Goal: Task Accomplishment & Management: Complete application form

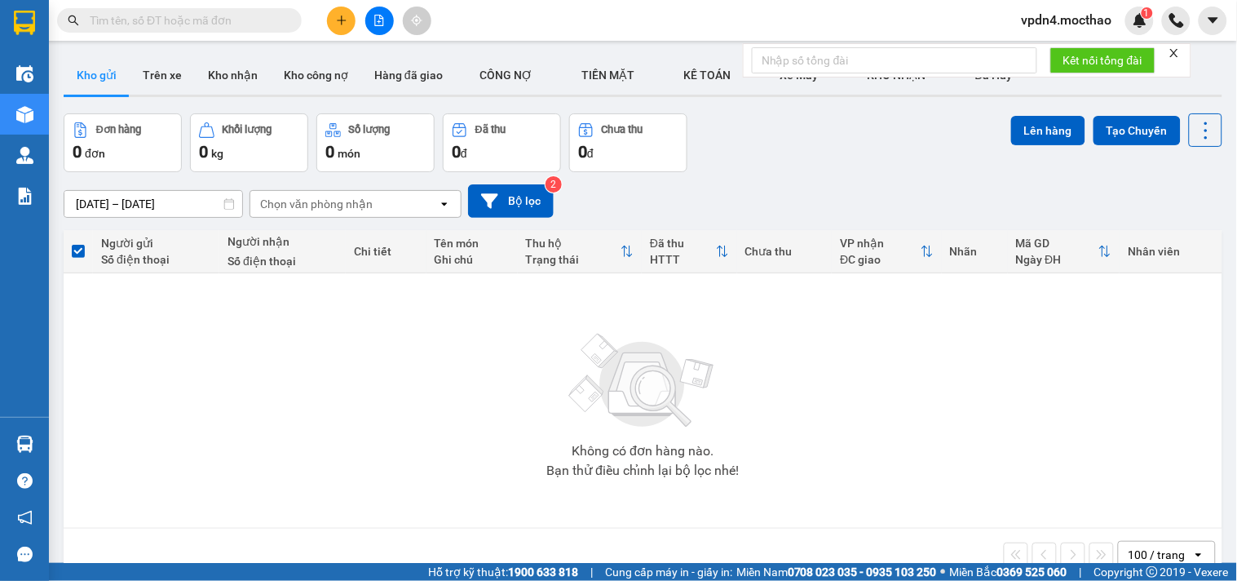
scroll to position [75, 0]
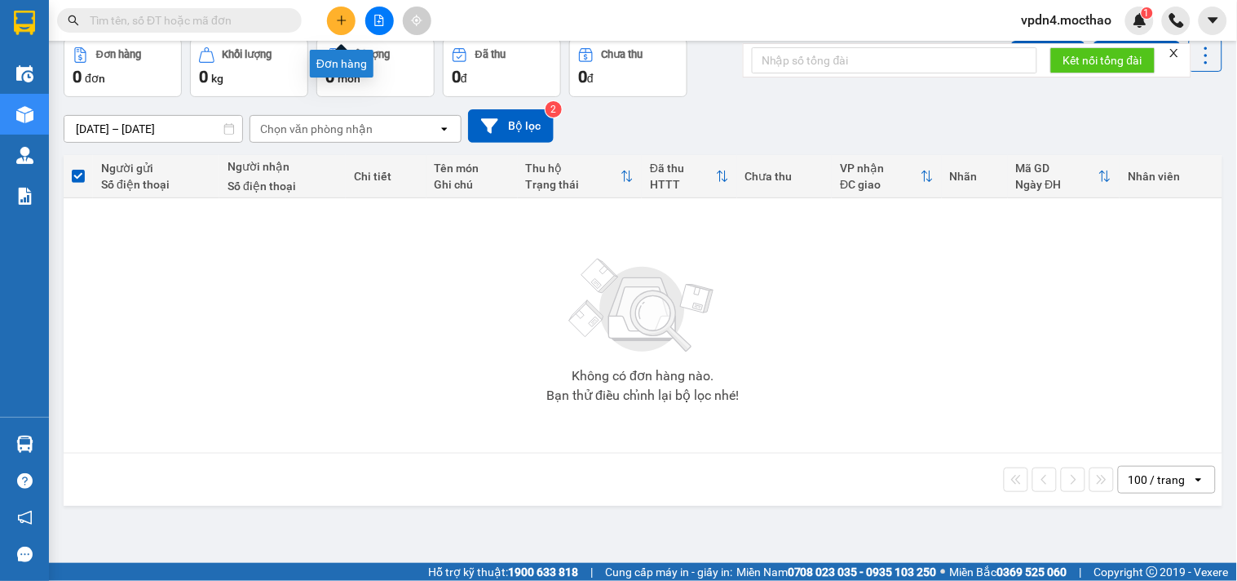
click at [343, 20] on icon "plus" at bounding box center [341, 20] width 9 height 1
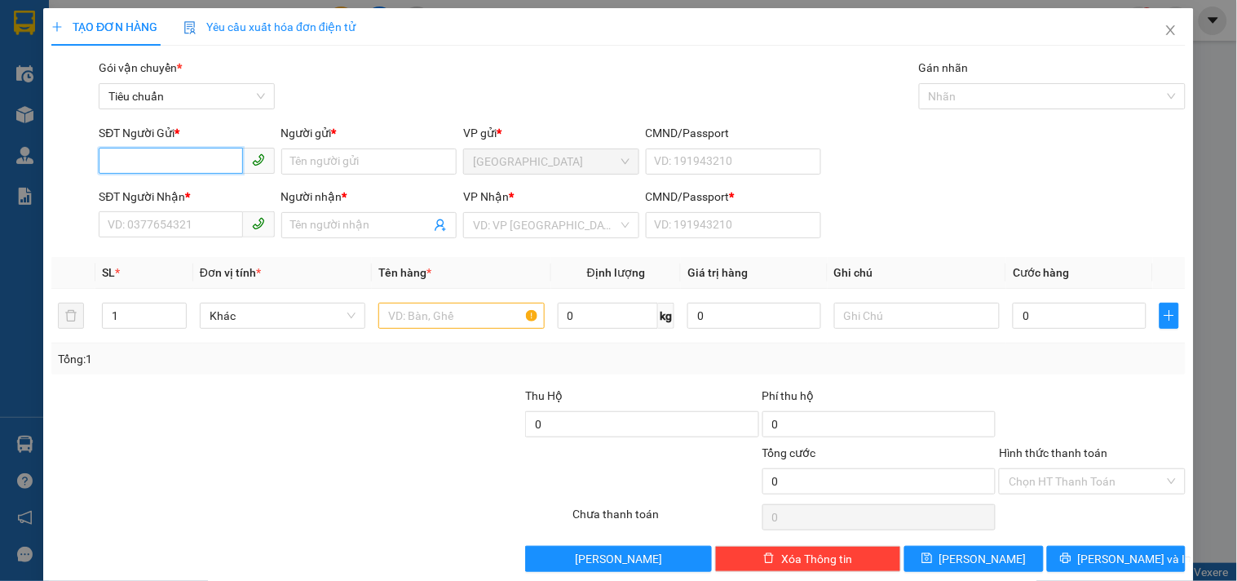
click at [193, 160] on input "SĐT Người Gửi *" at bounding box center [171, 161] width 144 height 26
type input "0775539583"
click at [313, 169] on input "Người gửi *" at bounding box center [368, 161] width 175 height 26
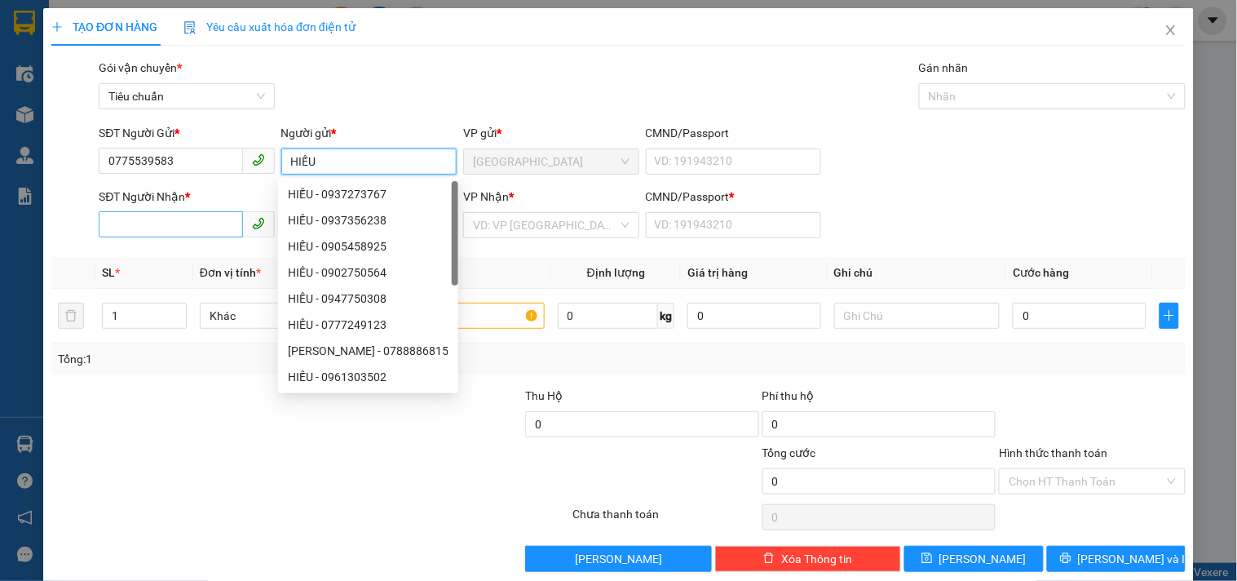
type input "HIẾU"
click at [185, 223] on input "SĐT Người Nhận *" at bounding box center [171, 224] width 144 height 26
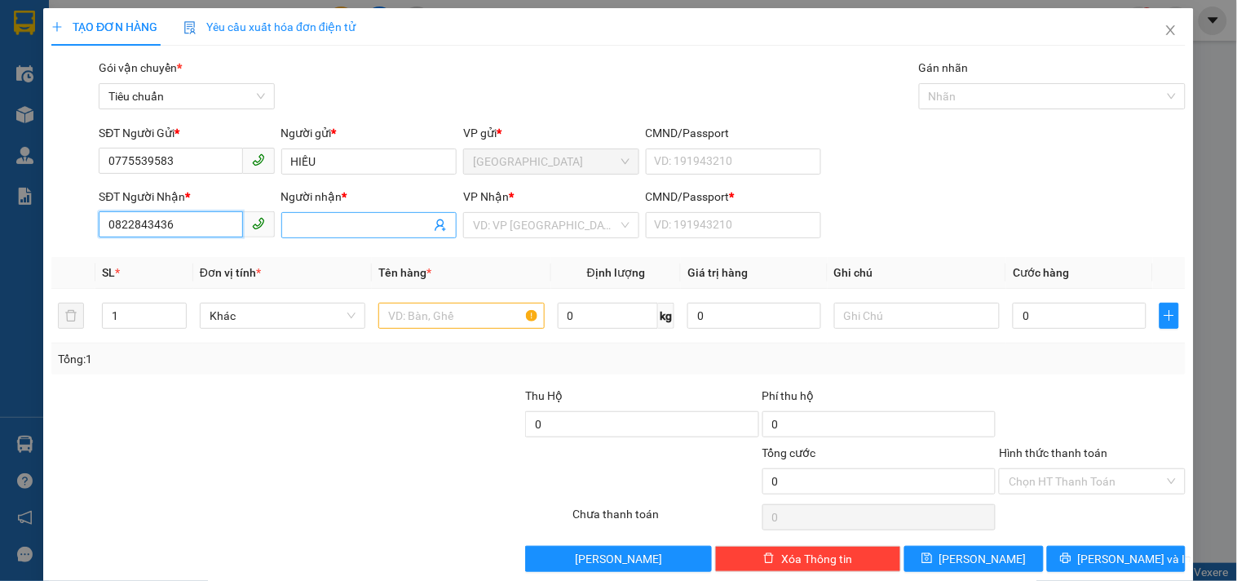
type input "0822843436"
click at [329, 233] on input "Người nhận *" at bounding box center [360, 225] width 139 height 18
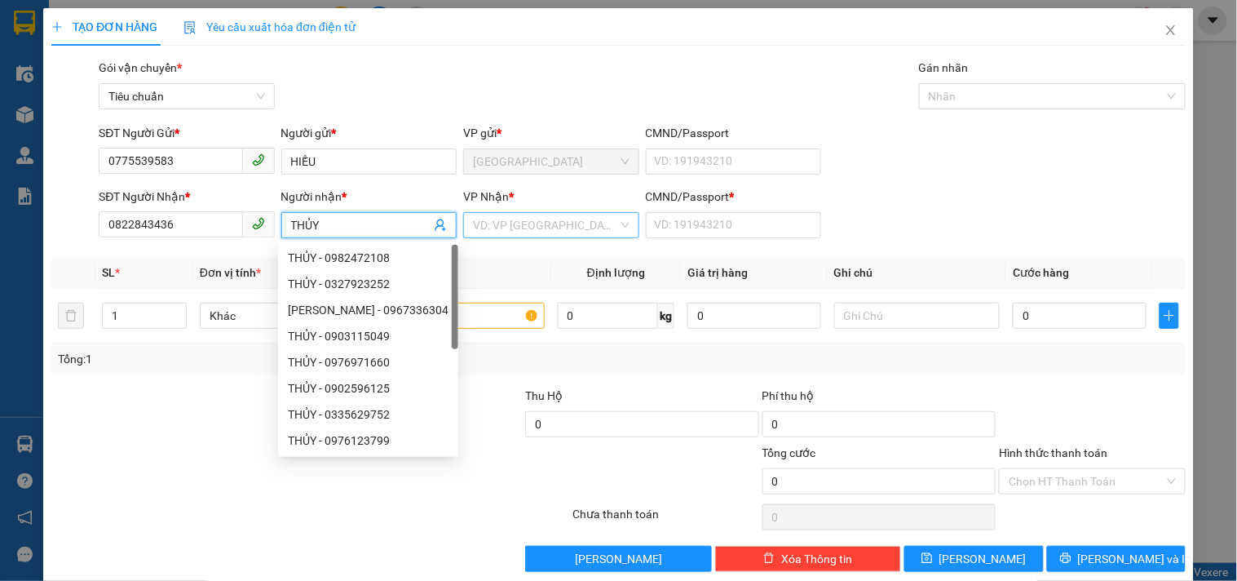
type input "THỦY"
click at [533, 220] on input "search" at bounding box center [545, 225] width 144 height 24
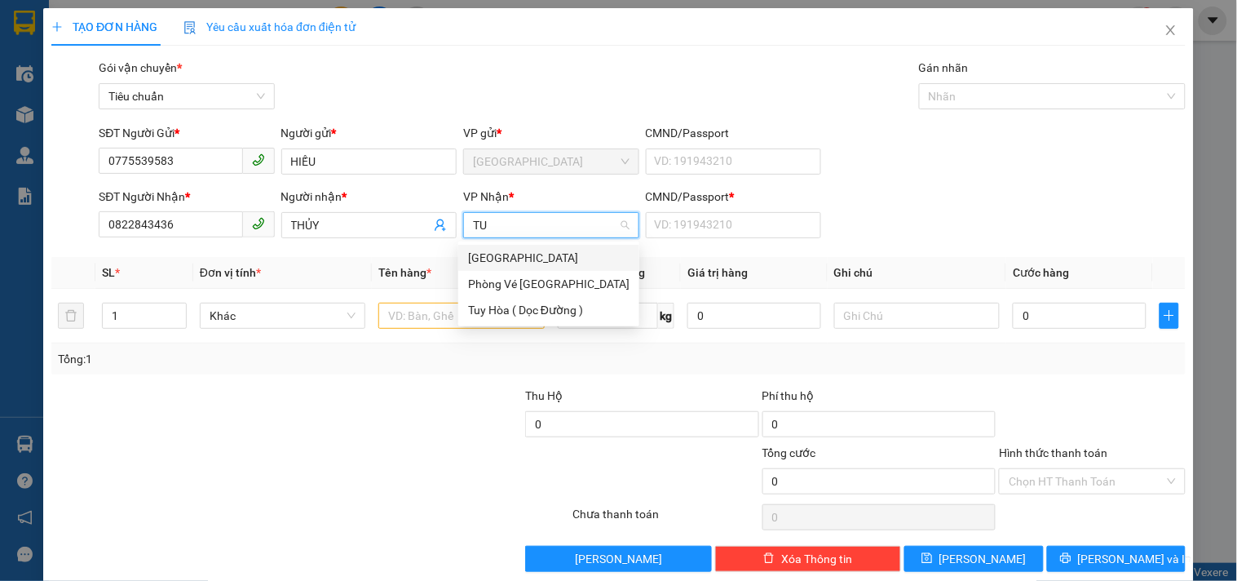
type input "TUY"
drag, startPoint x: 539, startPoint y: 311, endPoint x: 647, endPoint y: 240, distance: 129.6
click at [539, 308] on div "Tuy Hòa ( Dọc Đường )" at bounding box center [548, 310] width 161 height 18
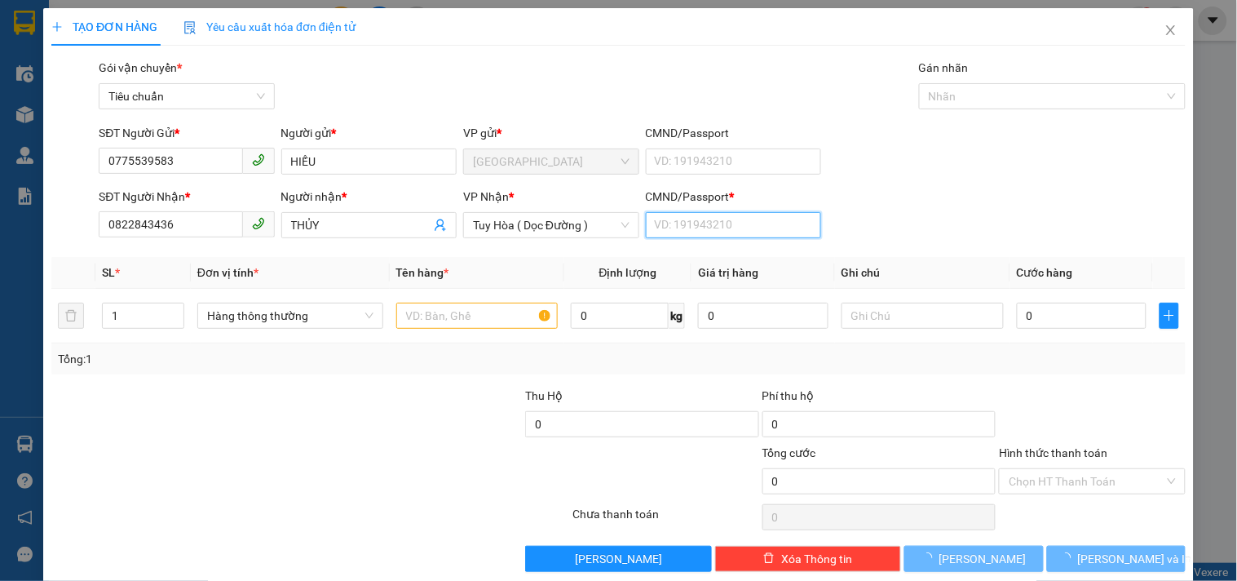
click at [653, 233] on input "CMND/Passport *" at bounding box center [733, 225] width 175 height 26
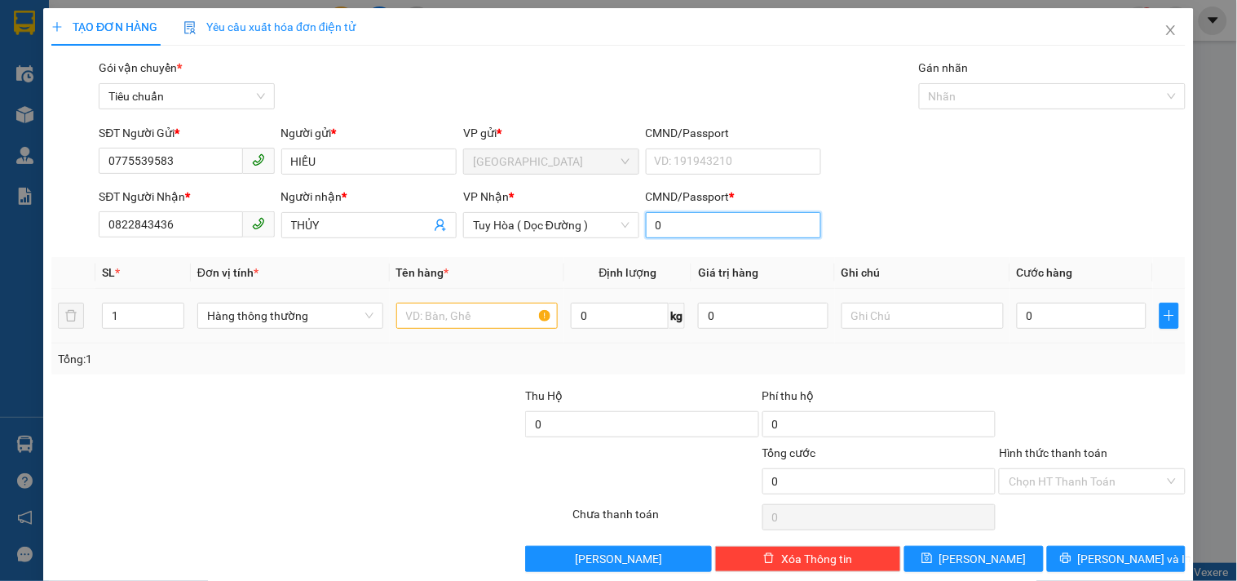
type input "0"
click at [461, 327] on input "text" at bounding box center [477, 315] width 162 height 26
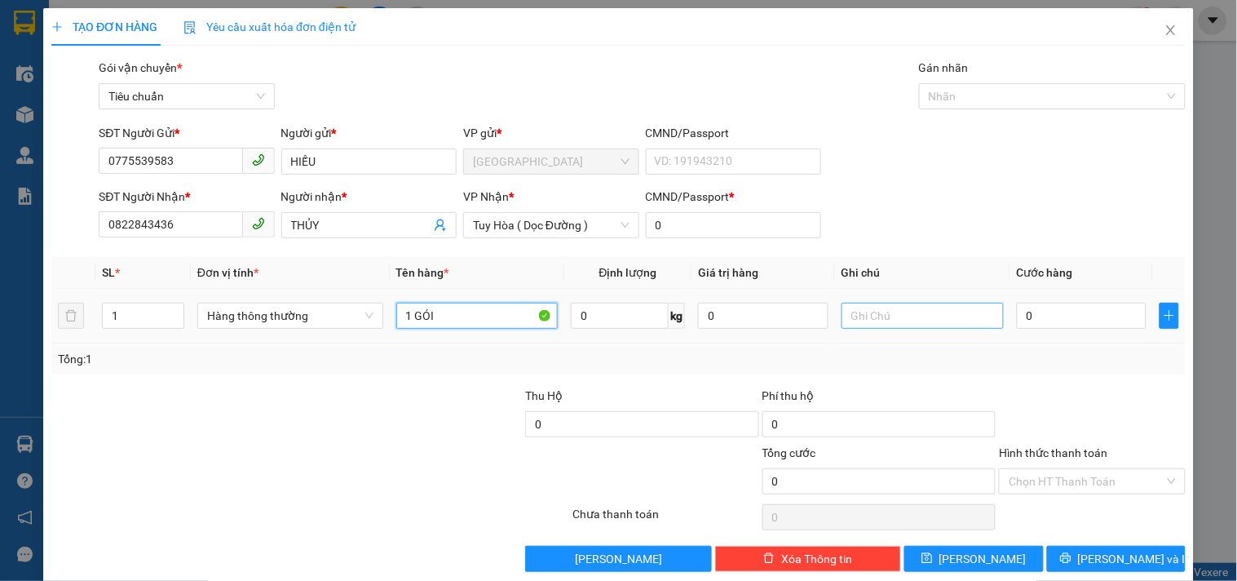
type input "1 GÓI"
click at [894, 320] on input "text" at bounding box center [922, 315] width 162 height 26
type input "CÂY XĂNG HÒA ĐA"
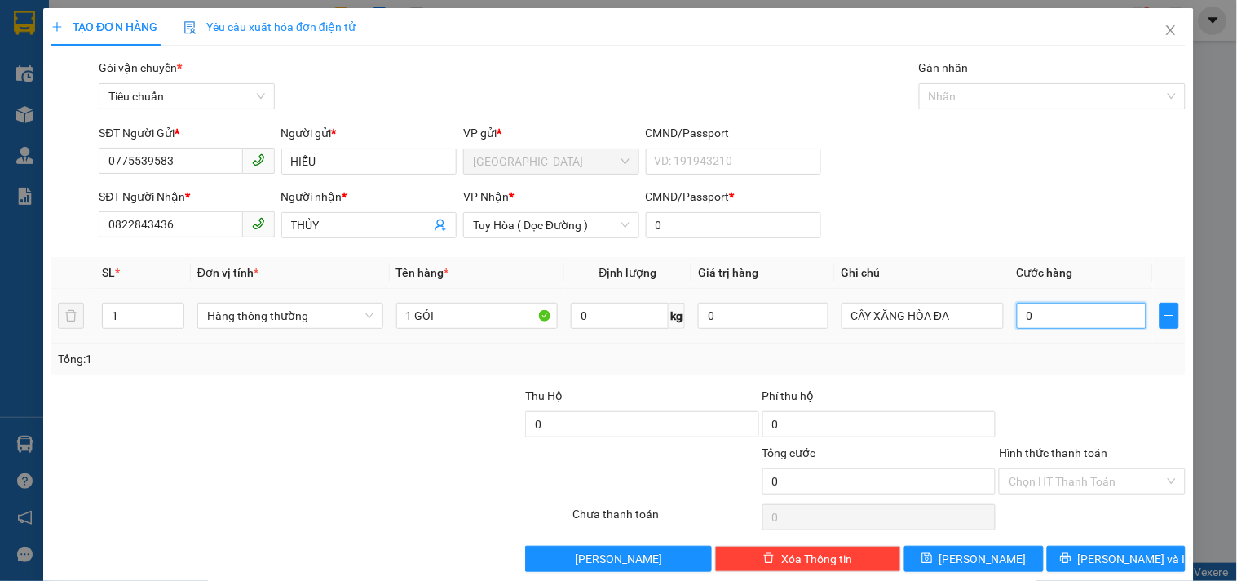
click at [1090, 321] on input "0" at bounding box center [1082, 315] width 130 height 26
type input "4"
type input "40"
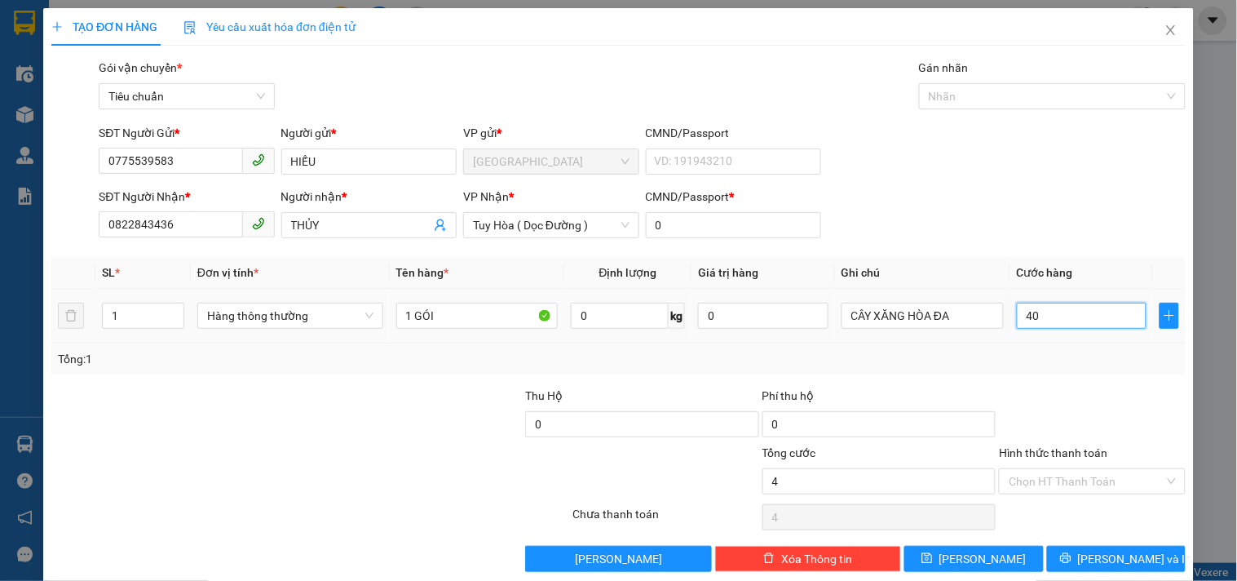
type input "40"
type input "40.000"
click at [1087, 482] on input "Hình thức thanh toán" at bounding box center [1086, 481] width 155 height 24
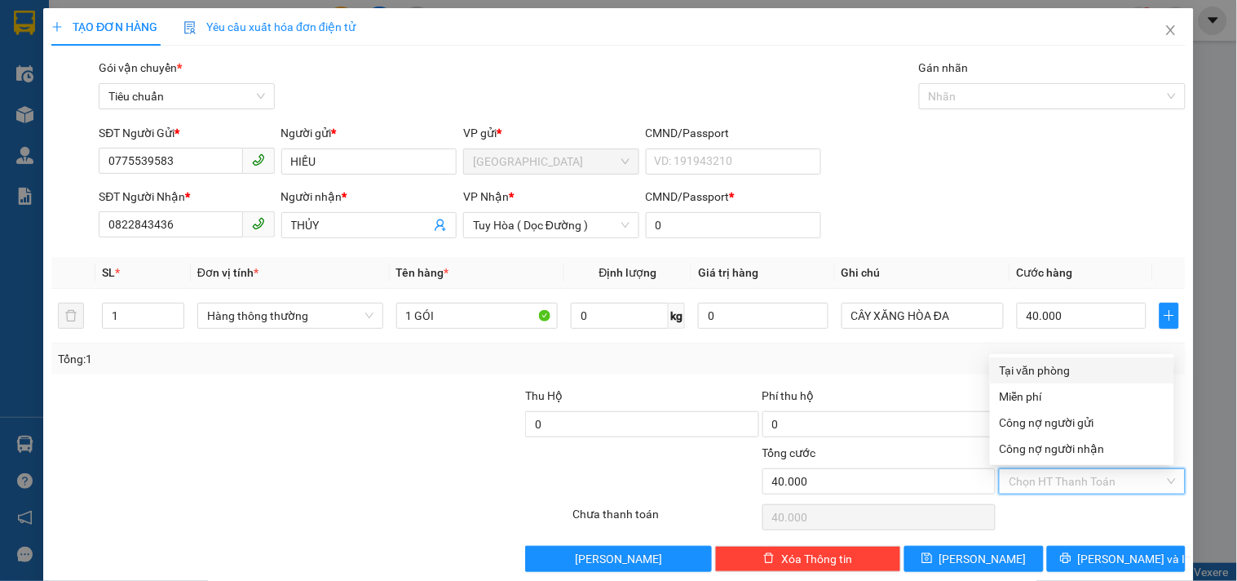
click at [1055, 371] on div "Tại văn phòng" at bounding box center [1082, 370] width 165 height 18
type input "0"
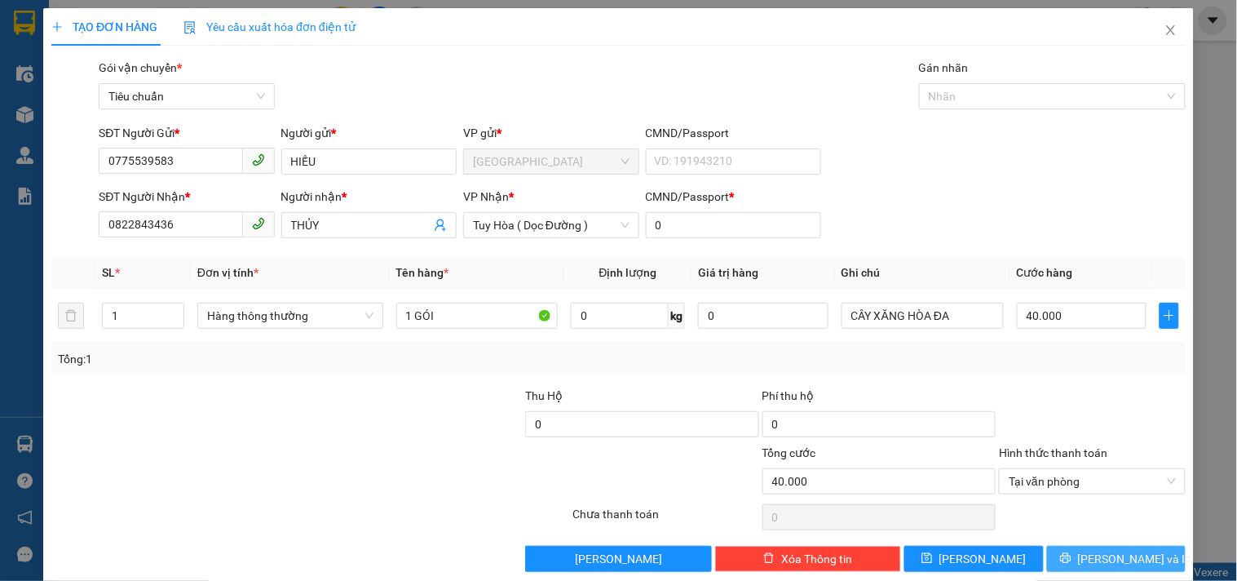
click at [1114, 558] on span "[PERSON_NAME] và In" at bounding box center [1135, 559] width 114 height 18
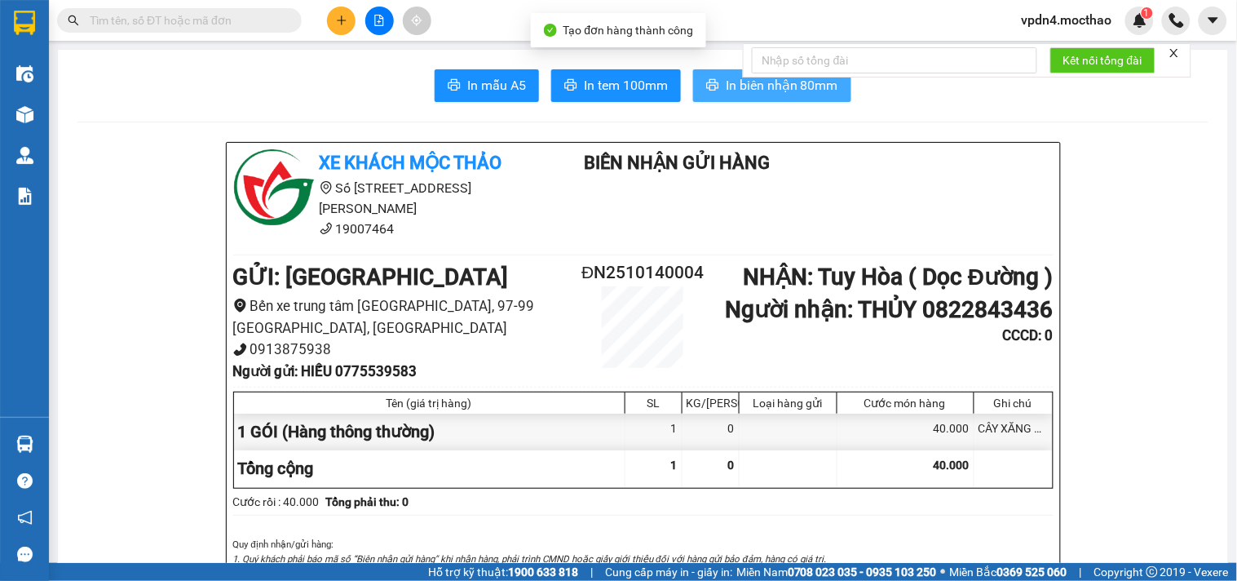
click at [755, 95] on span "In biên nhận 80mm" at bounding box center [782, 85] width 113 height 20
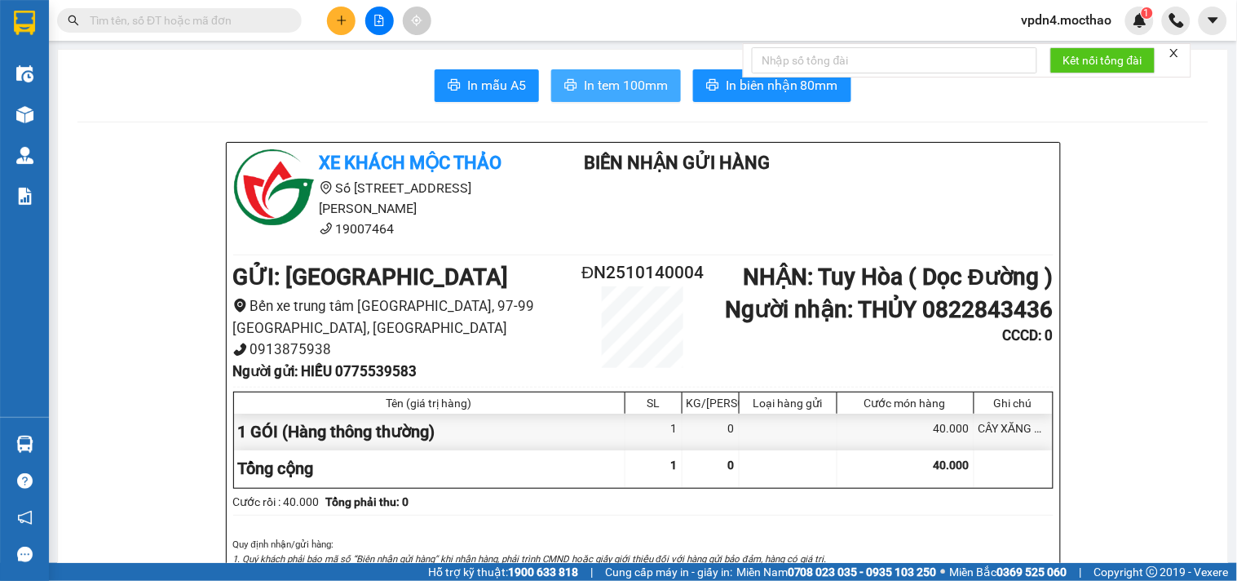
click at [632, 82] on span "In tem 100mm" at bounding box center [626, 85] width 84 height 20
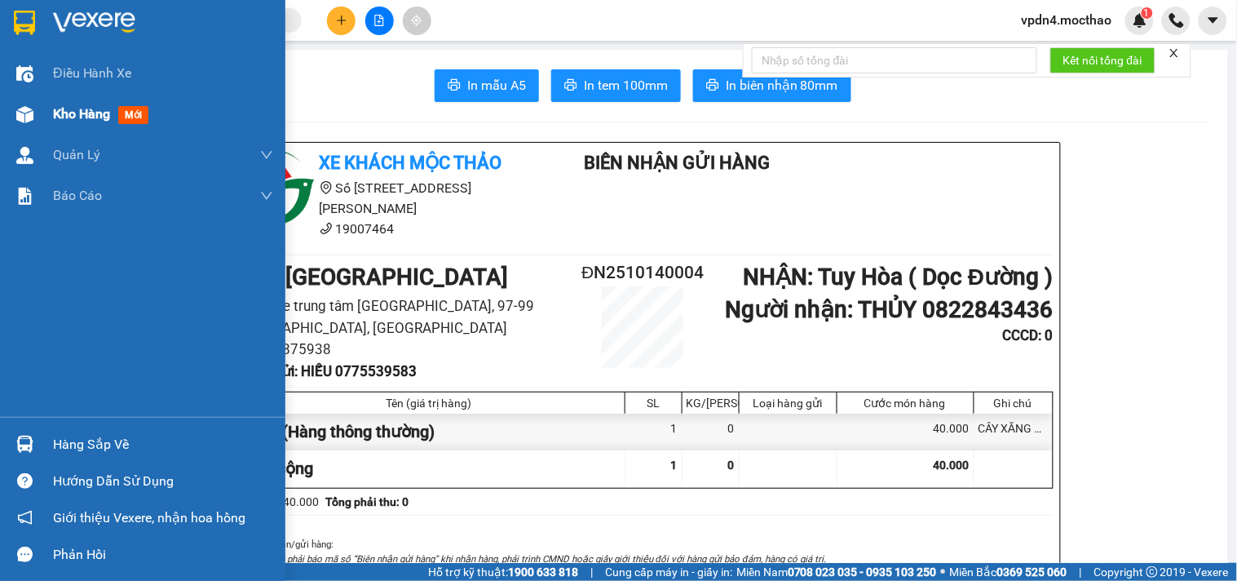
click at [76, 114] on span "Kho hàng" at bounding box center [81, 113] width 57 height 15
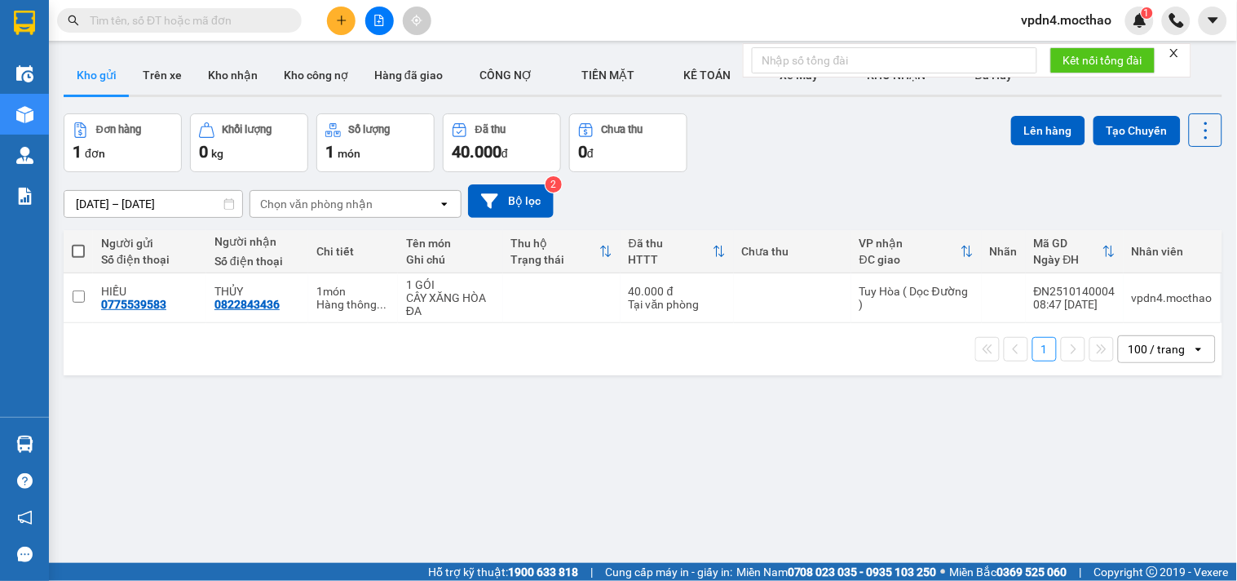
click at [395, 18] on div at bounding box center [379, 21] width 122 height 29
click at [378, 20] on icon "file-add" at bounding box center [378, 20] width 11 height 11
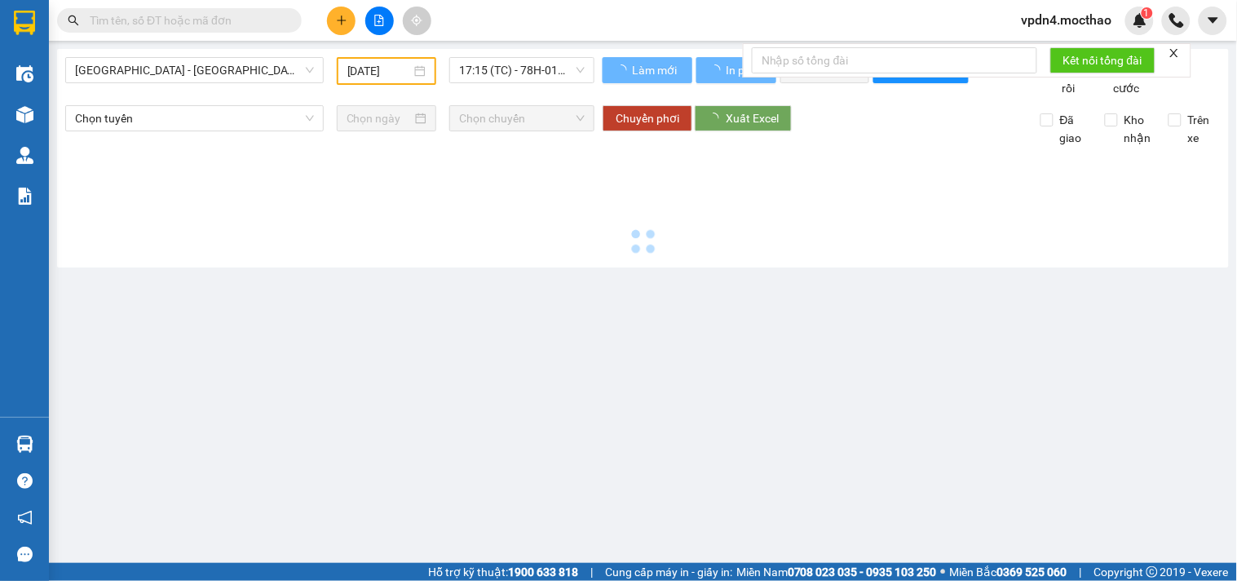
type input "[DATE]"
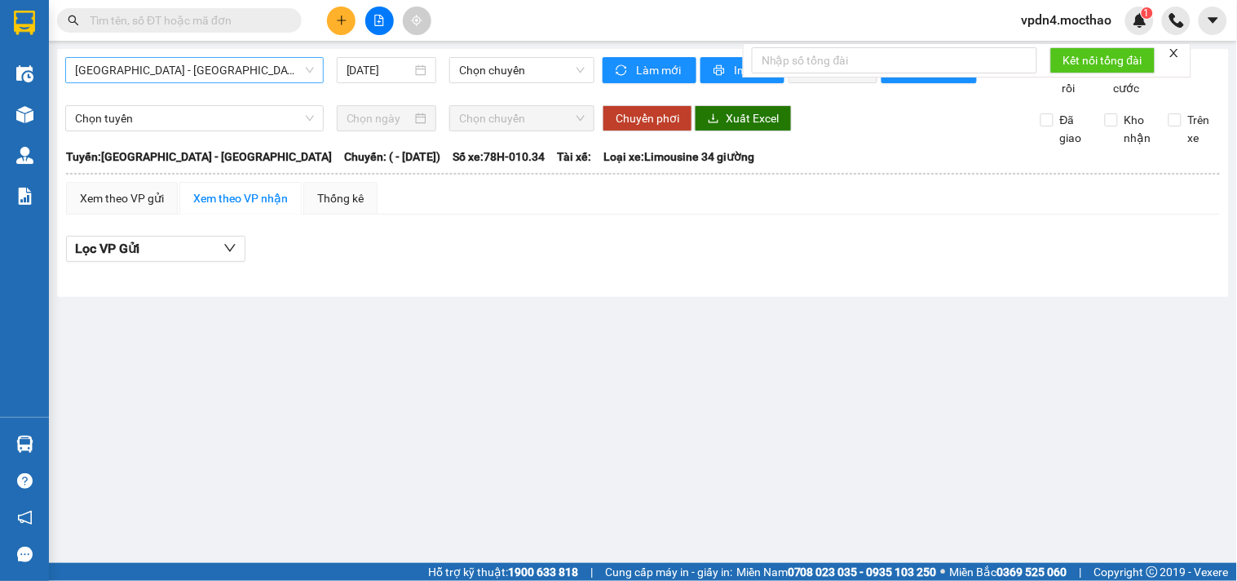
click at [230, 73] on span "[GEOGRAPHIC_DATA] - [GEOGRAPHIC_DATA]" at bounding box center [194, 70] width 239 height 24
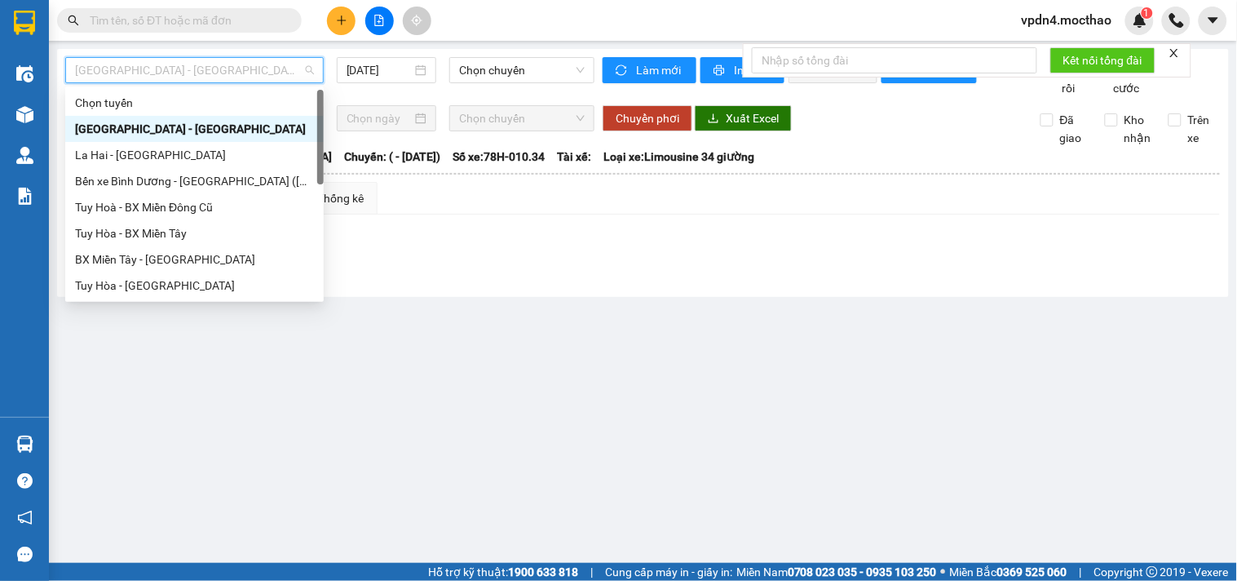
type input "D"
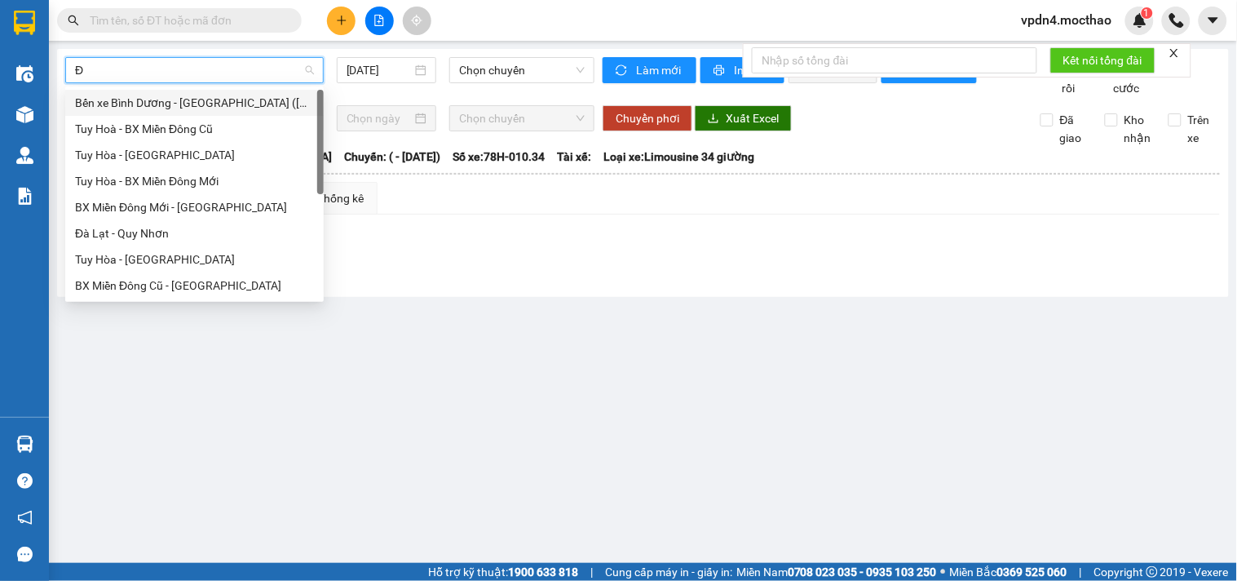
type input "ĐA"
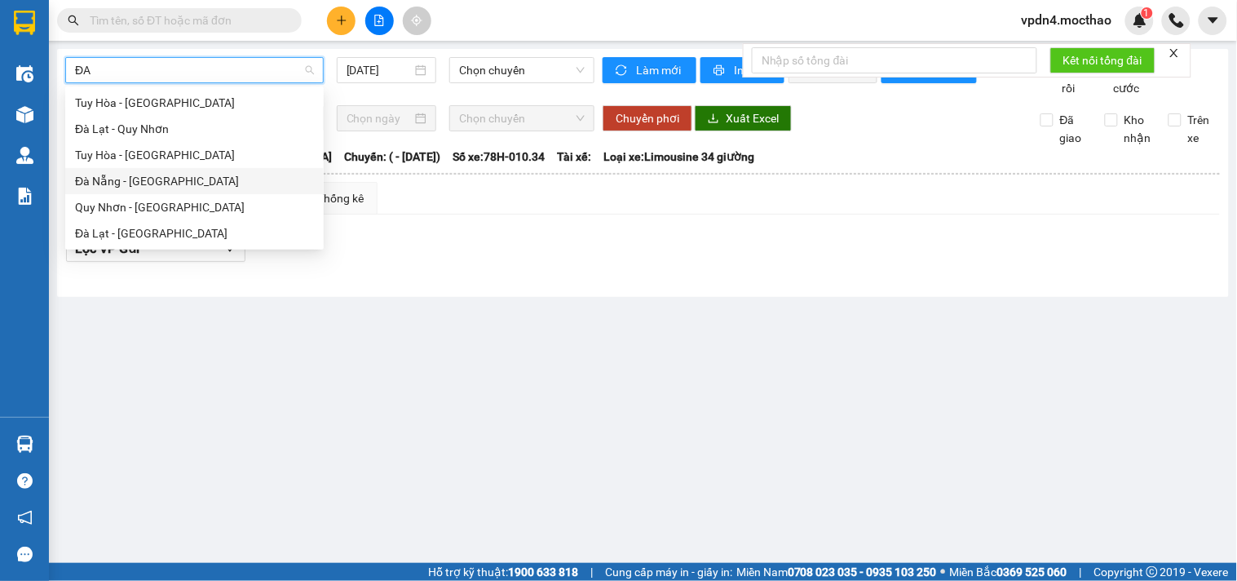
click at [171, 188] on div "Đà Nẵng - [GEOGRAPHIC_DATA]" at bounding box center [194, 181] width 239 height 18
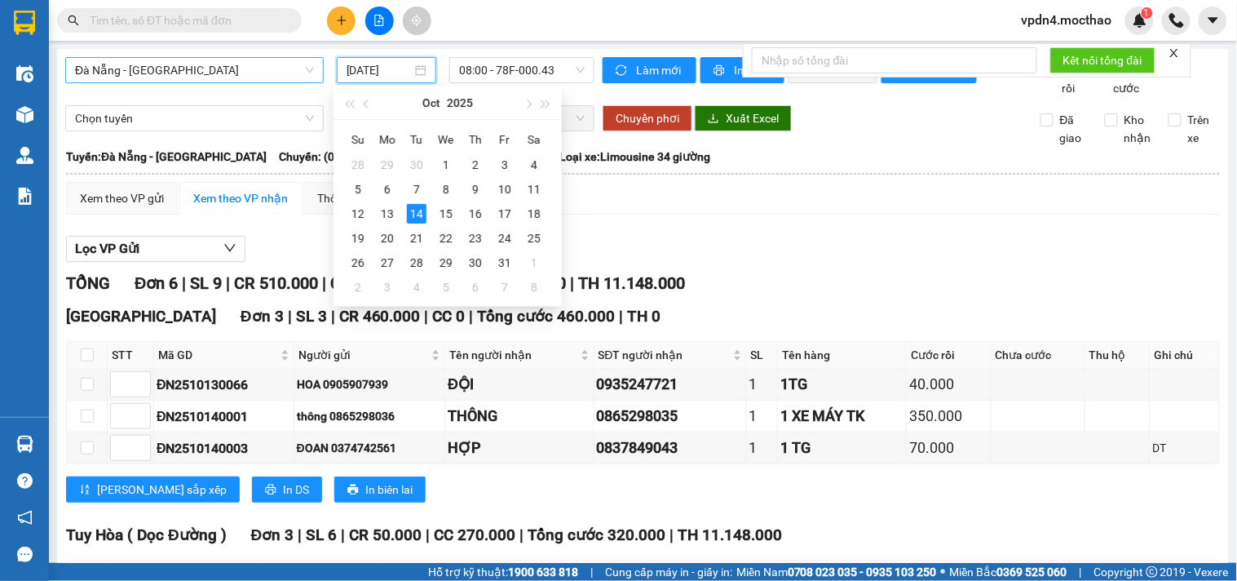
click at [349, 73] on input "[DATE]" at bounding box center [380, 70] width 66 height 18
click at [396, 218] on div "13" at bounding box center [388, 214] width 20 height 20
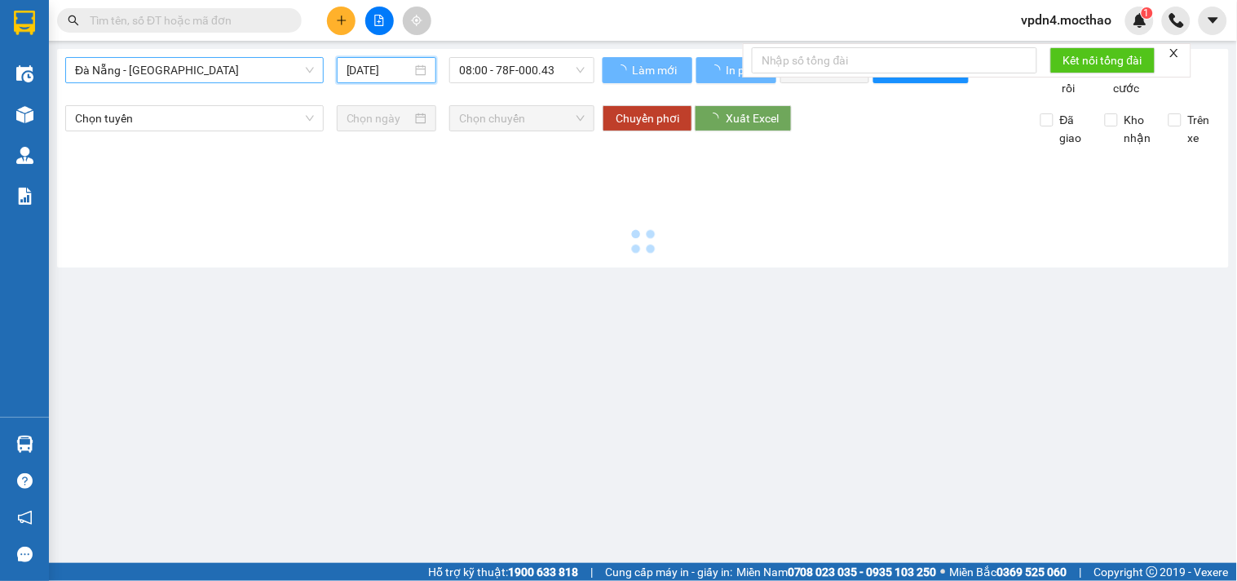
type input "[DATE]"
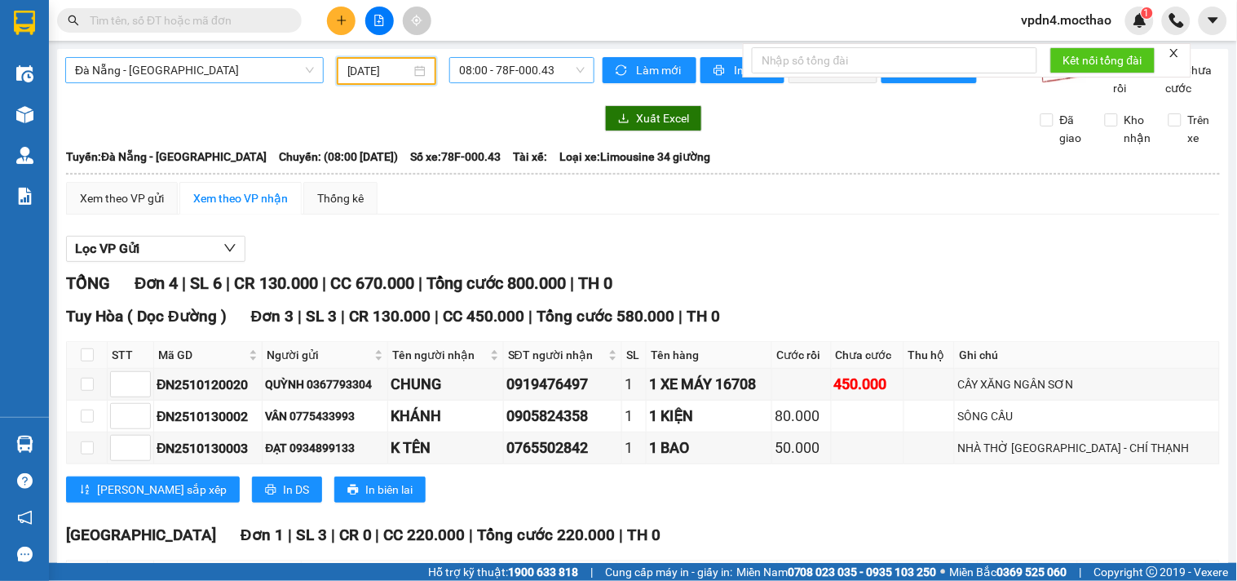
click at [517, 70] on span "08:00 - 78F-000.43" at bounding box center [522, 70] width 126 height 24
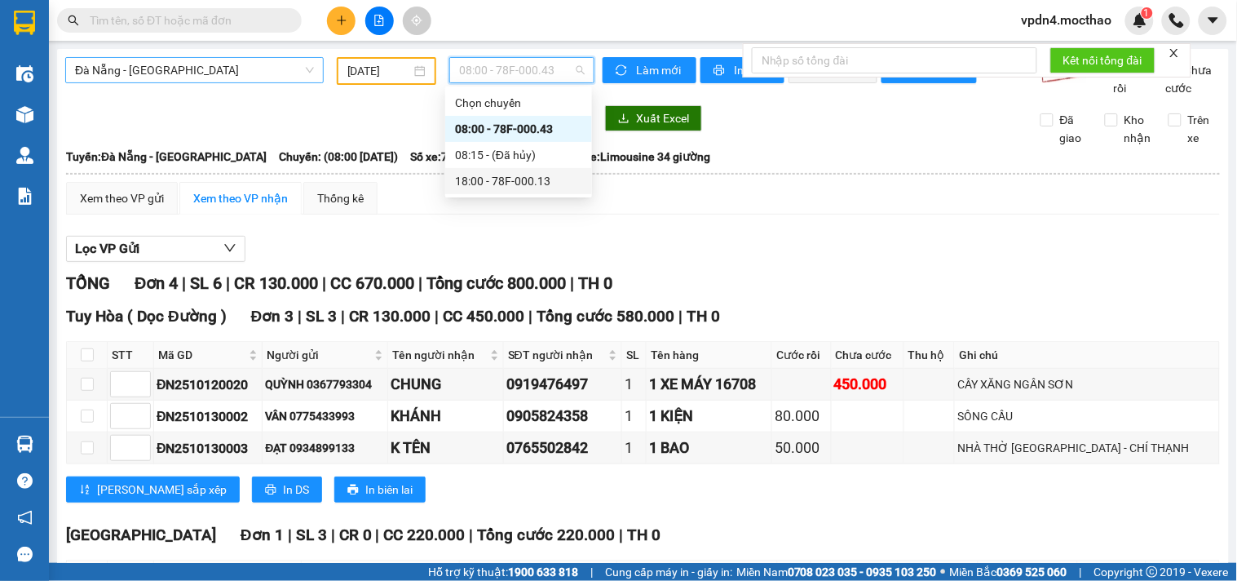
click at [519, 182] on div "18:00 - 78F-000.13" at bounding box center [518, 181] width 127 height 18
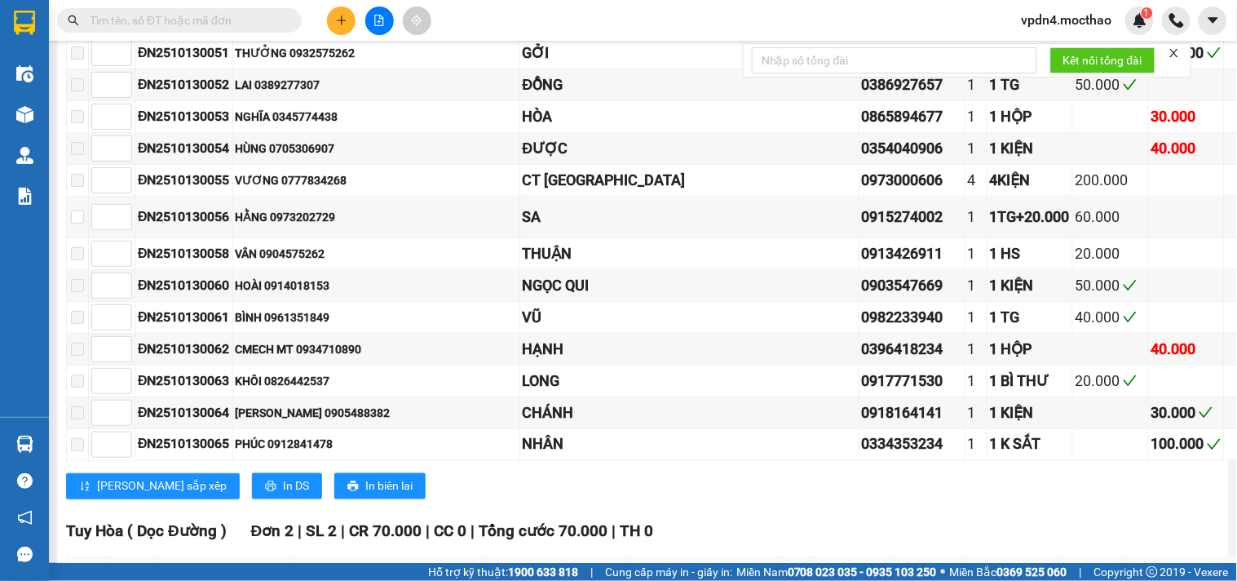
scroll to position [1945, 0]
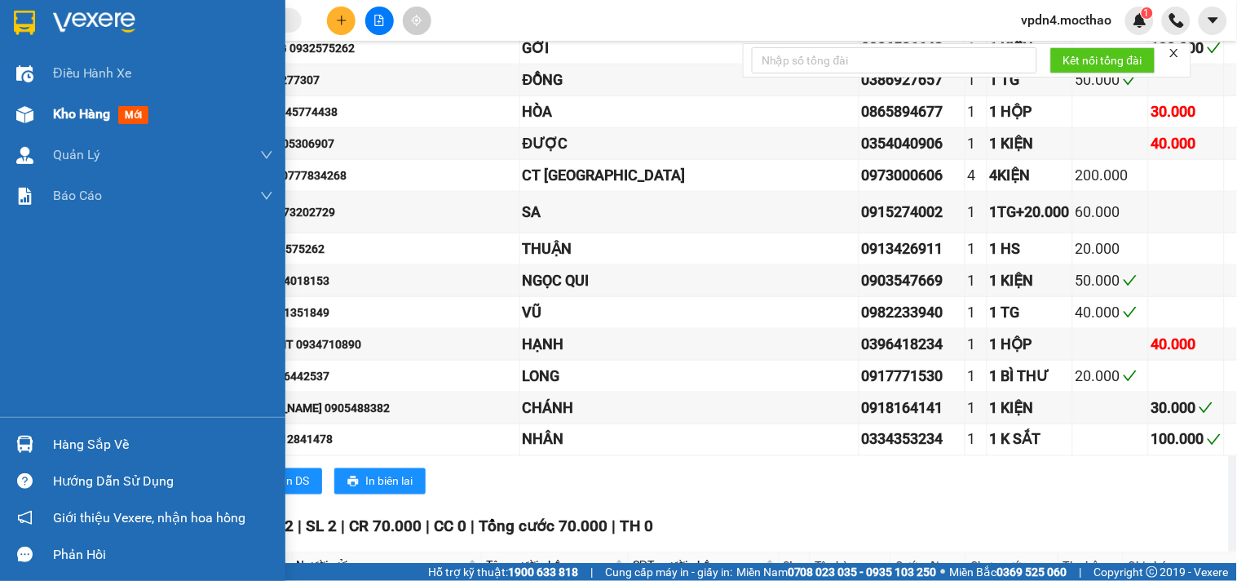
click at [84, 117] on span "Kho hàng" at bounding box center [81, 113] width 57 height 15
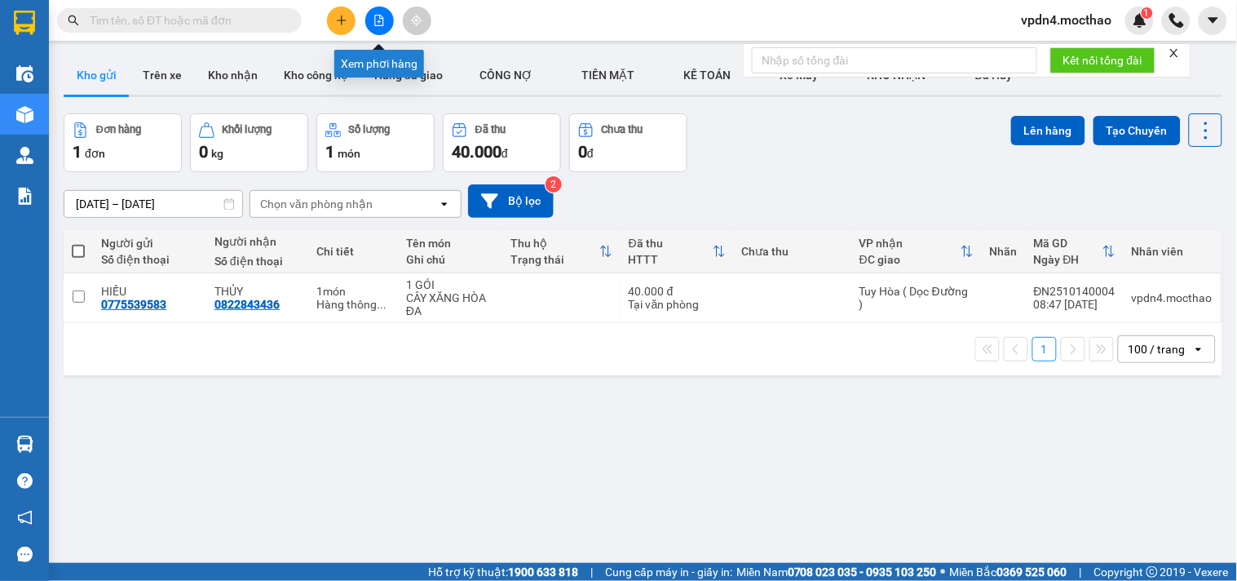
click at [373, 15] on icon "file-add" at bounding box center [378, 20] width 11 height 11
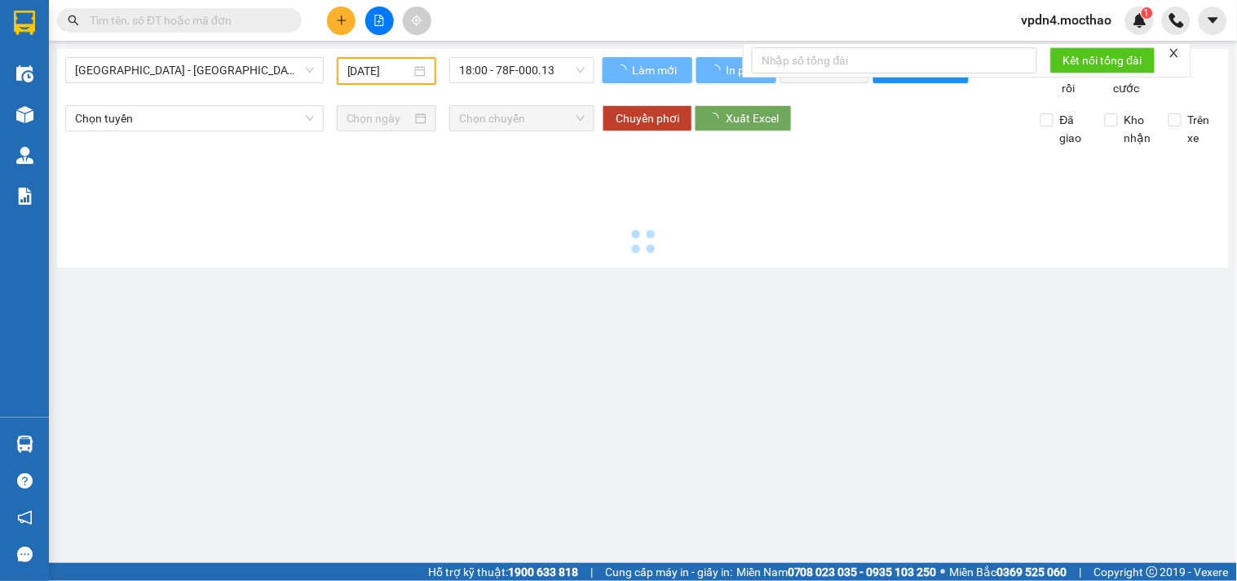
type input "[DATE]"
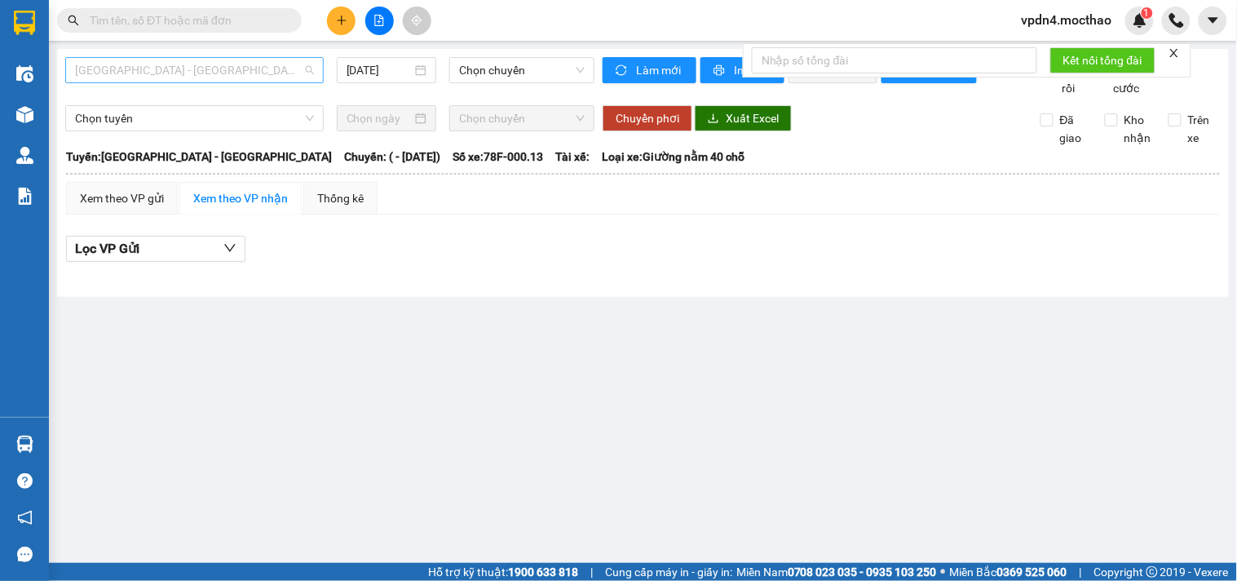
click at [248, 73] on span "[GEOGRAPHIC_DATA] - [GEOGRAPHIC_DATA]" at bounding box center [194, 70] width 239 height 24
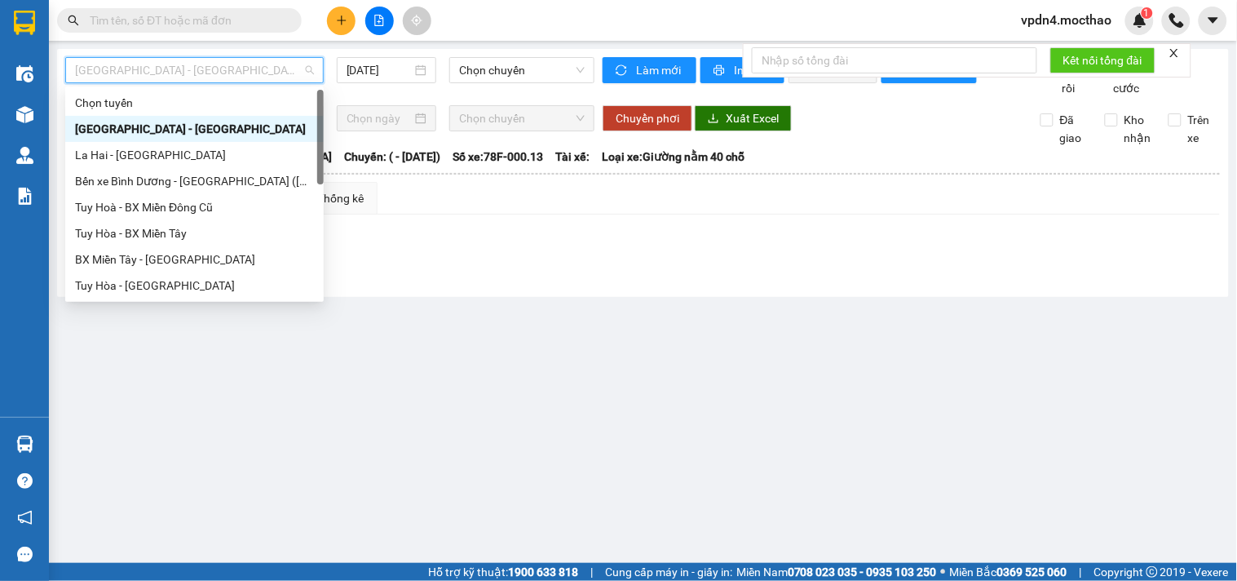
type input "D"
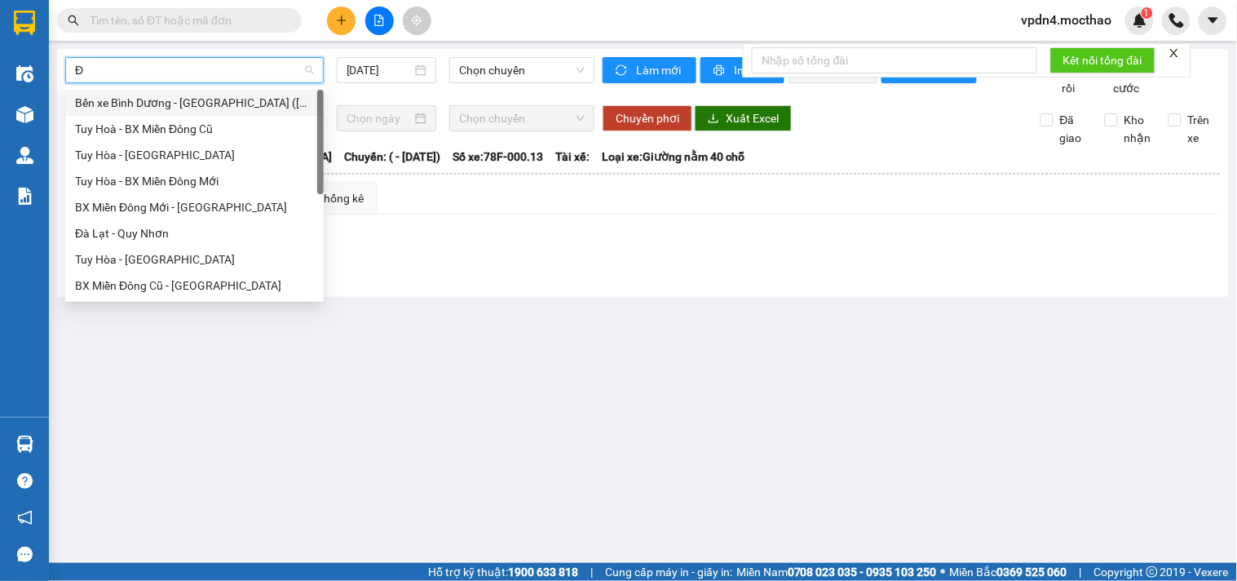
type input "ĐA"
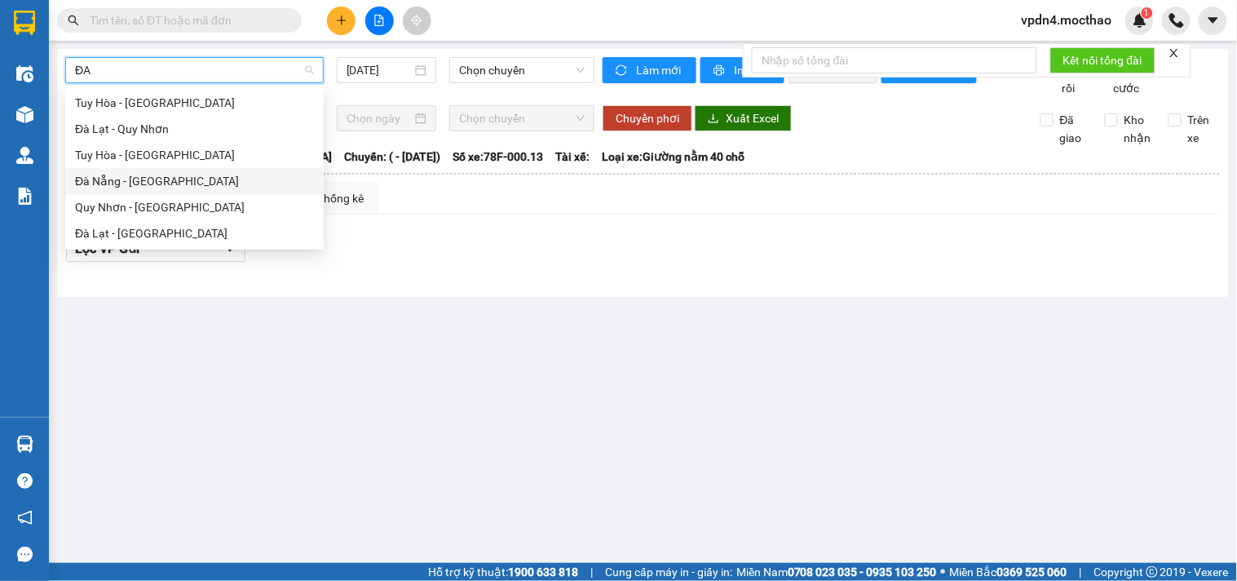
click at [161, 182] on div "Đà Nẵng - [GEOGRAPHIC_DATA]" at bounding box center [194, 181] width 239 height 18
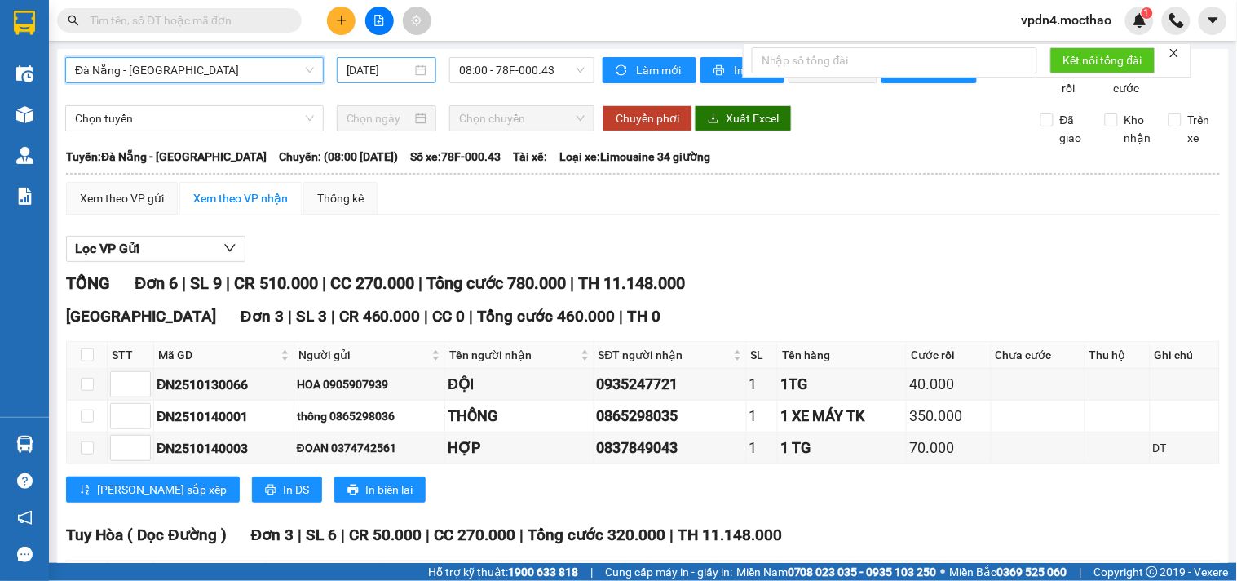
click at [378, 70] on input "[DATE]" at bounding box center [380, 70] width 66 height 18
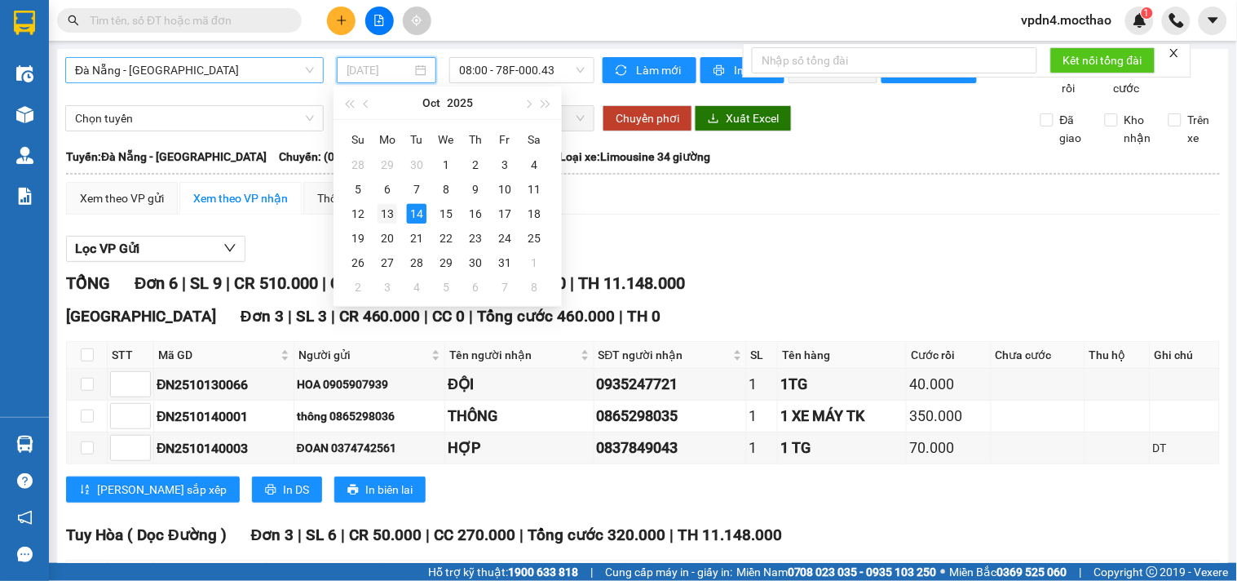
click at [386, 218] on div "13" at bounding box center [388, 214] width 20 height 20
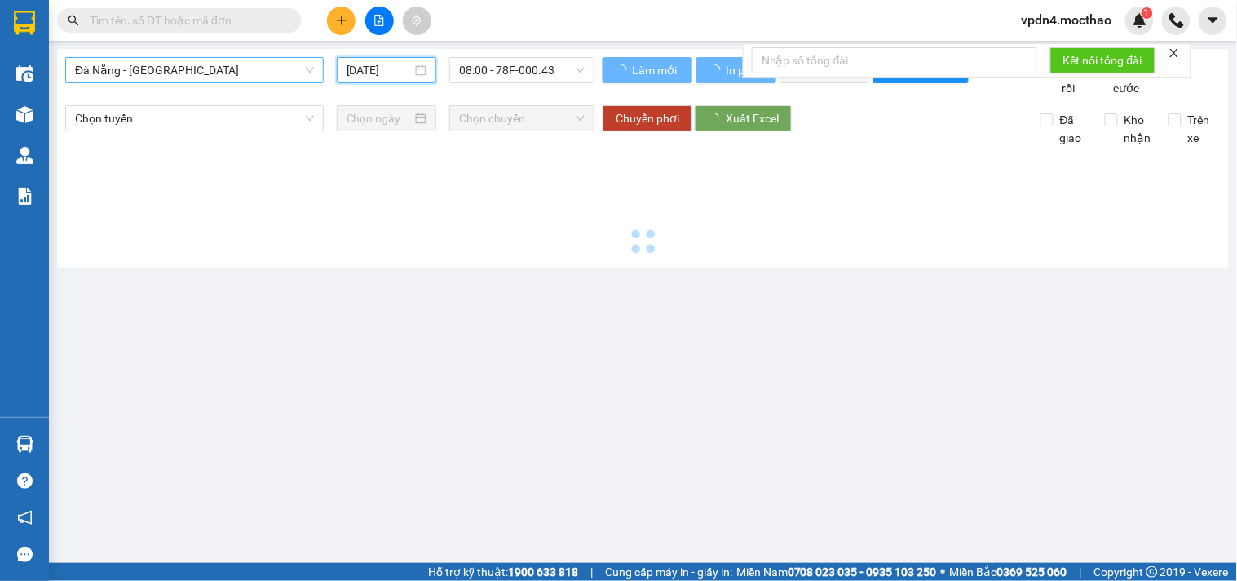
type input "[DATE]"
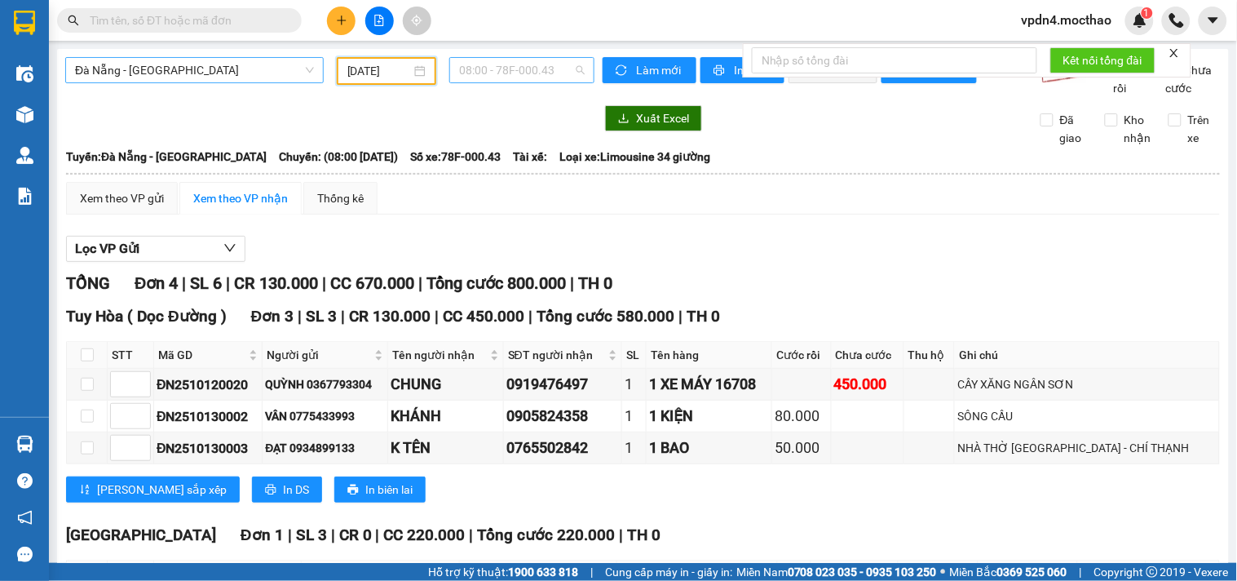
click at [526, 68] on span "08:00 - 78F-000.43" at bounding box center [522, 70] width 126 height 24
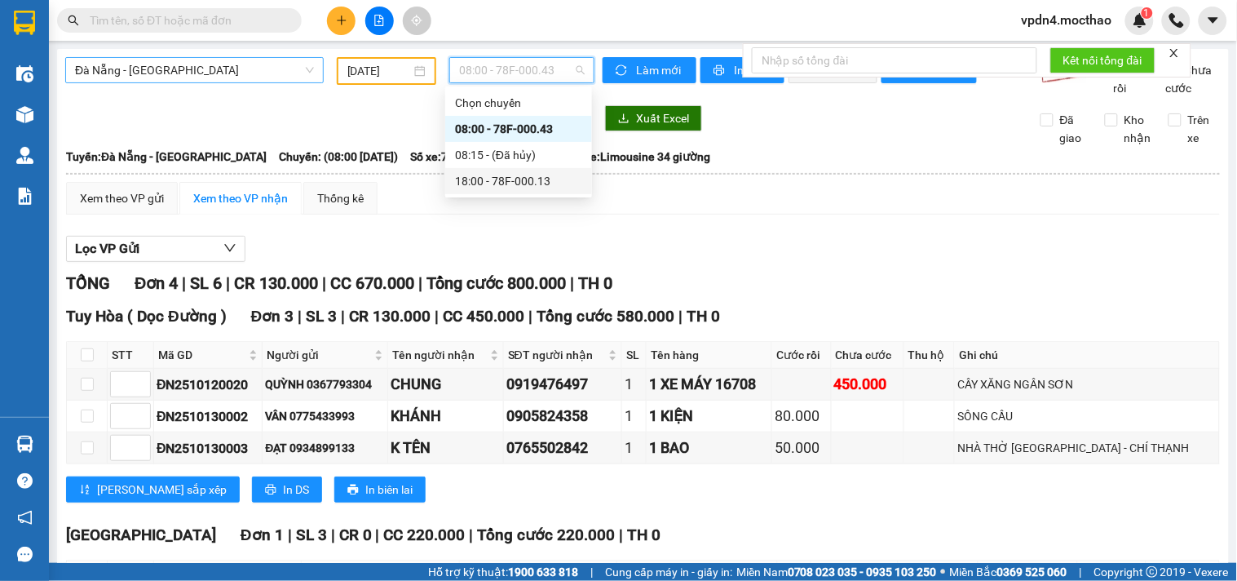
click at [506, 181] on div "18:00 - 78F-000.13" at bounding box center [518, 181] width 127 height 18
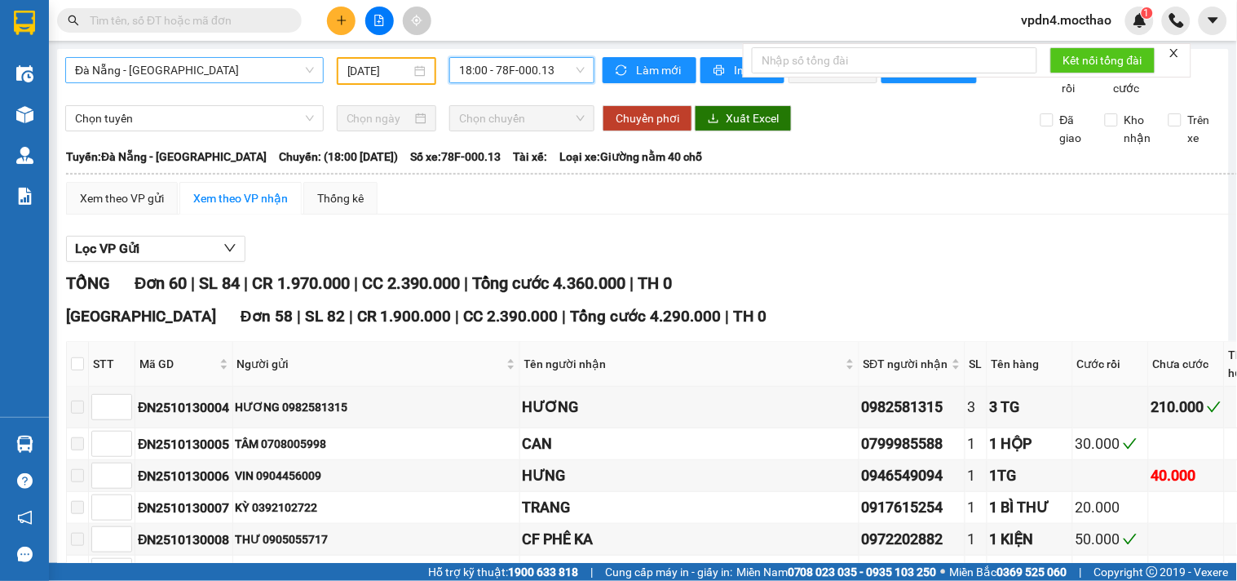
click at [486, 72] on span "18:00 - 78F-000.13" at bounding box center [522, 70] width 126 height 24
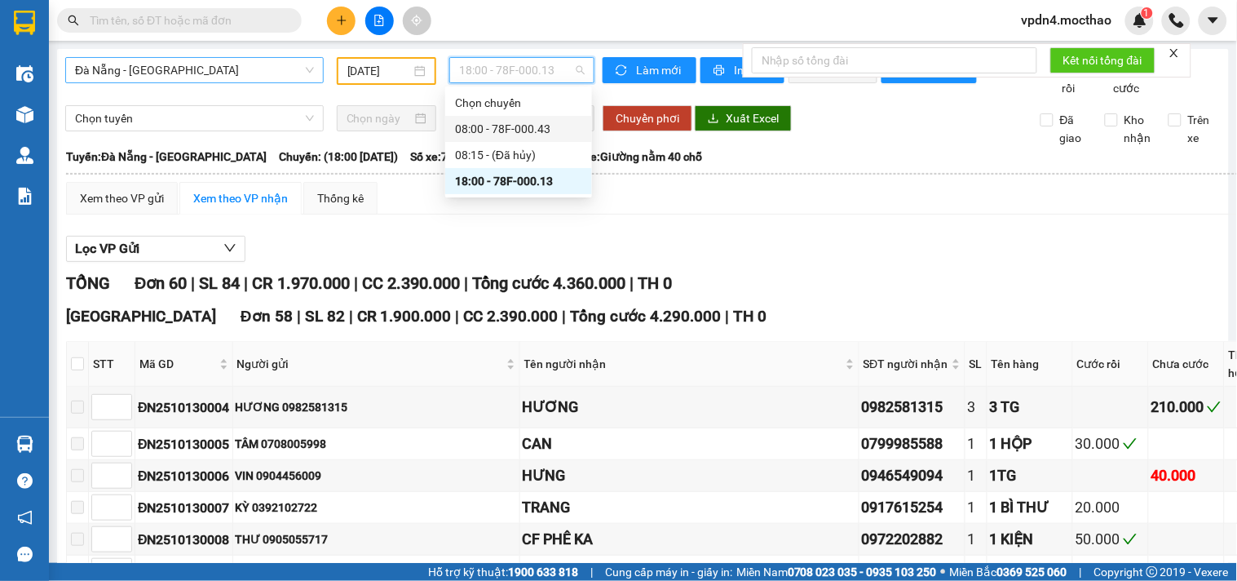
click at [510, 127] on div "08:00 - 78F-000.43" at bounding box center [518, 129] width 127 height 18
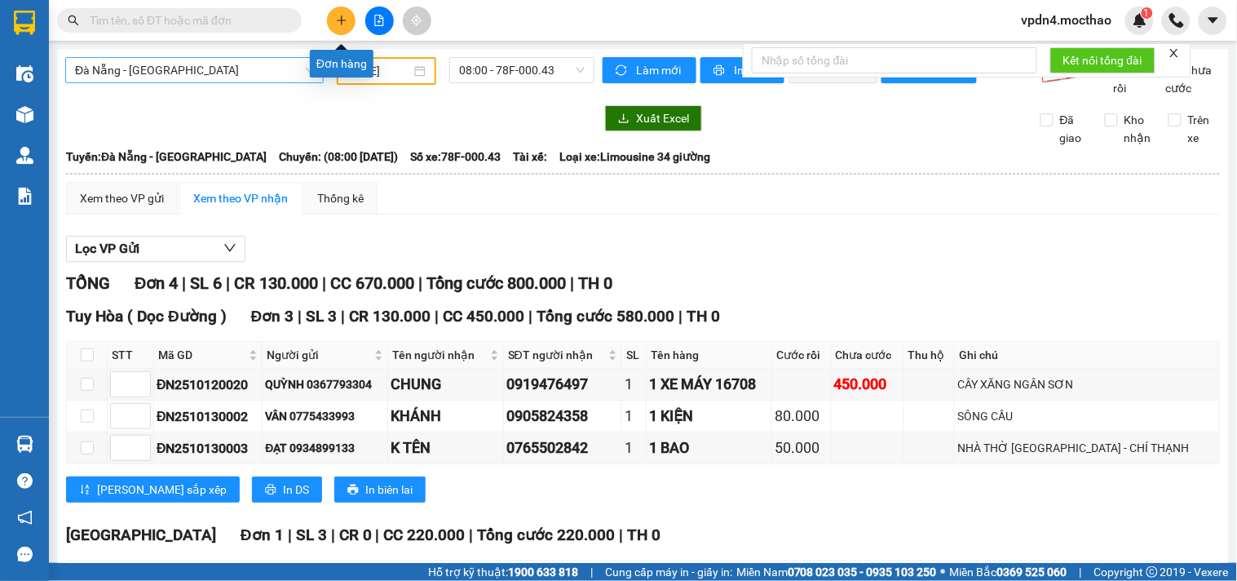
click at [345, 10] on button at bounding box center [341, 21] width 29 height 29
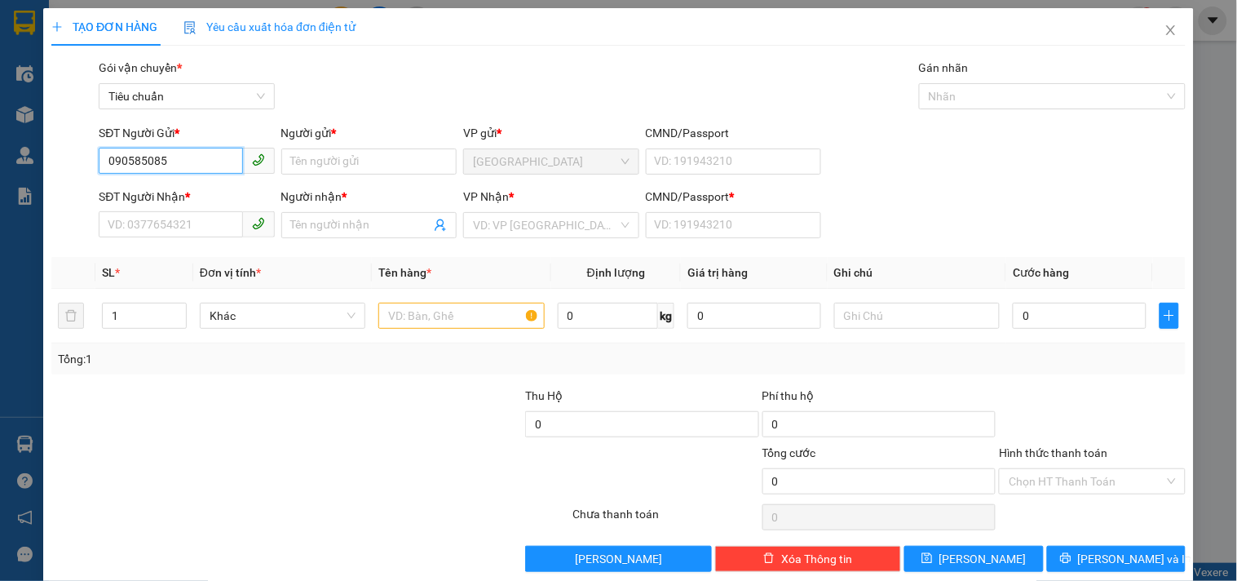
type input "0905850857"
click at [173, 196] on div "0905850857 - [PERSON_NAME]" at bounding box center [188, 194] width 161 height 18
type input "VÂN"
type input "0836006789"
type input "HÒA"
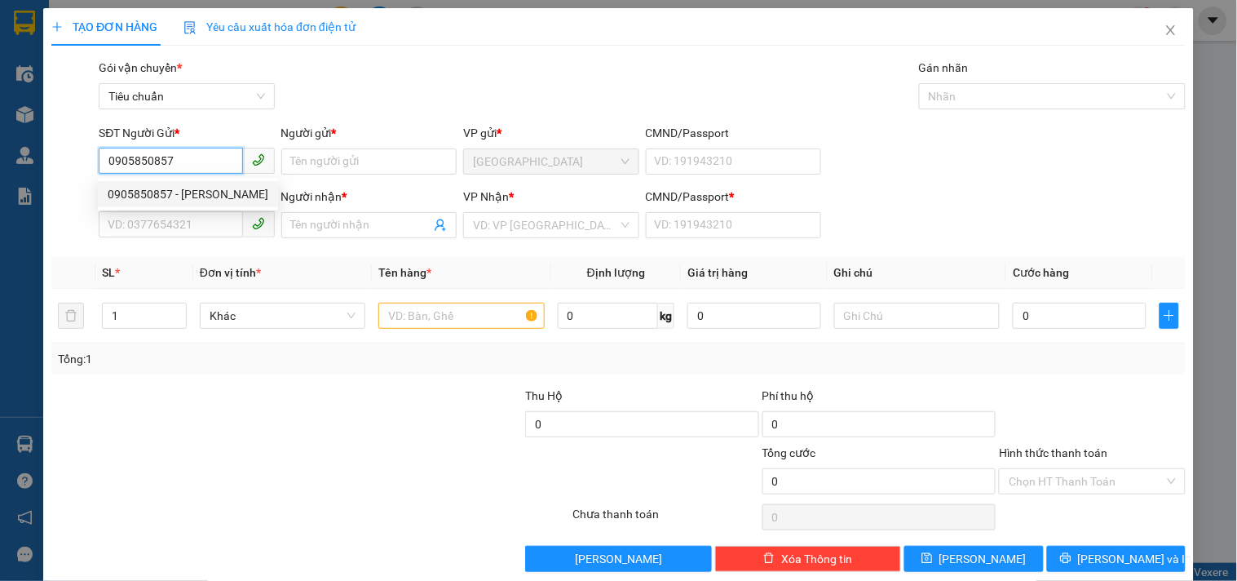
type input "0"
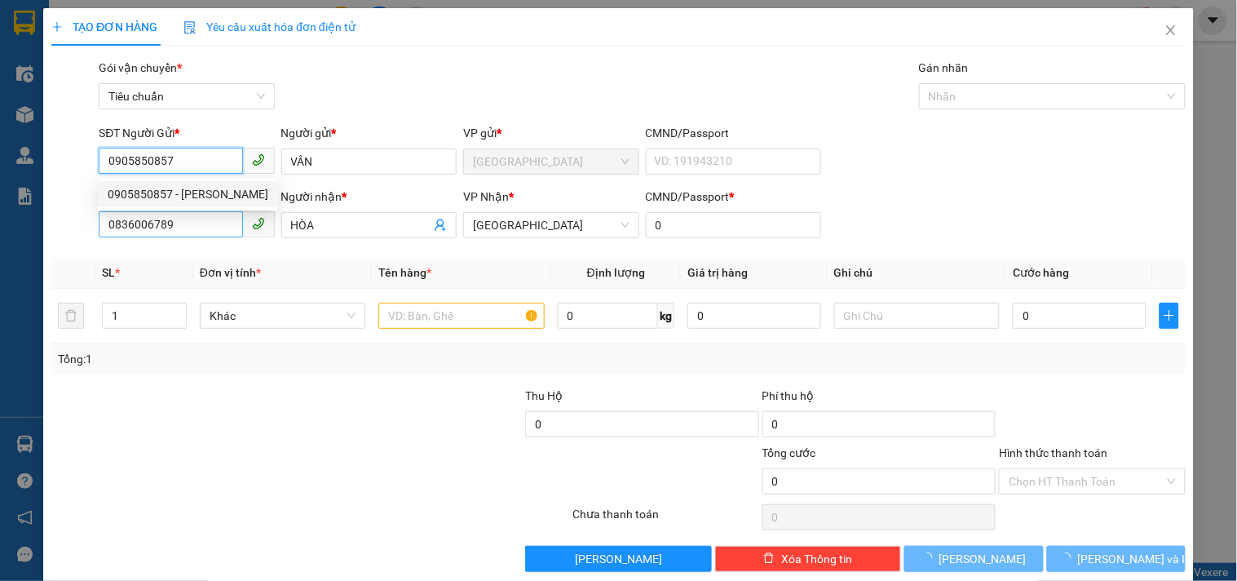
type input "70.000"
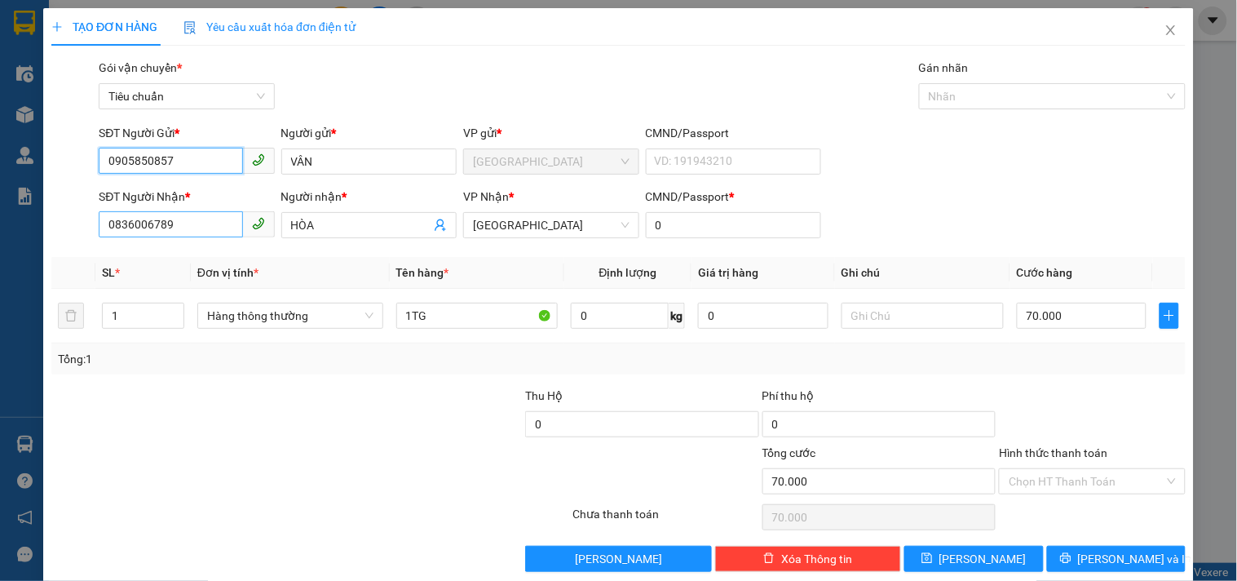
type input "0905850857"
click at [220, 223] on input "0836006789" at bounding box center [171, 224] width 144 height 26
type input "0"
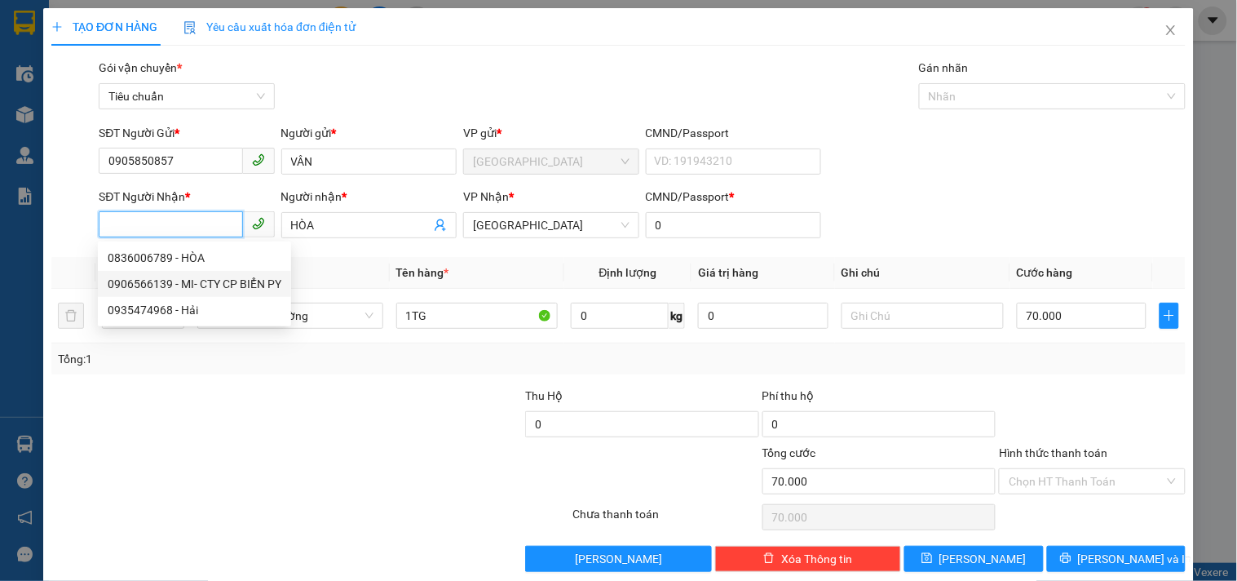
click at [204, 282] on div "0906566139 - MI- CTY CP BIỂN PY" at bounding box center [195, 284] width 174 height 18
type input "0906566139"
type input "MI- CTY CP BIỂN PY"
type input "60.000"
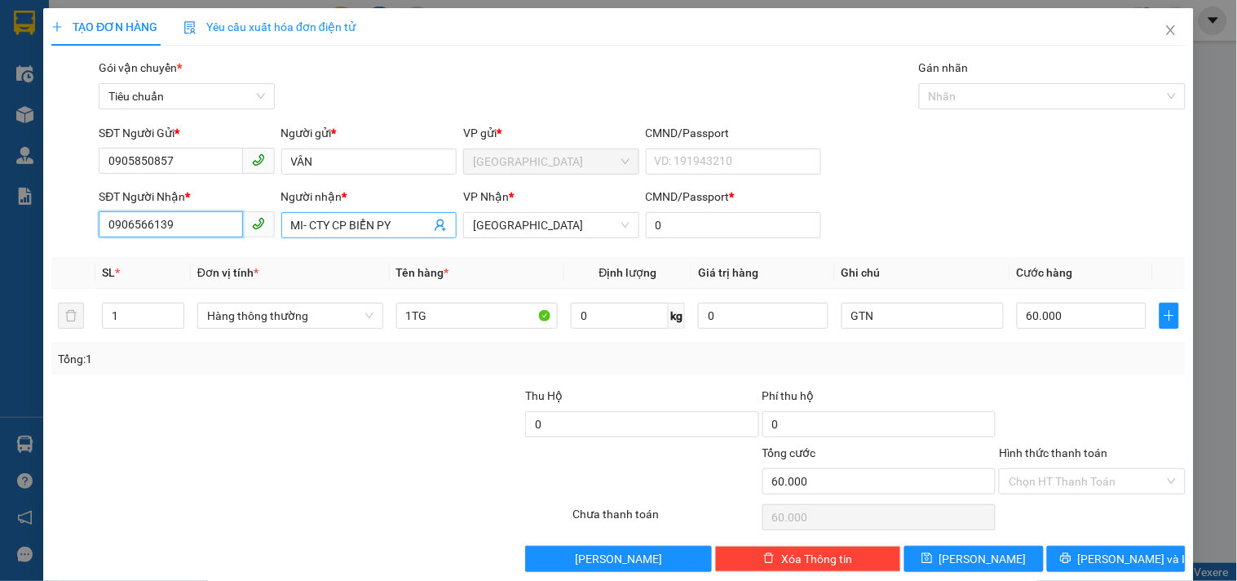
type input "0906566139"
click at [405, 222] on input "MI- CTY CP BIỂN PY" at bounding box center [360, 225] width 139 height 18
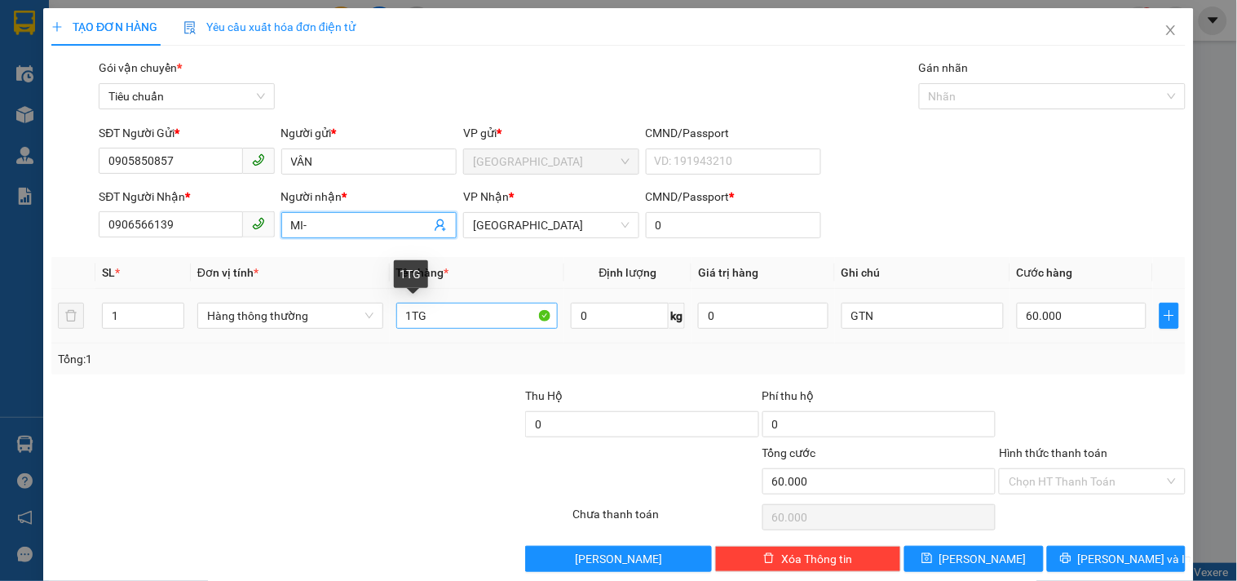
type input "MI-"
click at [461, 326] on input "1TG" at bounding box center [477, 315] width 162 height 26
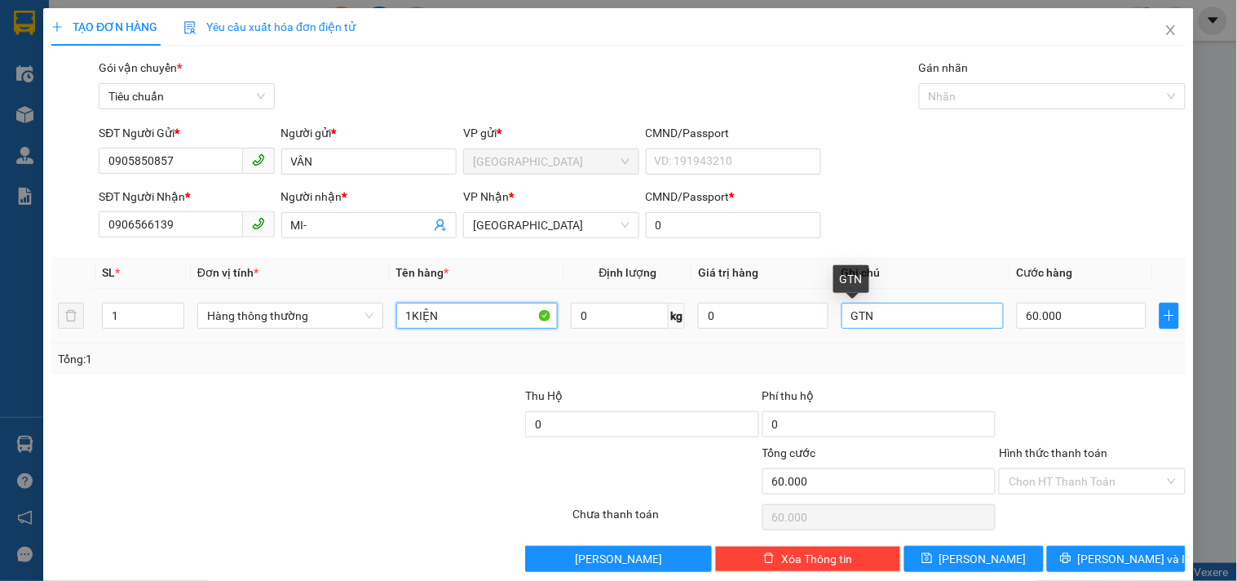
type input "1KIỆN"
click at [895, 326] on input "GTN" at bounding box center [922, 315] width 162 height 26
type input "G"
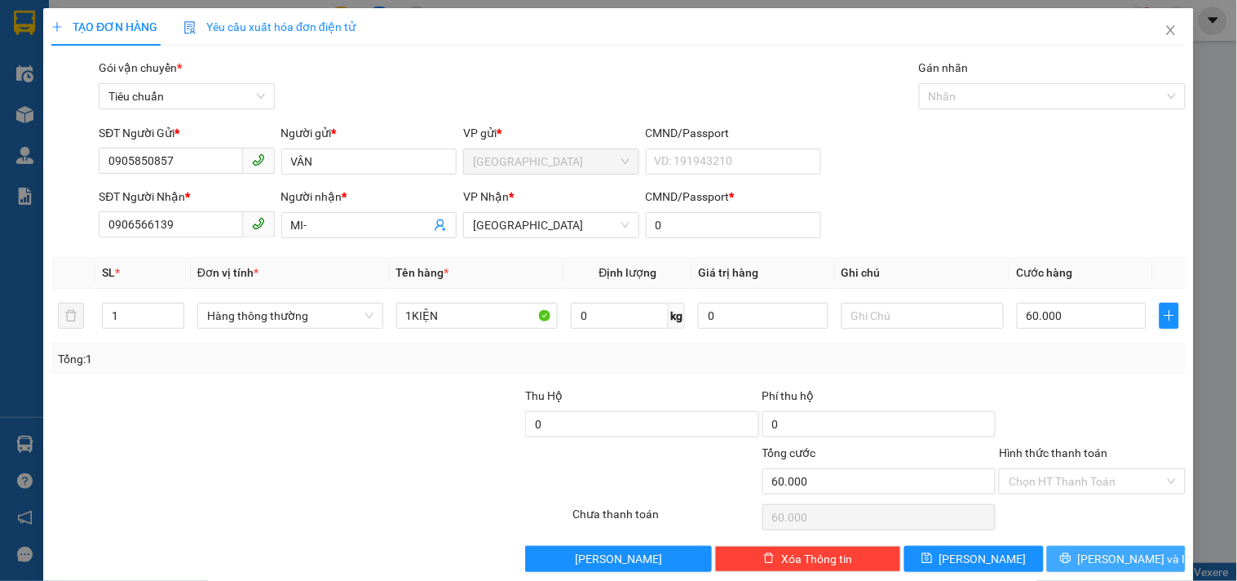
click at [1091, 551] on span "[PERSON_NAME] và In" at bounding box center [1135, 559] width 114 height 18
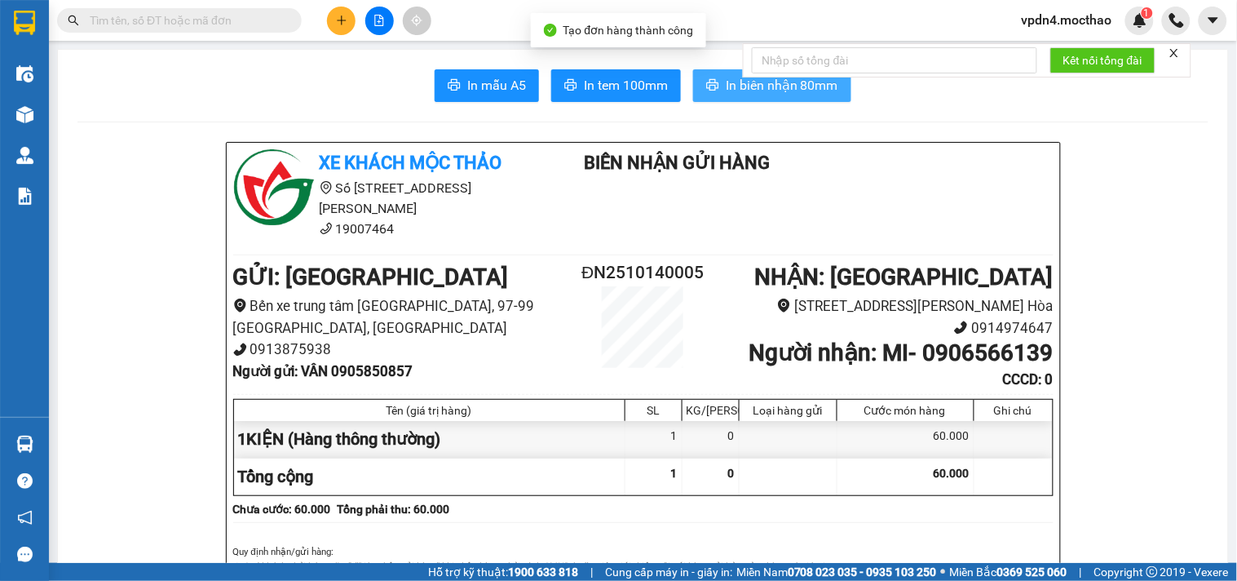
click at [767, 86] on span "In biên nhận 80mm" at bounding box center [782, 85] width 113 height 20
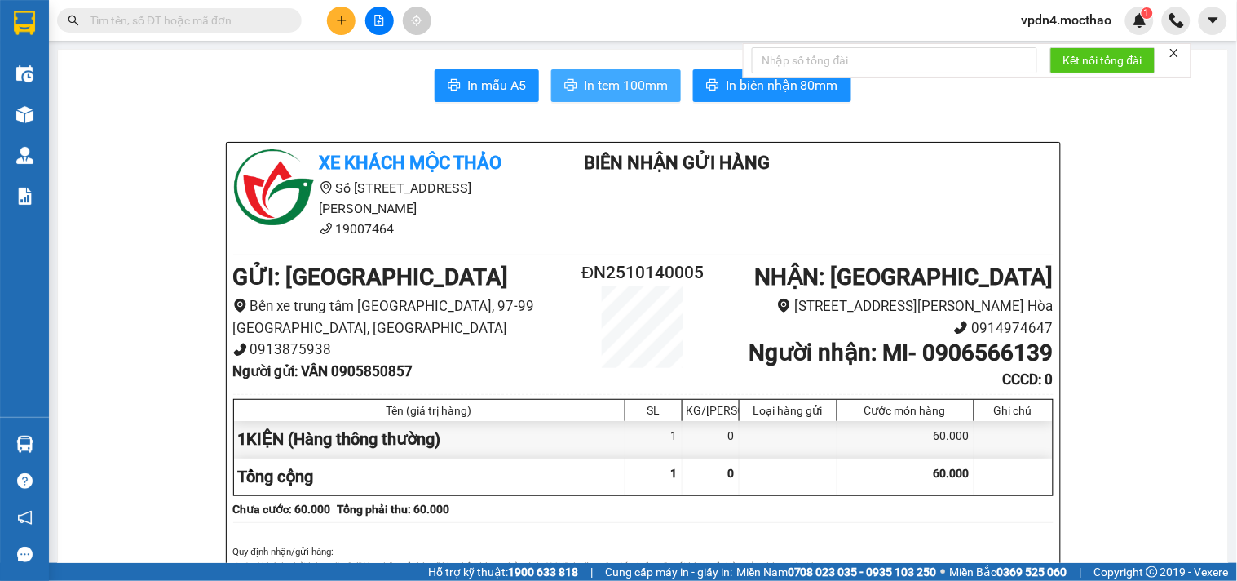
click at [613, 84] on span "In tem 100mm" at bounding box center [626, 85] width 84 height 20
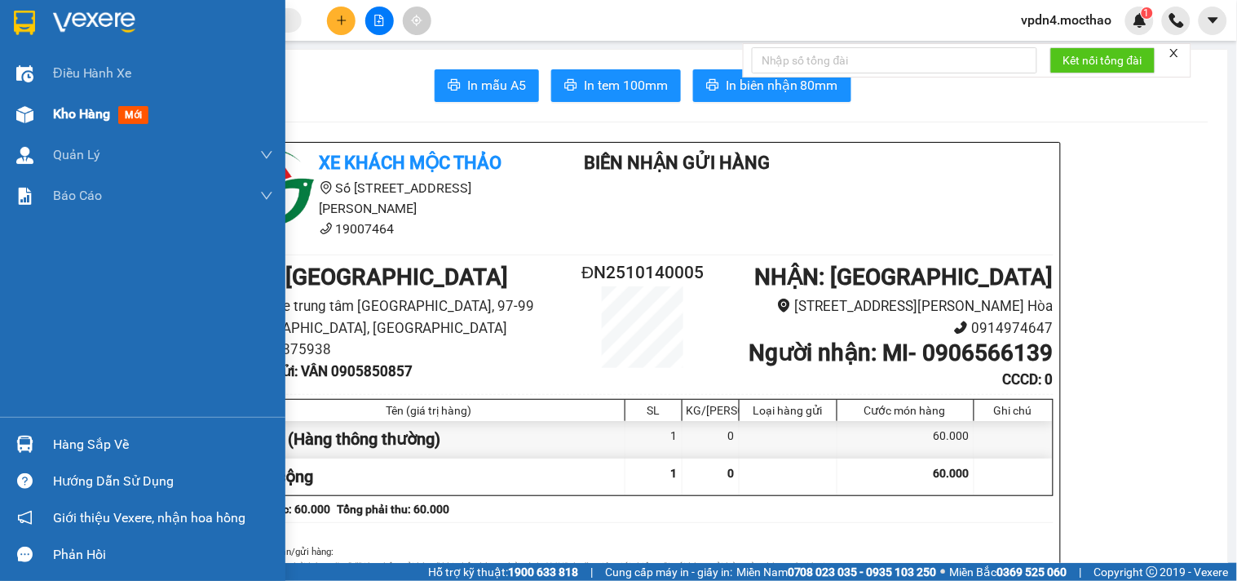
click at [67, 126] on div "Kho hàng mới" at bounding box center [163, 114] width 220 height 41
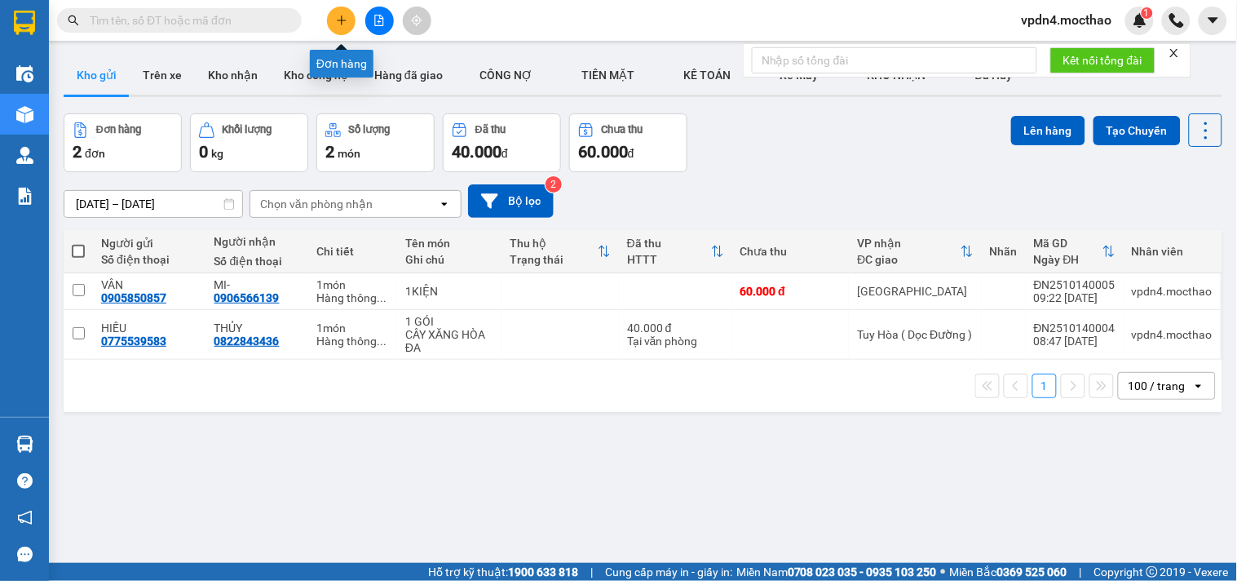
click at [340, 20] on icon "plus" at bounding box center [341, 20] width 9 height 1
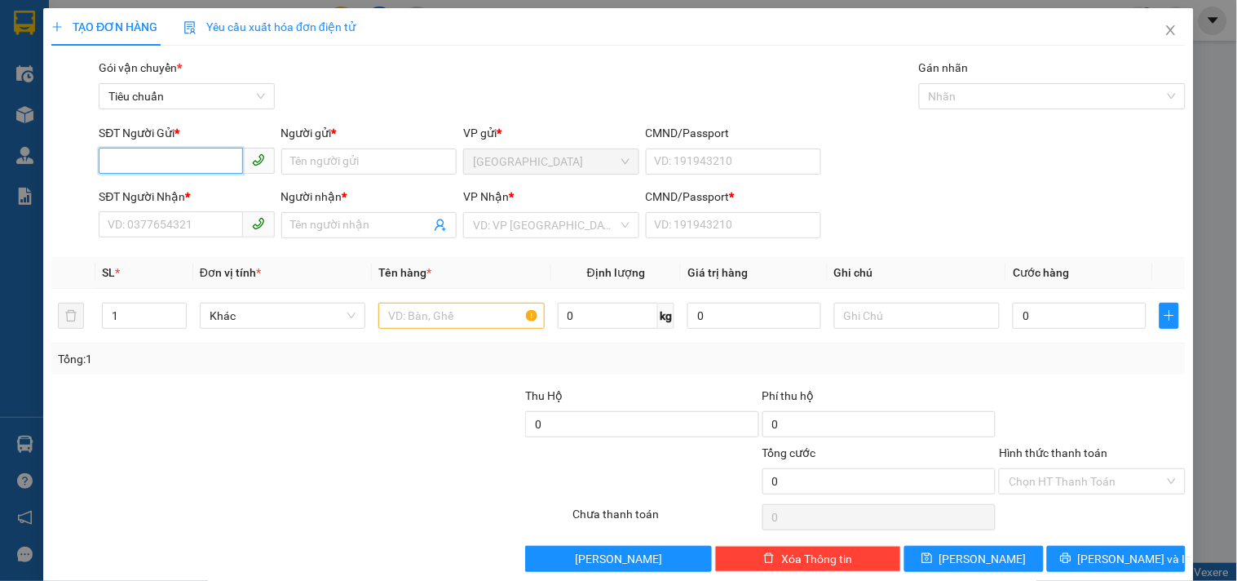
click at [175, 165] on input "SĐT Người Gửi *" at bounding box center [171, 161] width 144 height 26
click at [159, 221] on input "SĐT Người Nhận *" at bounding box center [171, 224] width 144 height 26
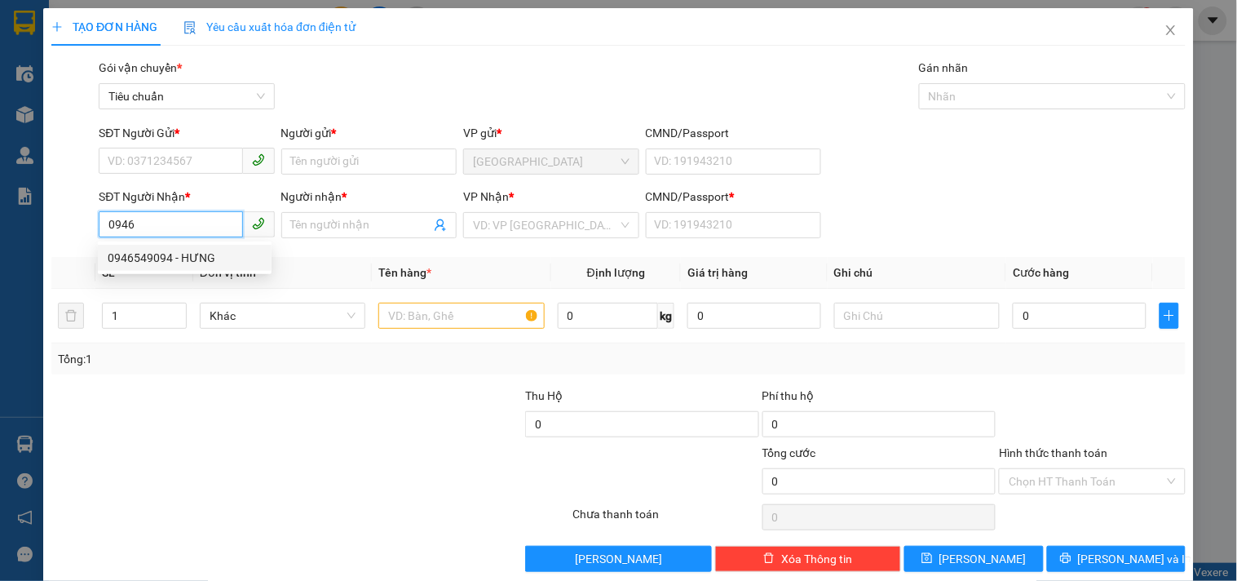
click at [165, 257] on div "0946549094 - HƯNG" at bounding box center [185, 258] width 154 height 18
type input "0946549094"
type input "HƯNG"
type input "0"
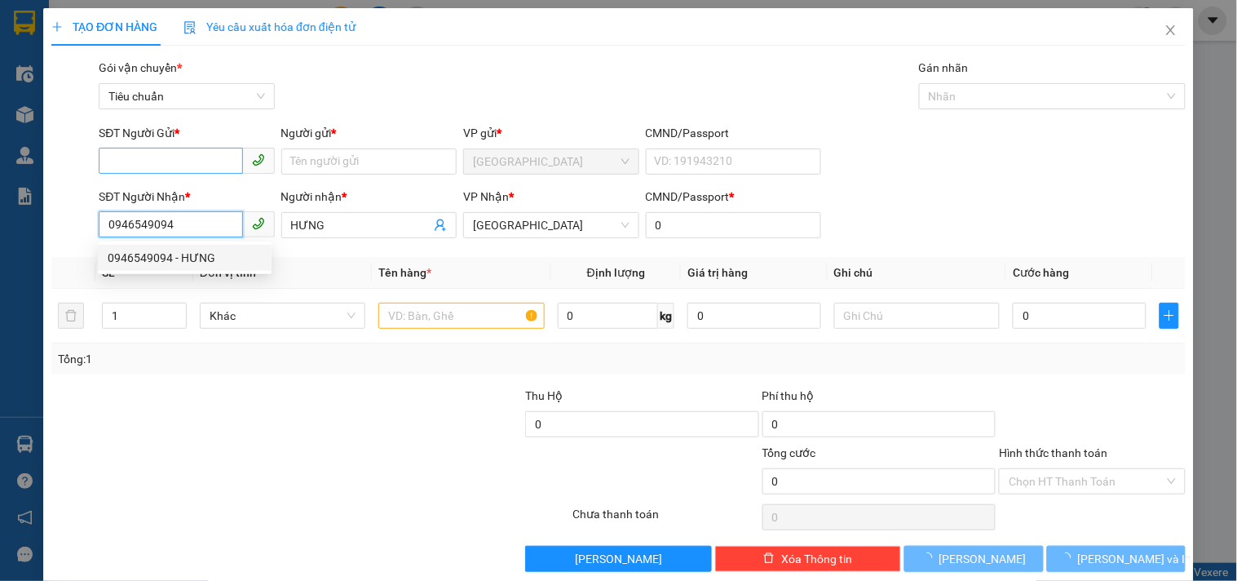
type input "40.000"
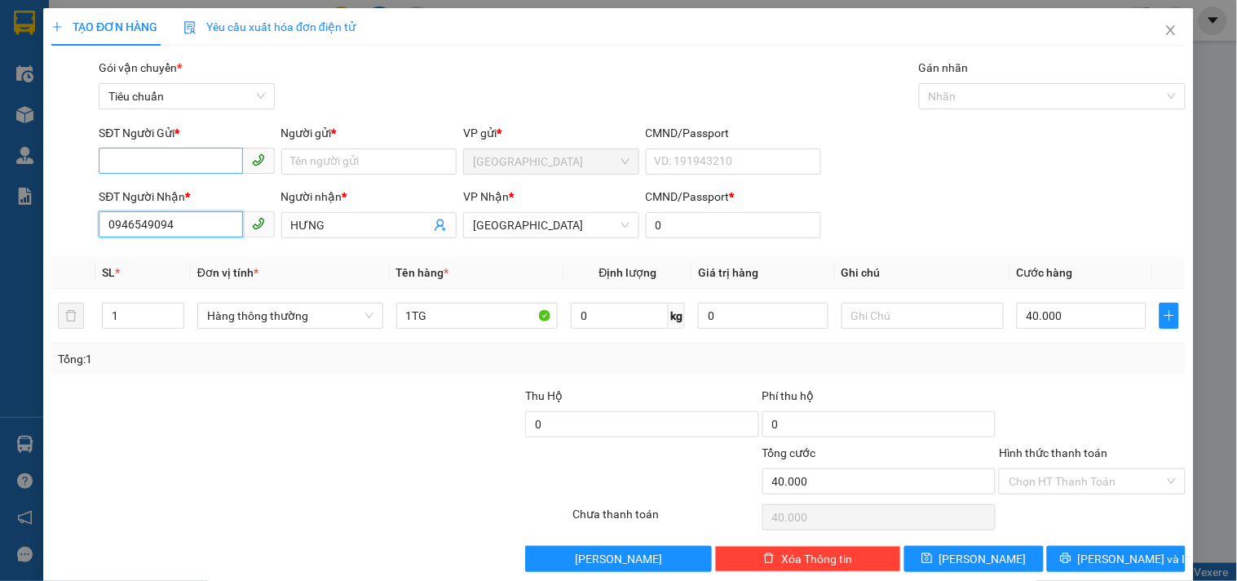
type input "0946549094"
click at [172, 164] on input "SĐT Người Gửi *" at bounding box center [171, 161] width 144 height 26
click at [205, 198] on div "0904456009 - VIN" at bounding box center [185, 194] width 154 height 18
type input "0904456009"
type input "VIN"
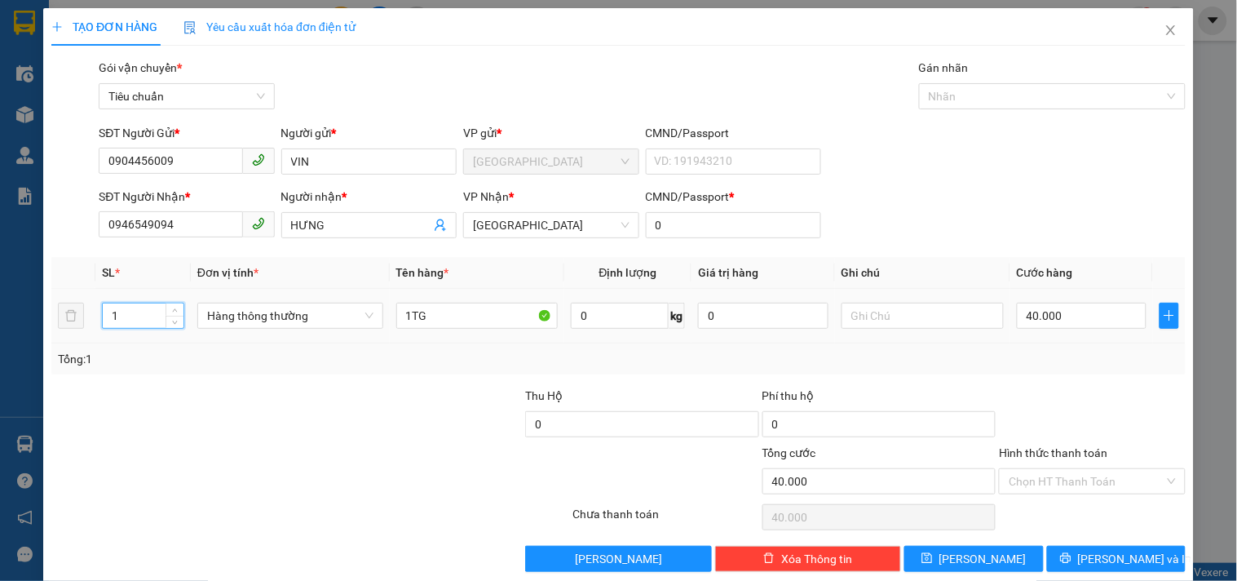
click at [140, 313] on input "1" at bounding box center [143, 315] width 81 height 24
type input "2"
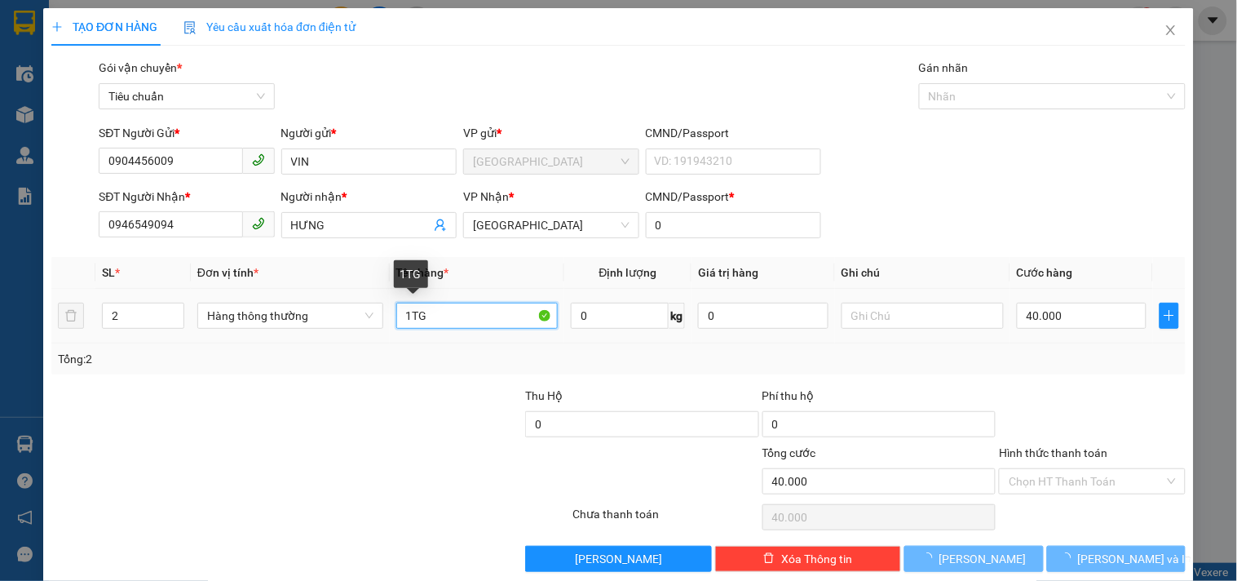
click at [408, 316] on input "1TG" at bounding box center [477, 315] width 162 height 26
type input "0"
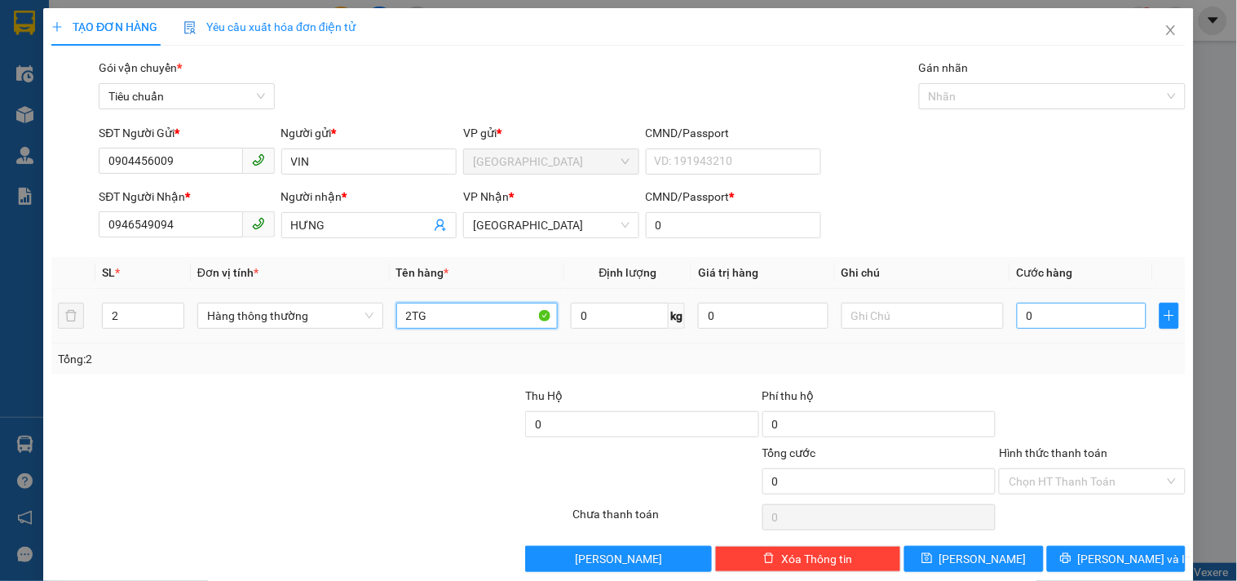
type input "2TG"
click at [1056, 313] on input "0" at bounding box center [1082, 315] width 130 height 26
type input "8"
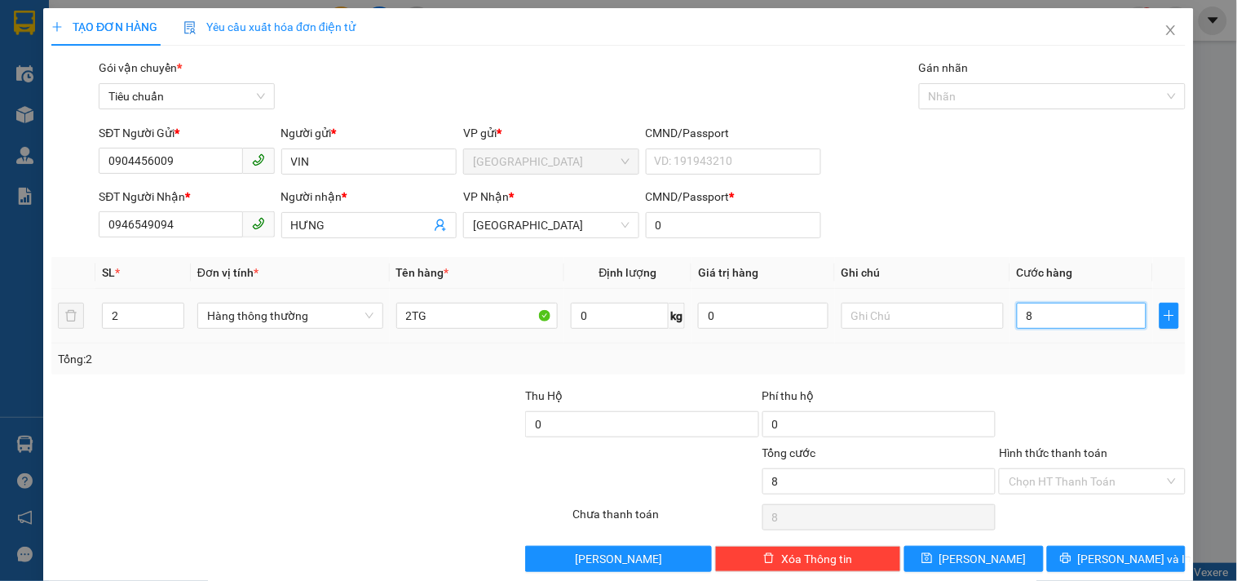
type input "80"
type input "80.000"
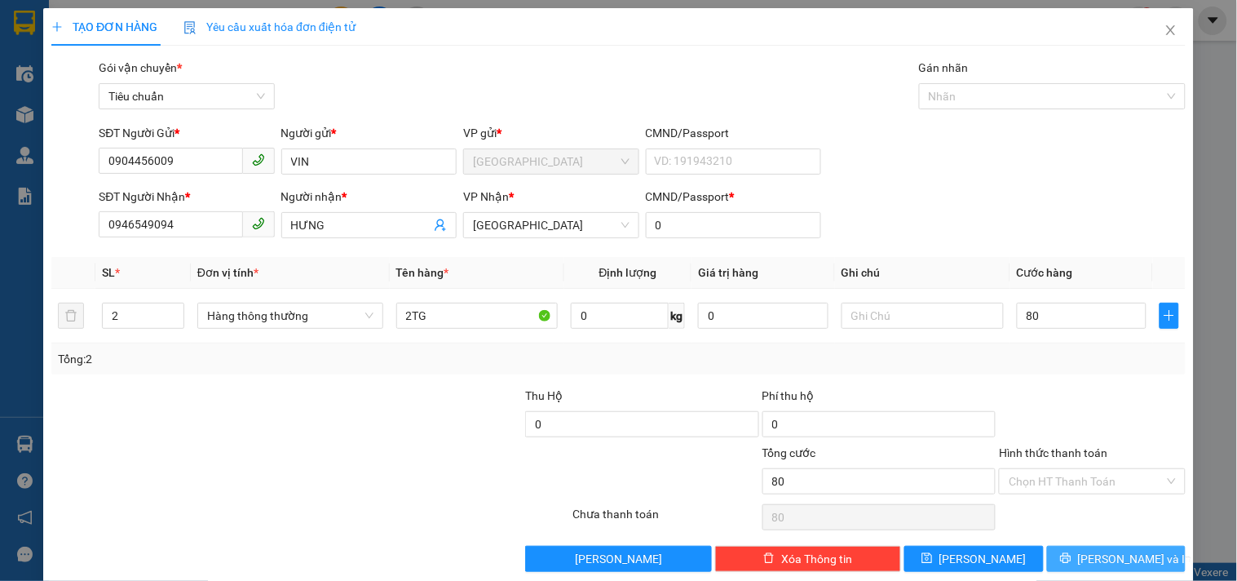
type input "80.000"
click at [1103, 551] on span "[PERSON_NAME] và In" at bounding box center [1135, 559] width 114 height 18
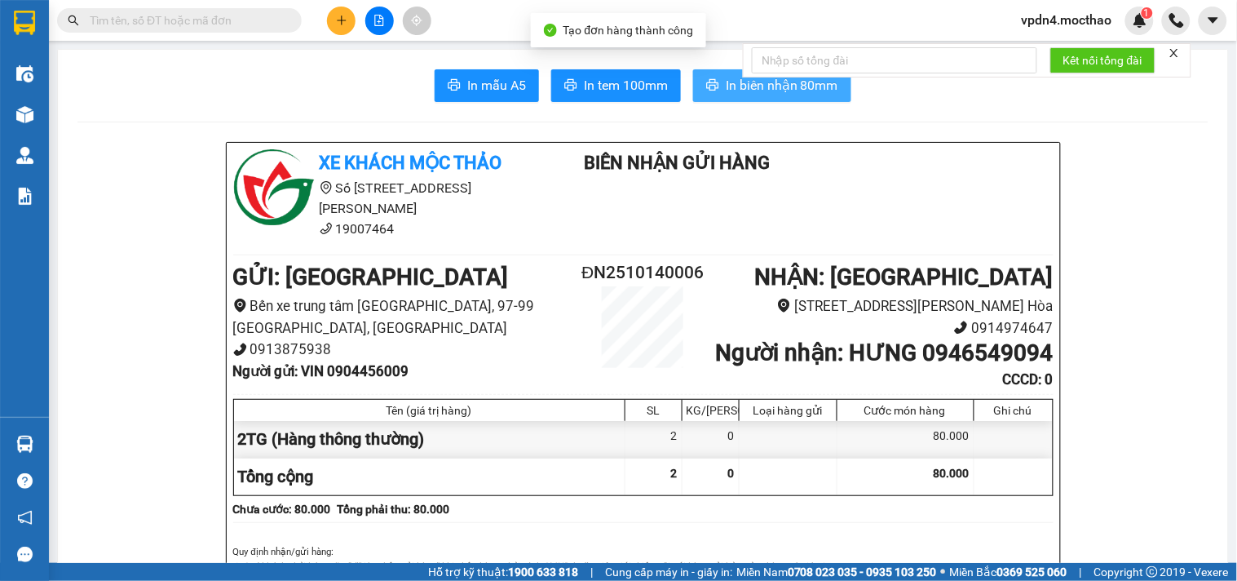
click at [698, 90] on button "In biên nhận 80mm" at bounding box center [772, 85] width 158 height 33
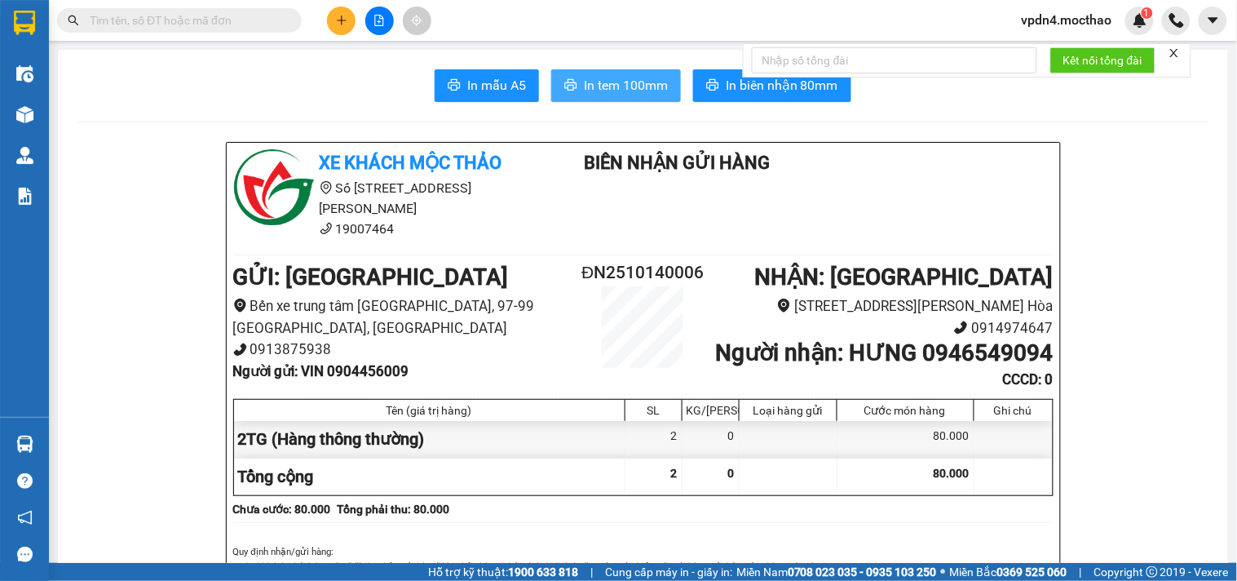
click at [639, 85] on span "In tem 100mm" at bounding box center [626, 85] width 84 height 20
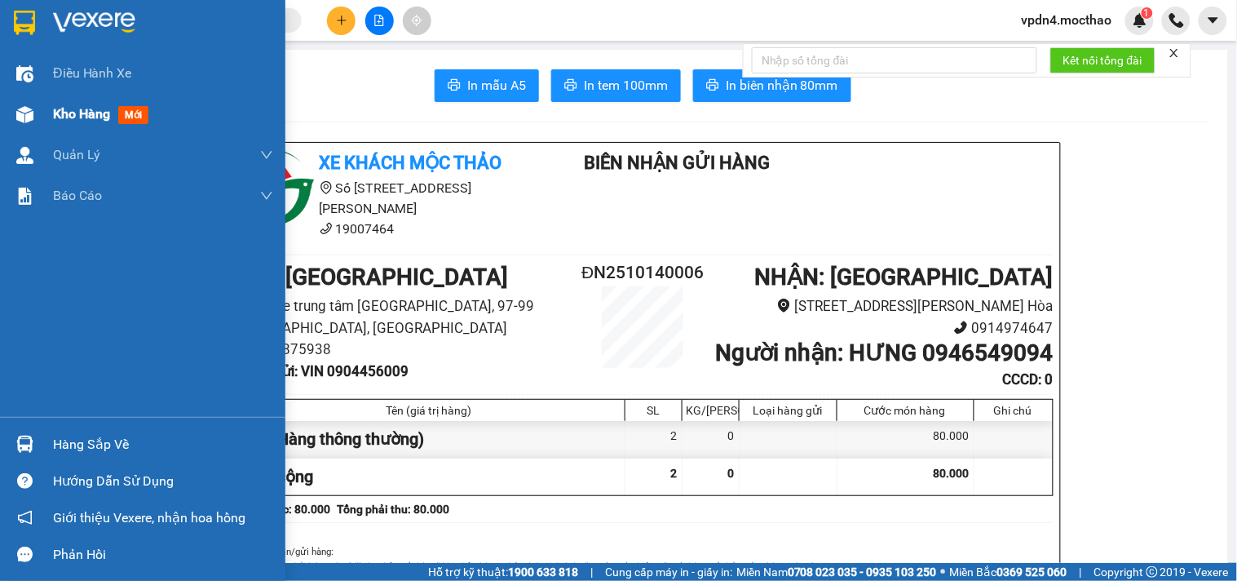
click at [84, 120] on span "Kho hàng" at bounding box center [81, 113] width 57 height 15
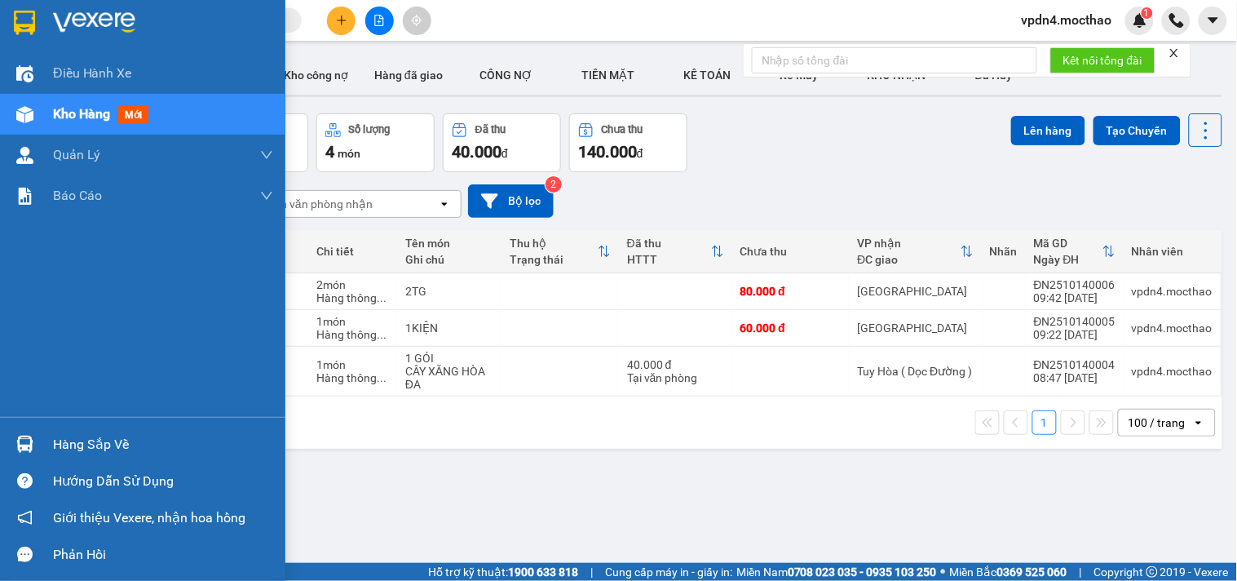
click at [109, 436] on div "Hàng sắp về" at bounding box center [163, 444] width 220 height 24
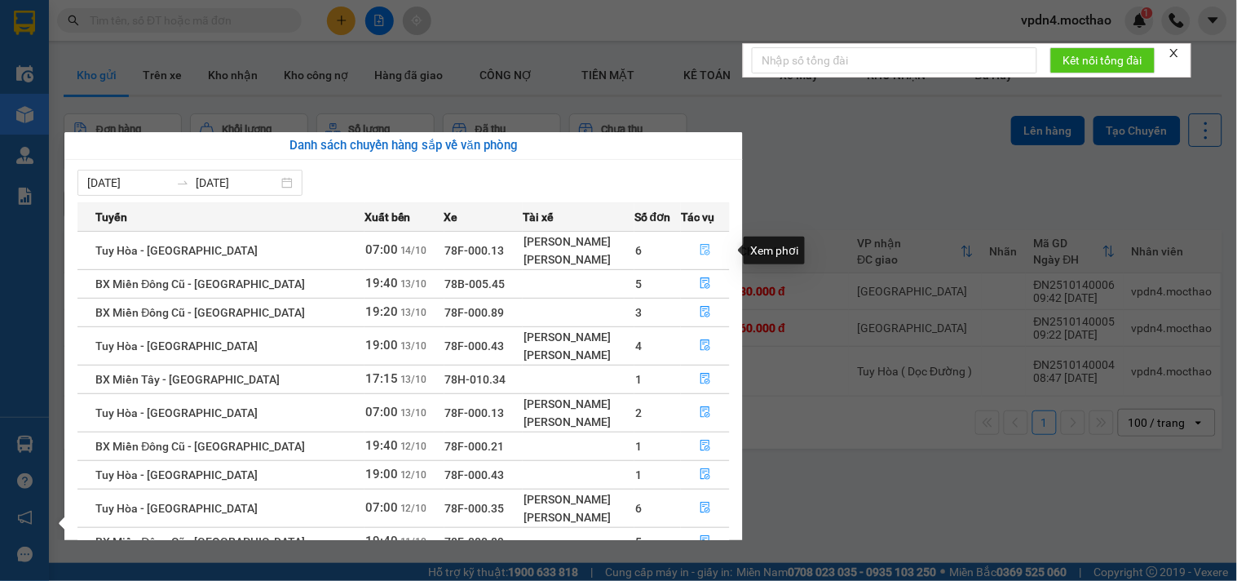
click at [694, 248] on button "button" at bounding box center [705, 250] width 47 height 26
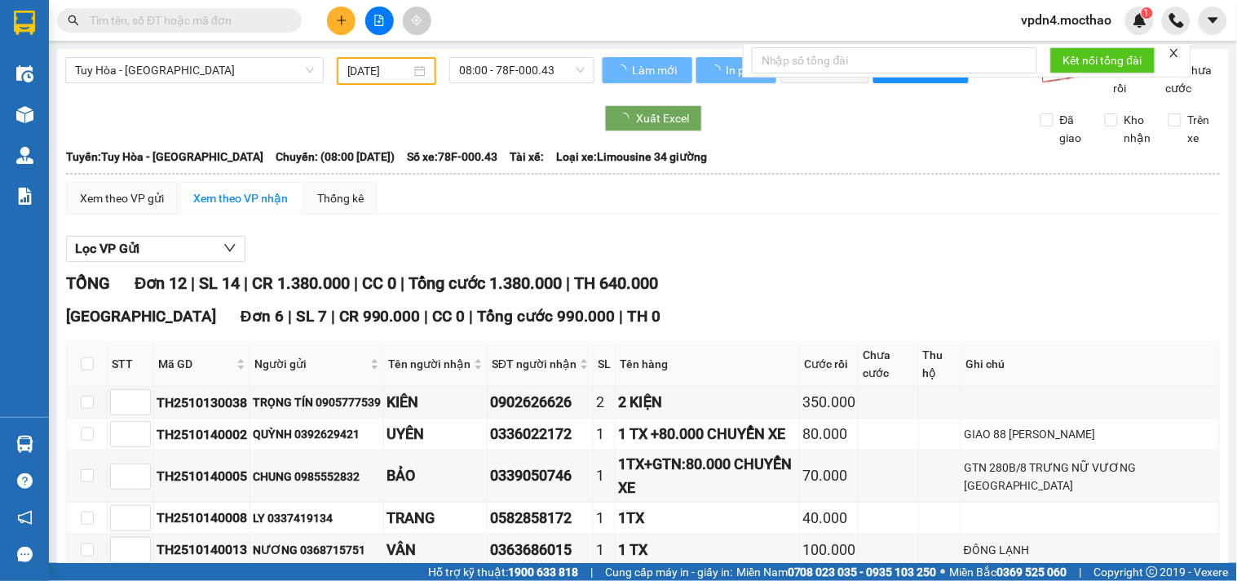
type input "[DATE]"
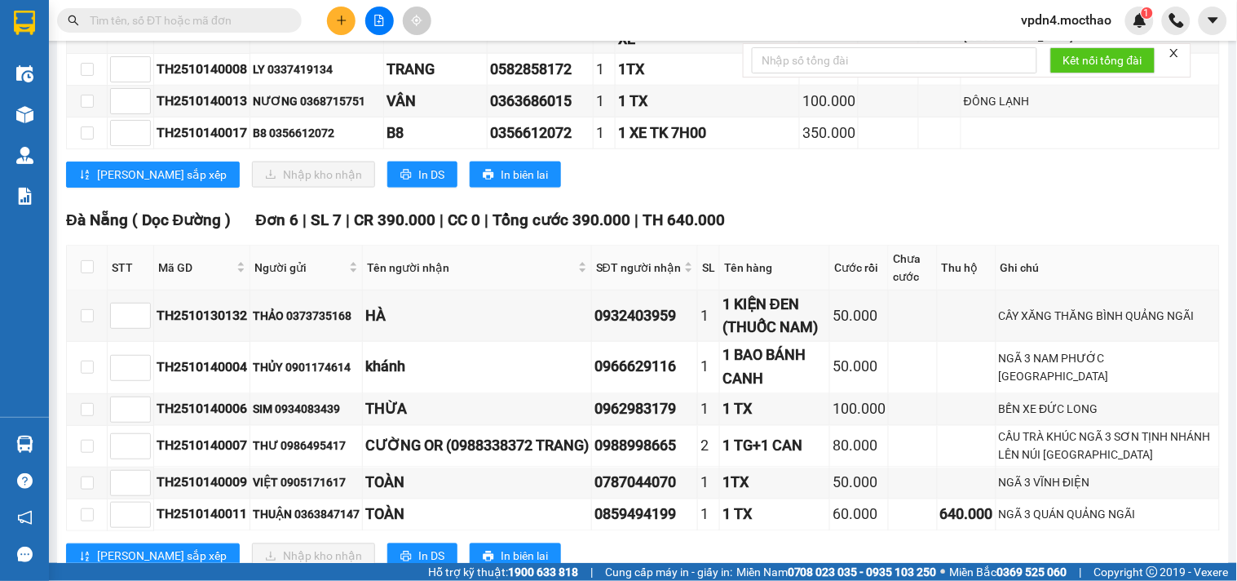
scroll to position [520, 0]
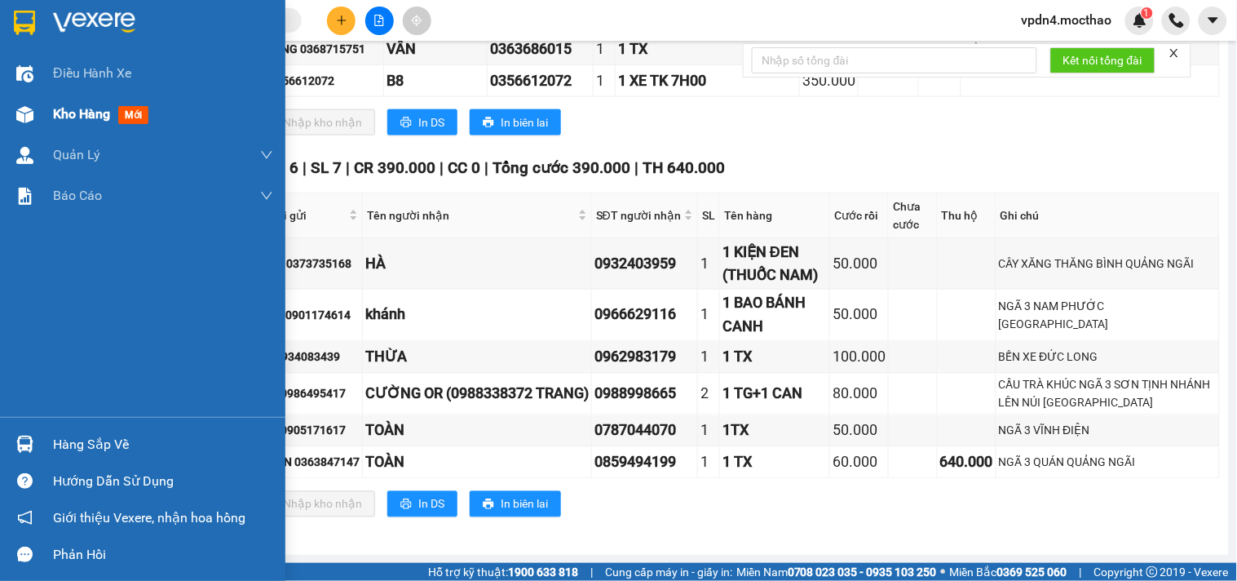
click at [55, 119] on span "Kho hàng" at bounding box center [81, 113] width 57 height 15
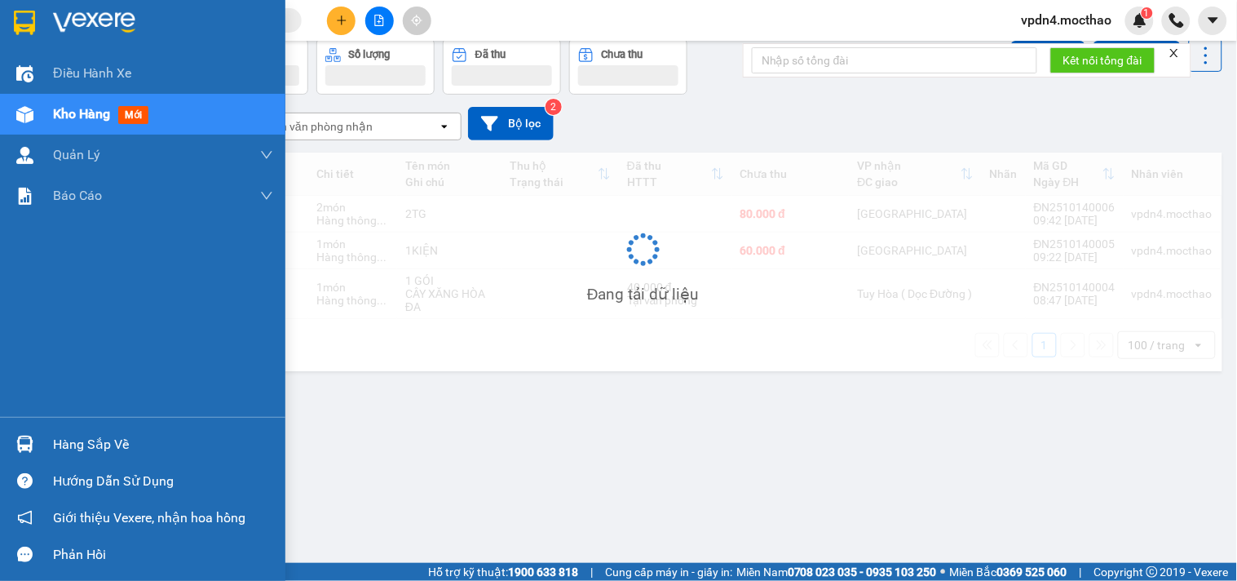
scroll to position [75, 0]
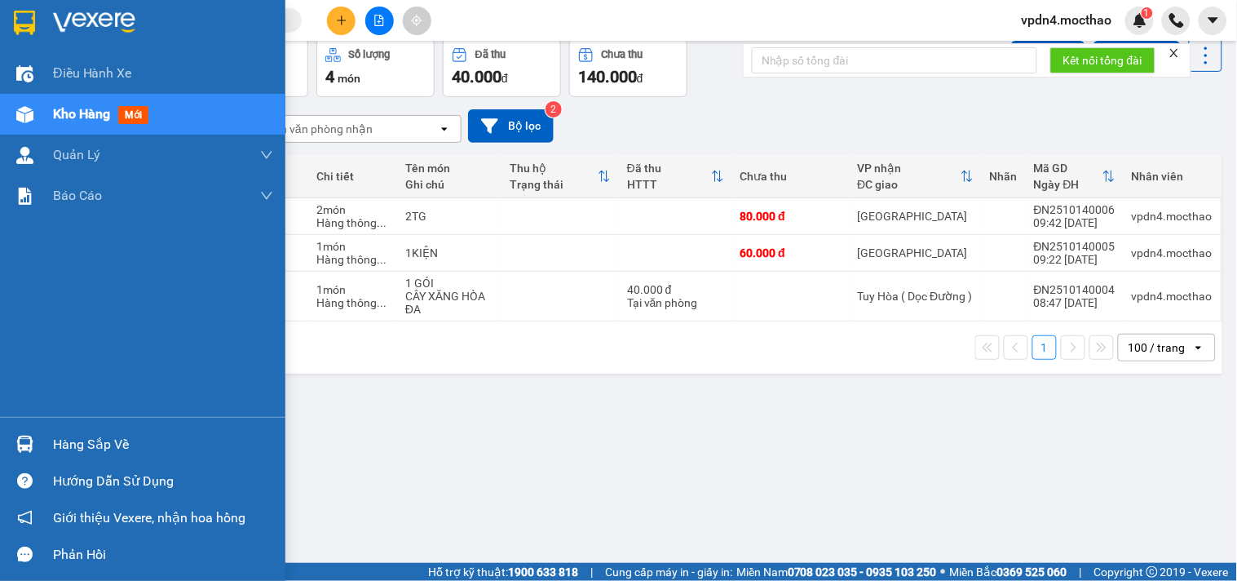
click at [76, 448] on div "Hàng sắp về" at bounding box center [163, 444] width 220 height 24
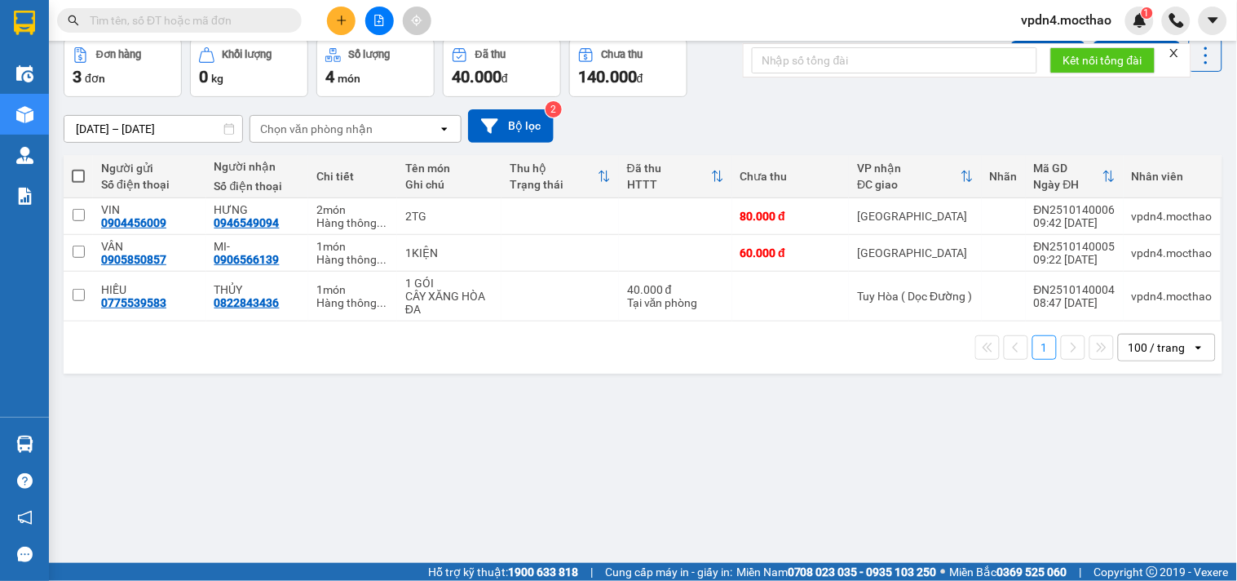
click at [854, 451] on section "Kết quả tìm kiếm ( 0 ) Bộ lọc Ngày lên hàng gần nhất No Data vpdn4.mocthao 1 Đi…" at bounding box center [618, 290] width 1237 height 581
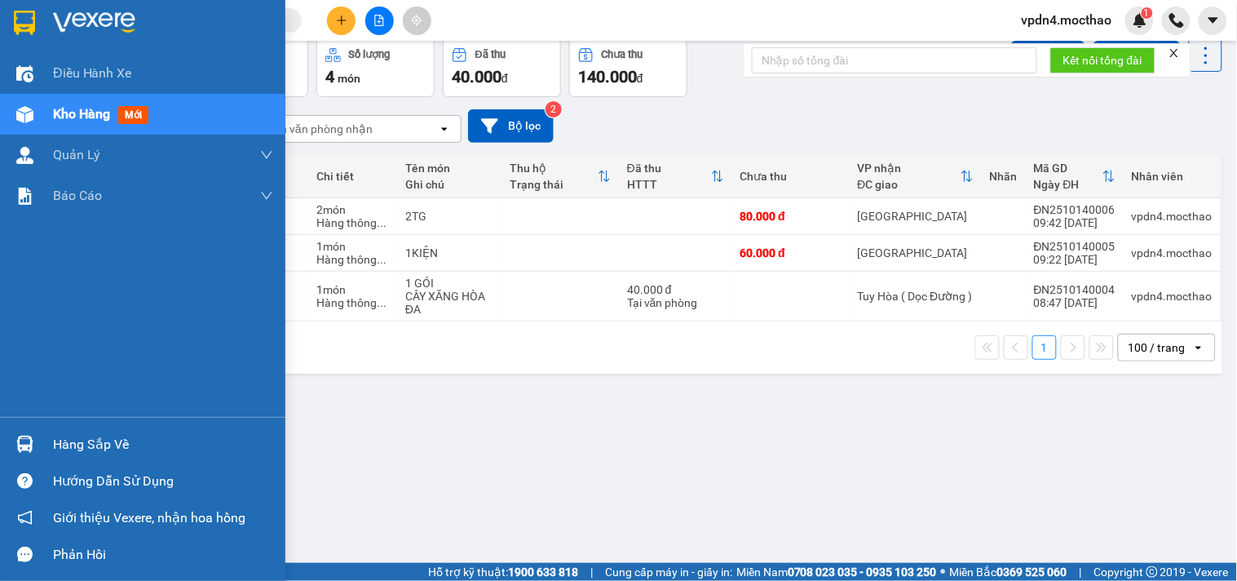
click at [118, 446] on div "Hàng sắp về" at bounding box center [163, 444] width 220 height 24
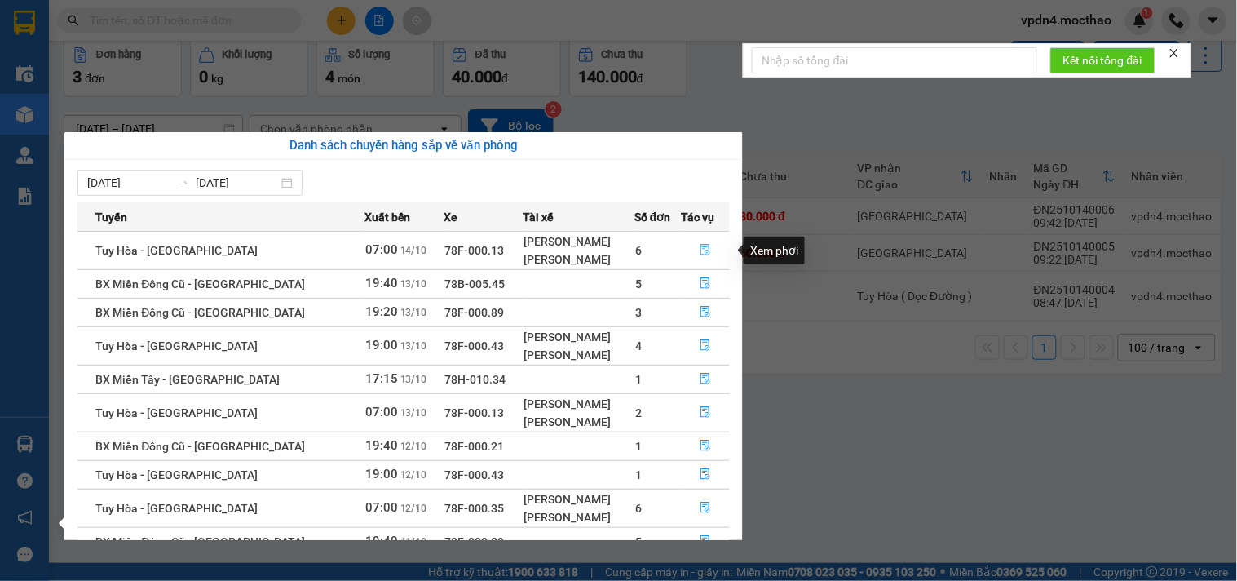
click at [718, 241] on button "button" at bounding box center [705, 250] width 47 height 26
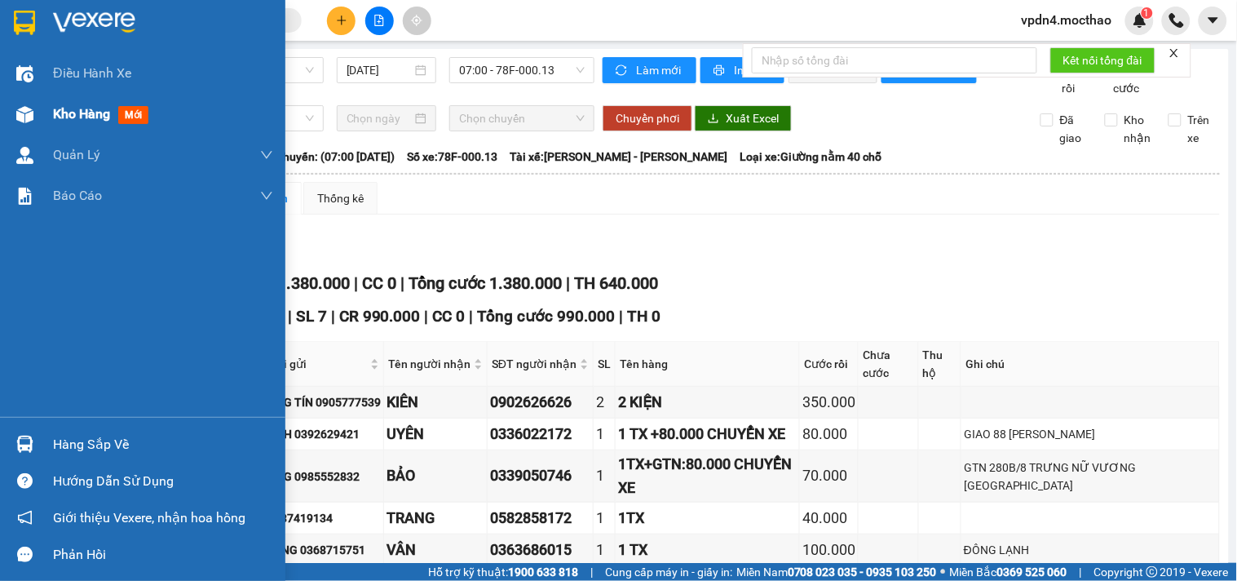
click at [76, 127] on div "Kho hàng mới" at bounding box center [163, 114] width 220 height 41
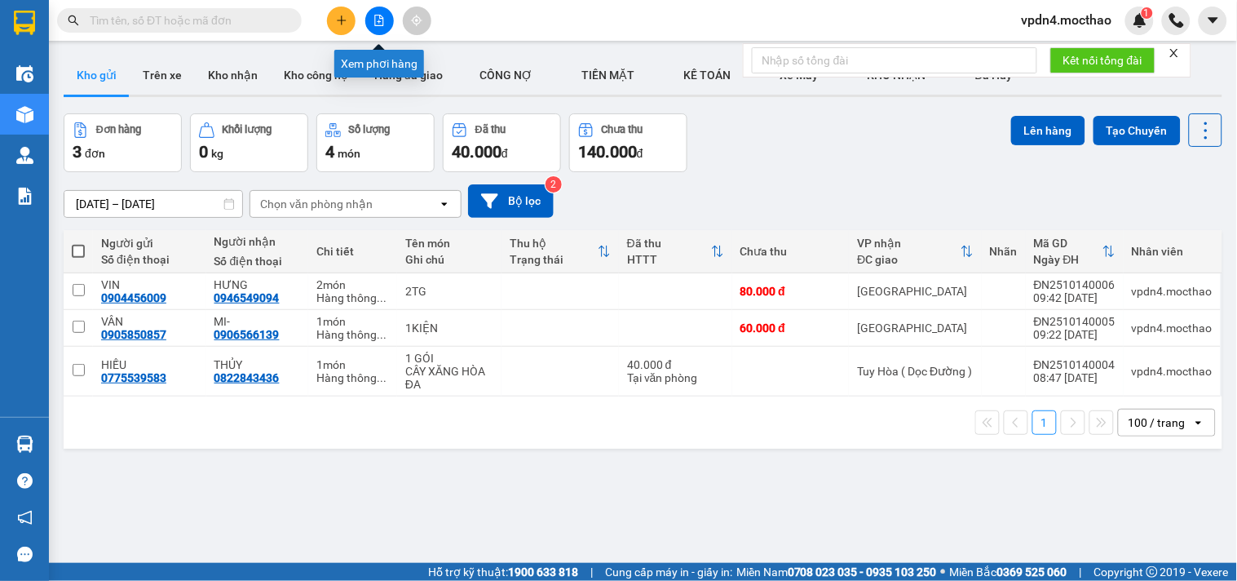
click at [371, 11] on button at bounding box center [379, 21] width 29 height 29
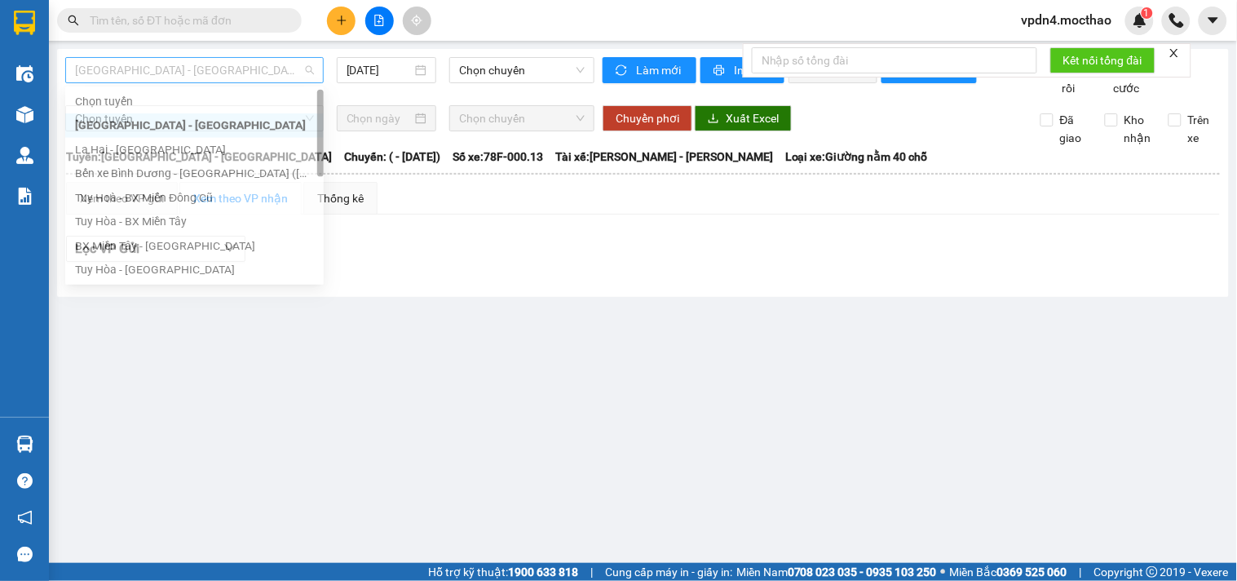
click at [238, 61] on span "[GEOGRAPHIC_DATA] - [GEOGRAPHIC_DATA]" at bounding box center [194, 70] width 239 height 24
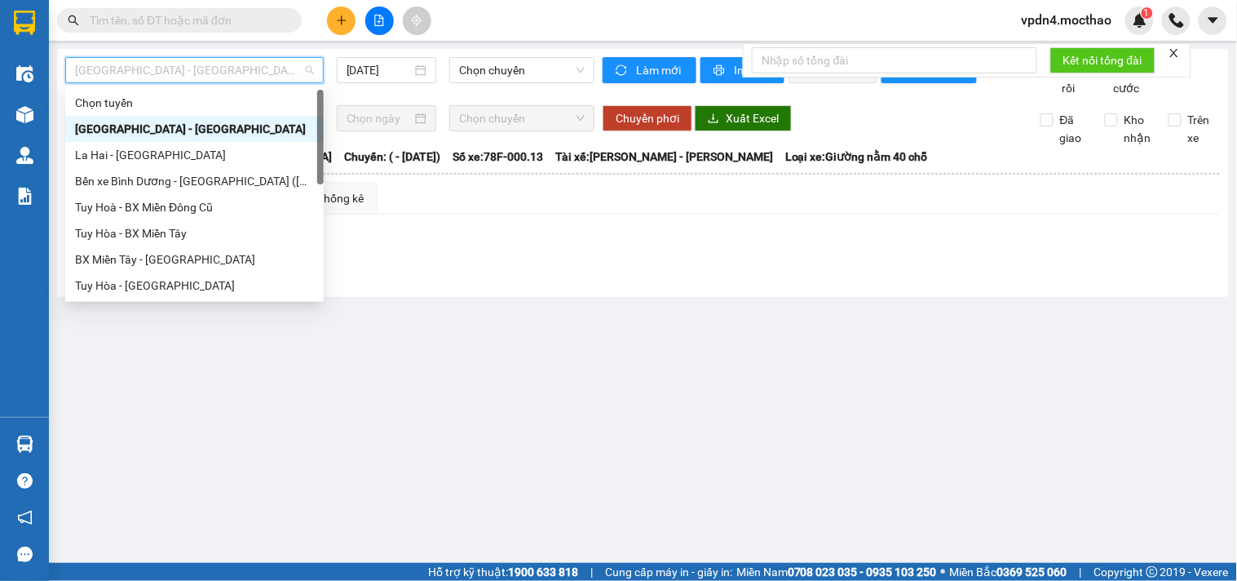
type input "D"
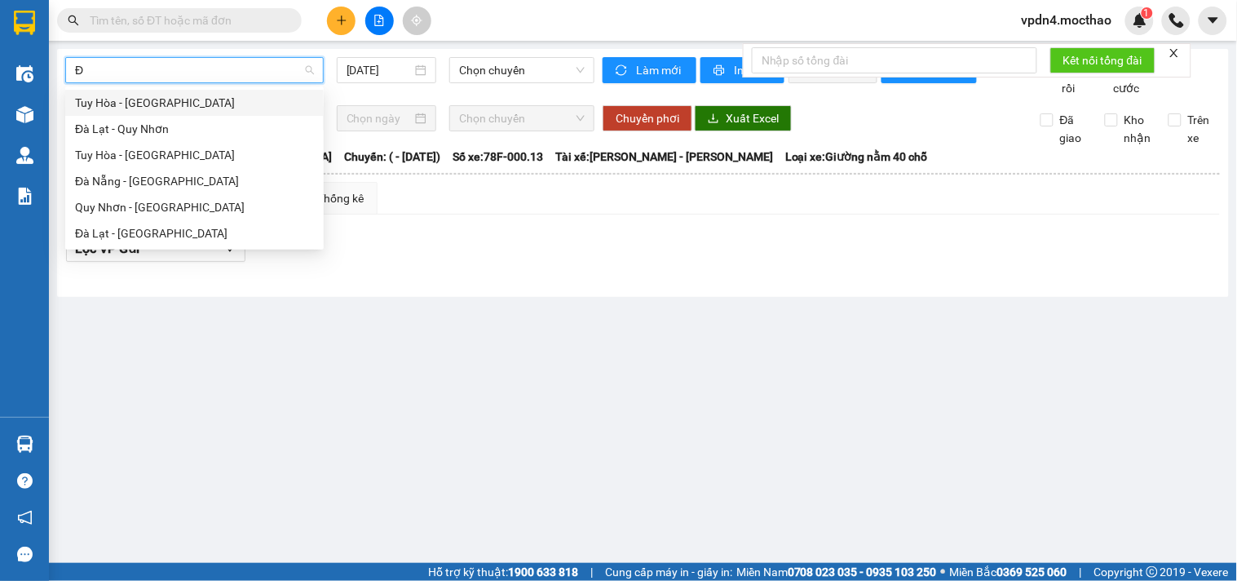
type input "ĐA"
click at [172, 177] on div "Đà Nẵng - [GEOGRAPHIC_DATA]" at bounding box center [194, 181] width 239 height 18
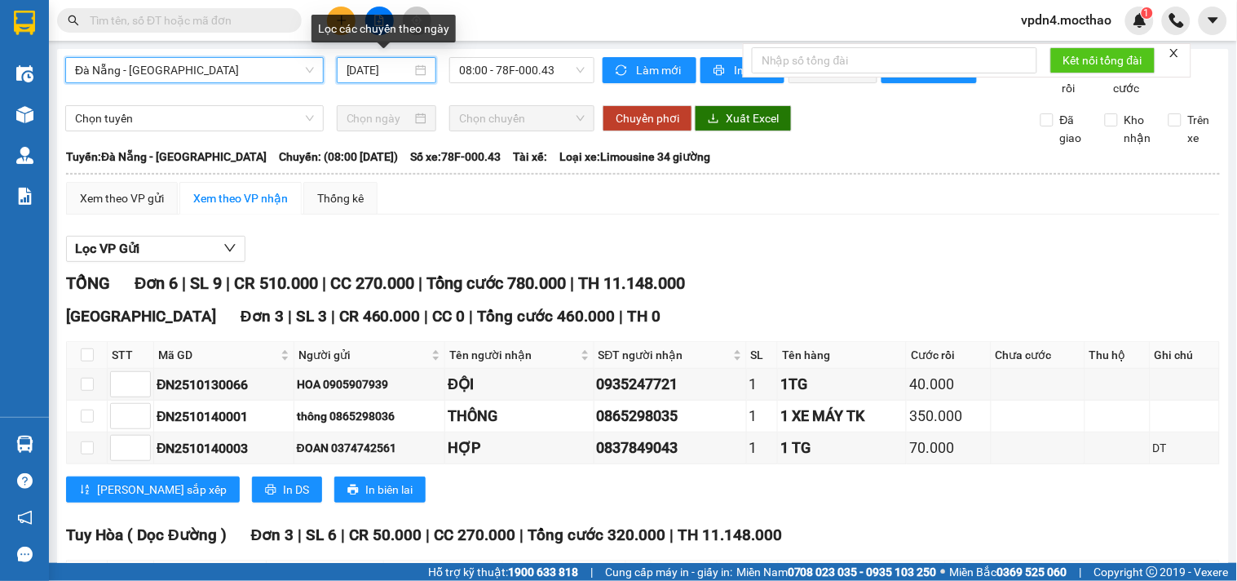
click at [351, 69] on input "[DATE]" at bounding box center [380, 70] width 66 height 18
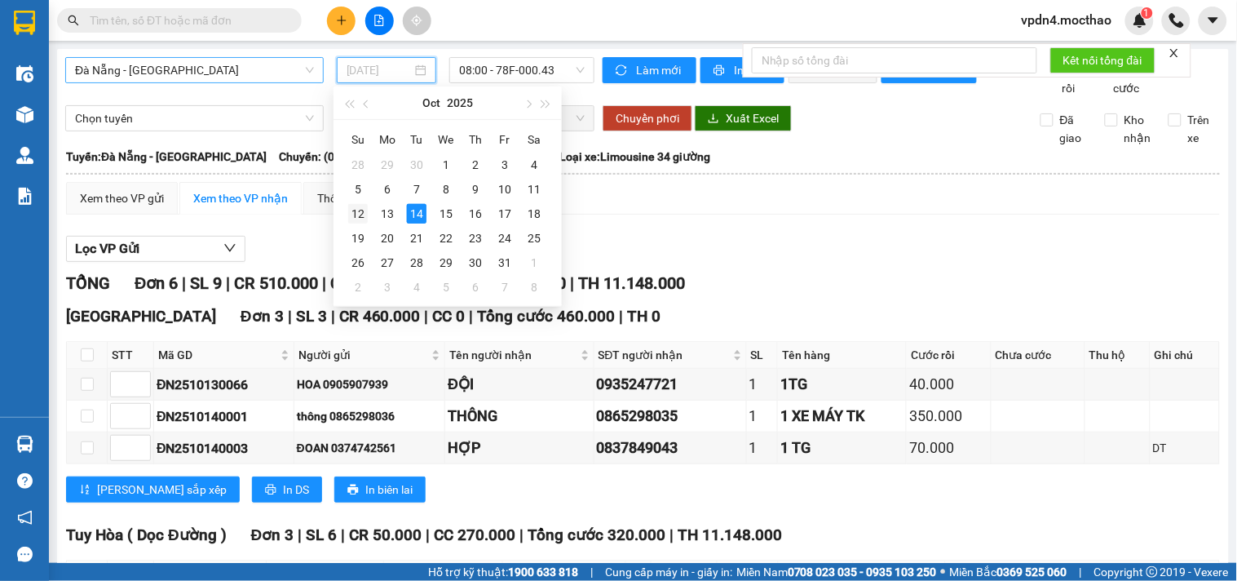
click at [360, 218] on div "12" at bounding box center [358, 214] width 20 height 20
type input "[DATE]"
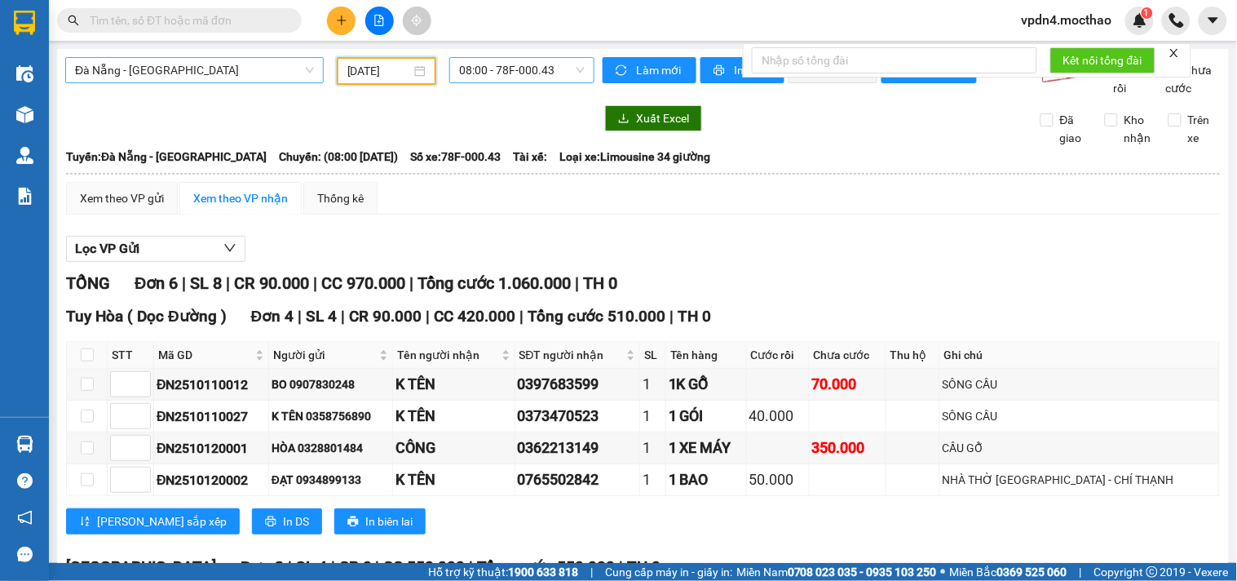
click at [498, 66] on span "08:00 - 78F-000.43" at bounding box center [522, 70] width 126 height 24
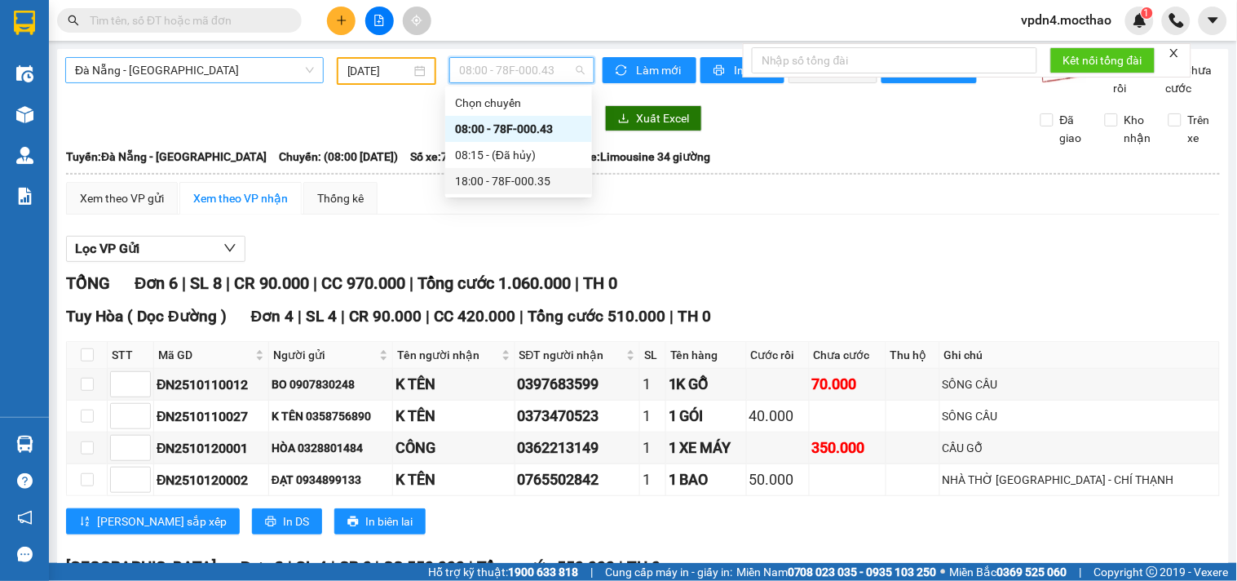
click at [522, 176] on div "18:00 - 78F-000.35" at bounding box center [518, 181] width 127 height 18
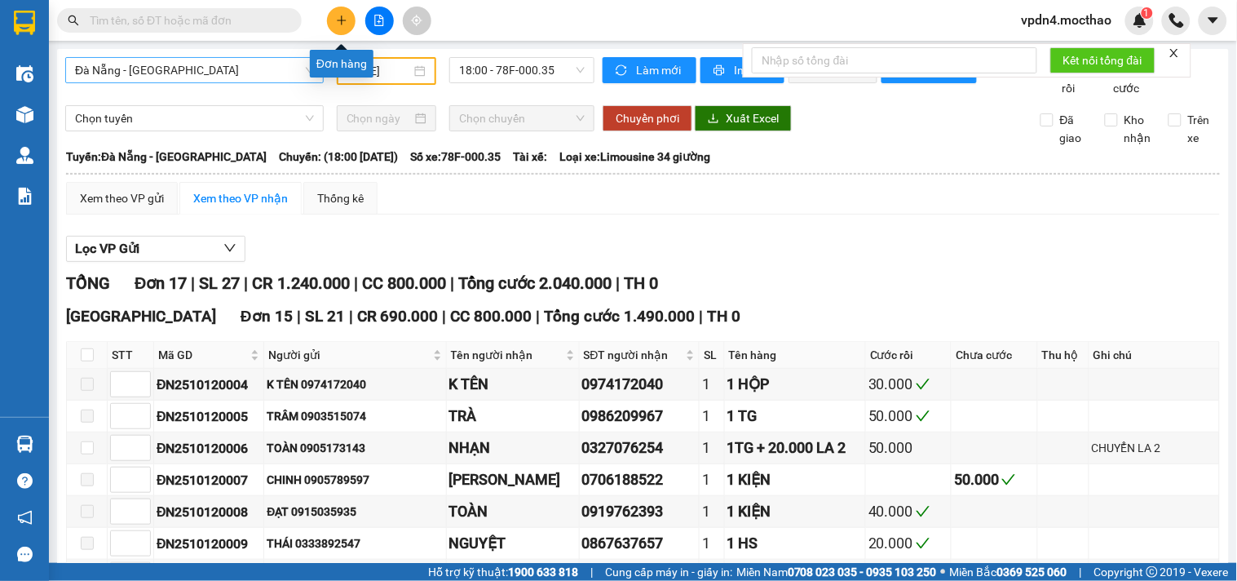
click at [351, 13] on button at bounding box center [341, 21] width 29 height 29
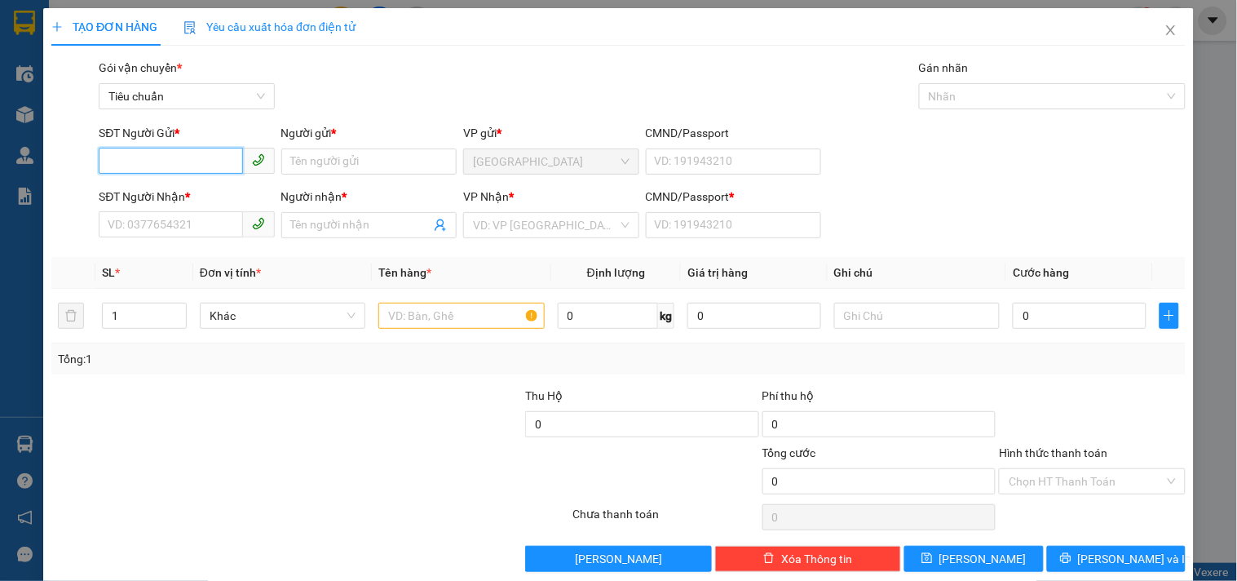
click at [147, 161] on input "SĐT Người Gửi *" at bounding box center [171, 161] width 144 height 26
click at [167, 190] on div "0978949479 - [PERSON_NAME]" at bounding box center [188, 194] width 161 height 18
type input "0978949479"
type input "ĐÀO"
type input "0979175394"
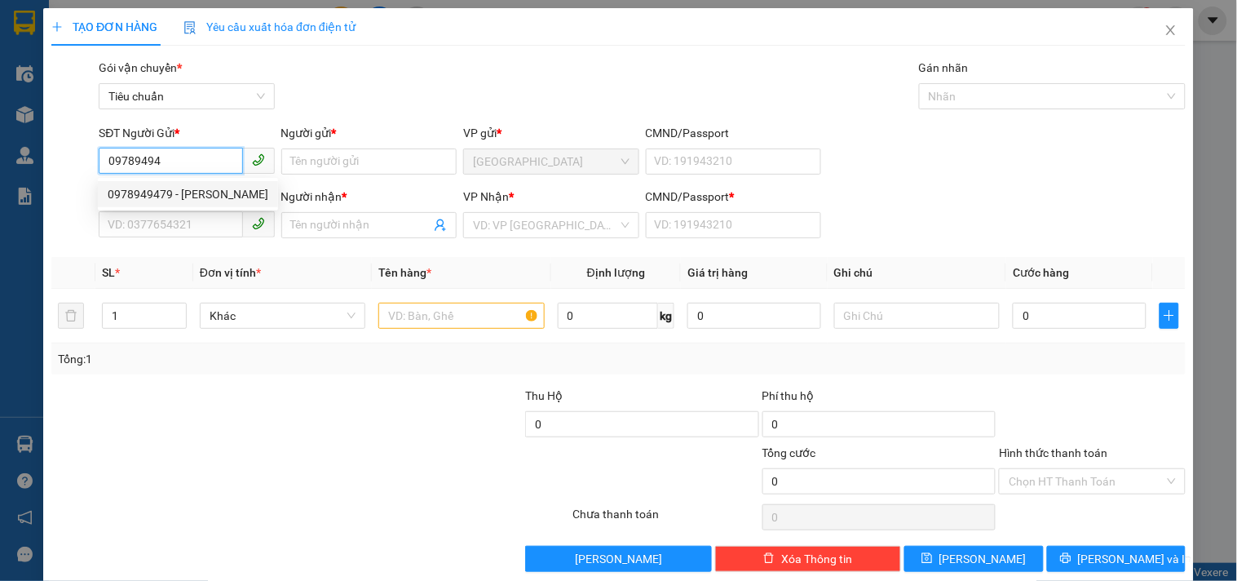
type input "VŨ"
type input "0"
type input "40.000"
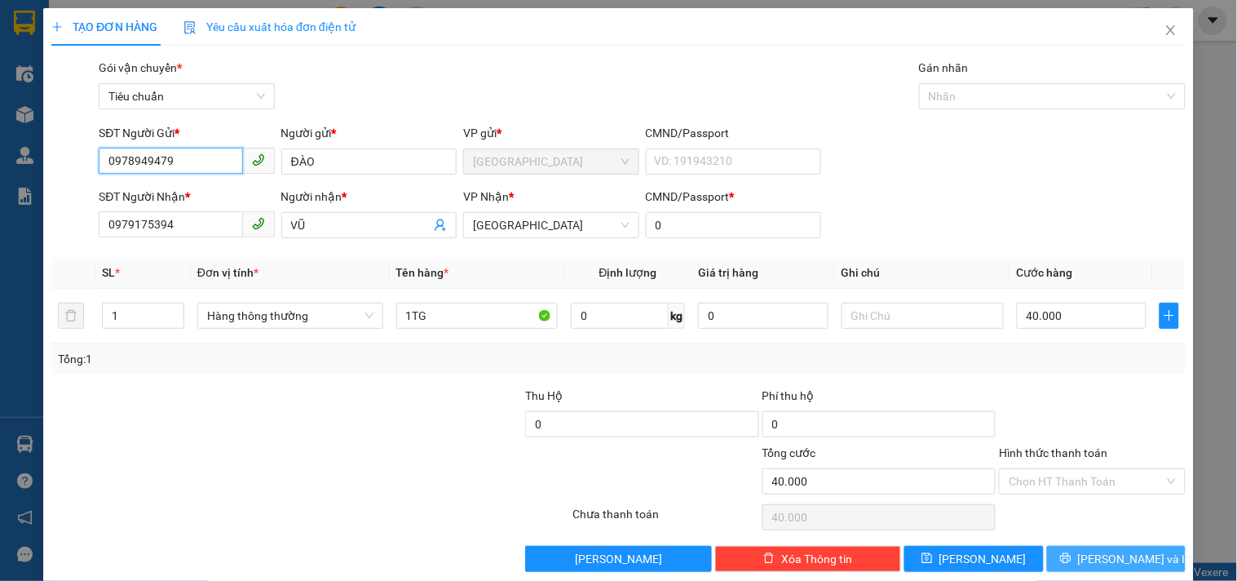
type input "0978949479"
click at [1102, 561] on span "[PERSON_NAME] và In" at bounding box center [1135, 559] width 114 height 18
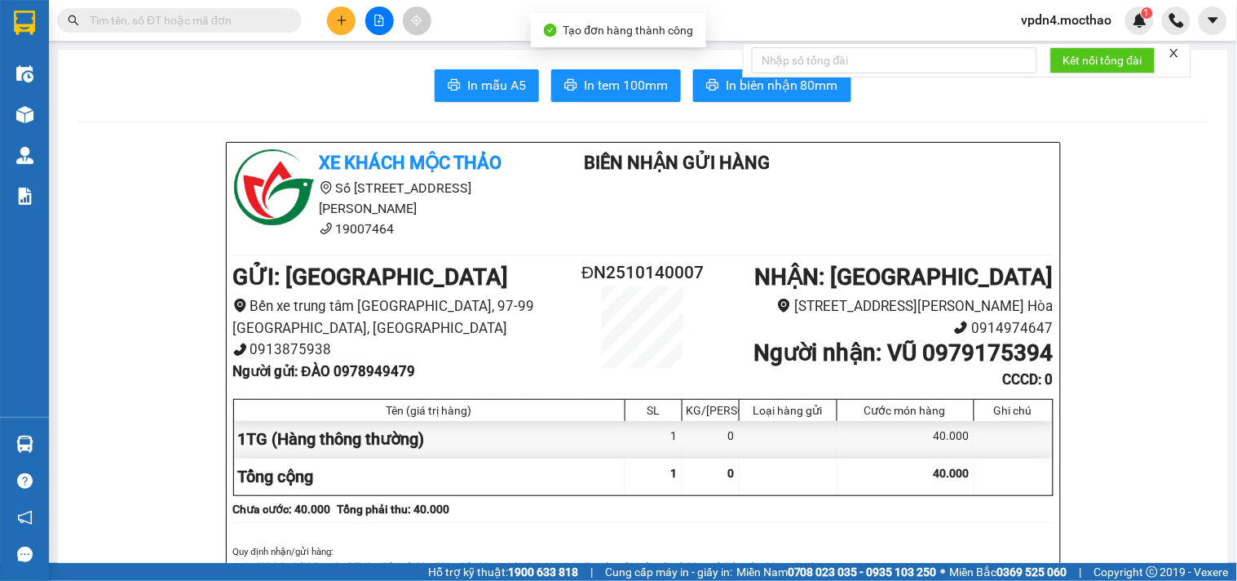
click at [743, 68] on div "Kết nối tổng đài" at bounding box center [967, 60] width 448 height 34
click at [737, 91] on span "In biên nhận 80mm" at bounding box center [782, 85] width 113 height 20
click at [641, 82] on span "In tem 100mm" at bounding box center [626, 85] width 84 height 20
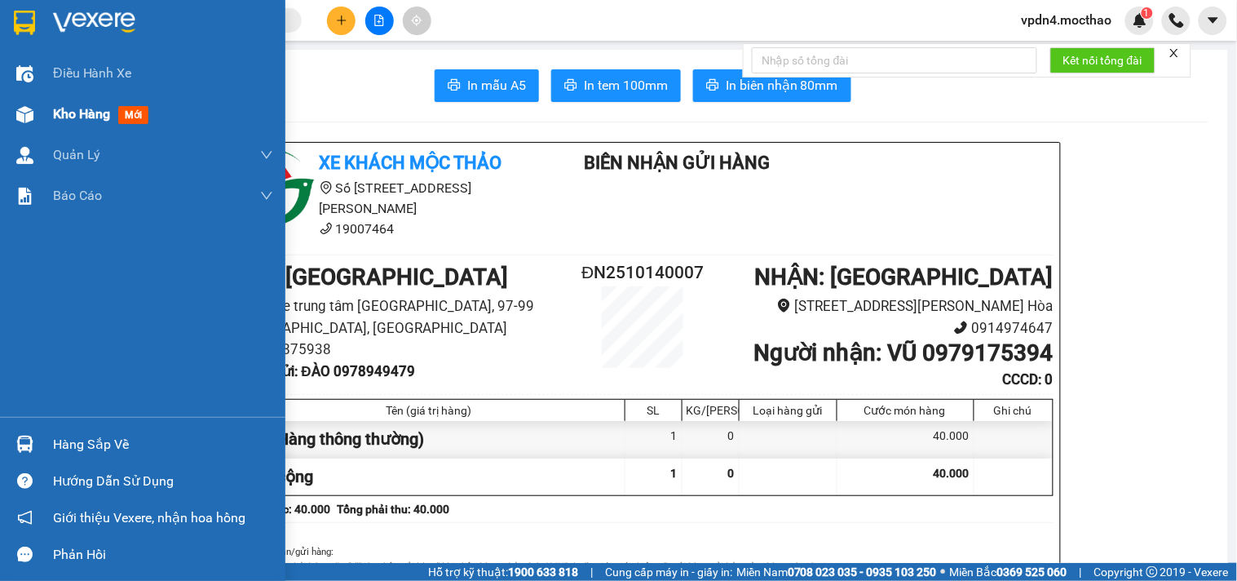
click at [77, 113] on span "Kho hàng" at bounding box center [81, 113] width 57 height 15
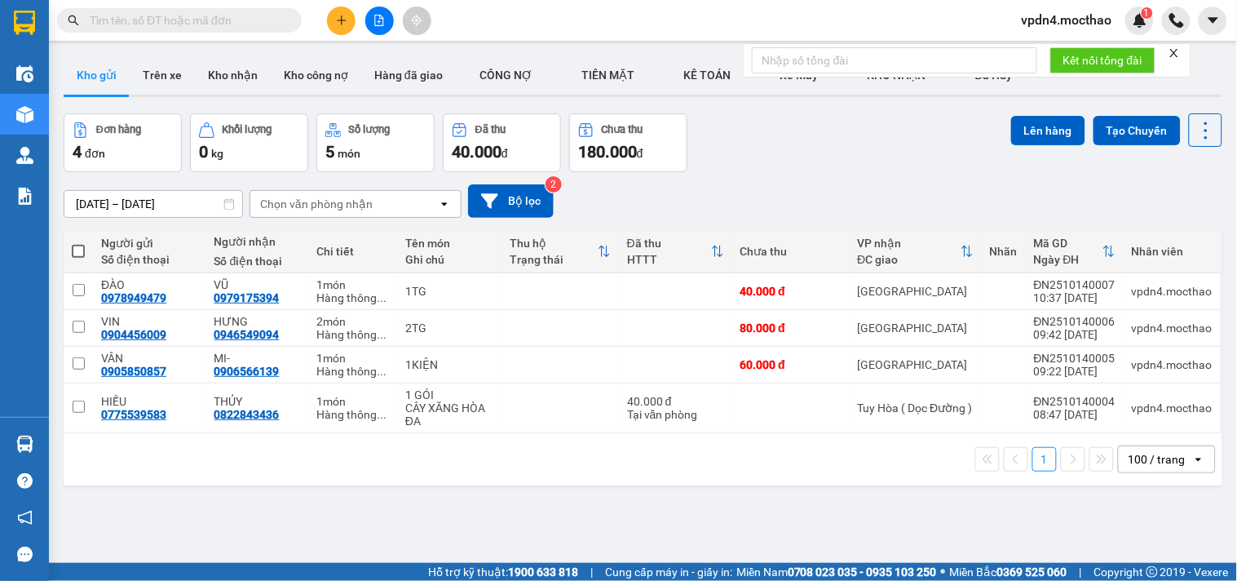
click at [1172, 49] on icon "close" at bounding box center [1173, 52] width 11 height 11
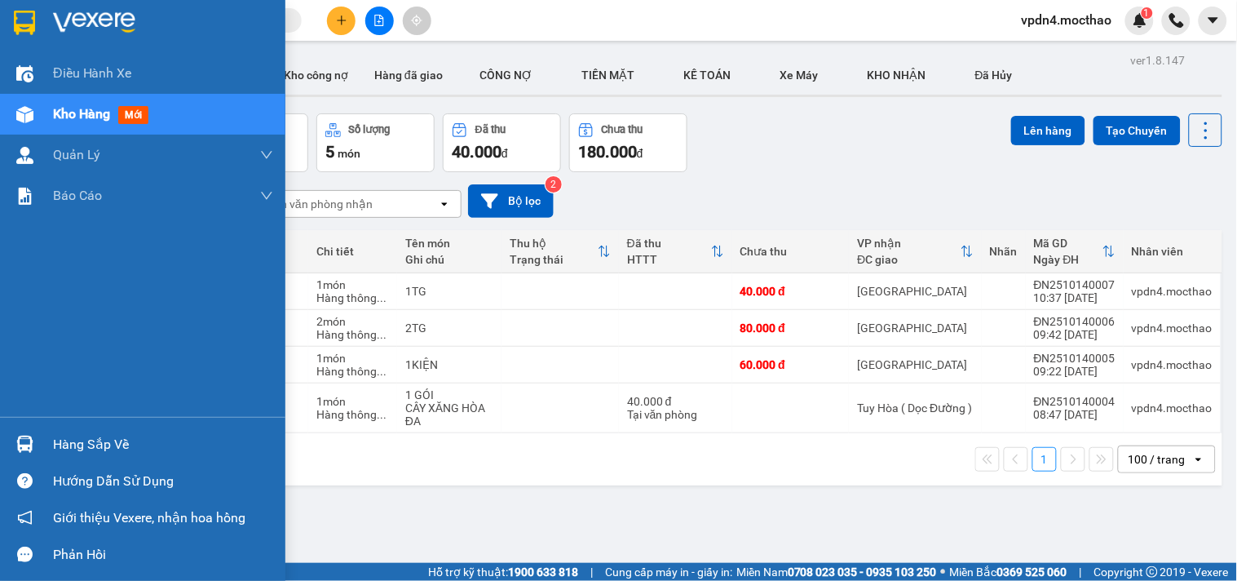
click at [69, 117] on span "Kho hàng" at bounding box center [81, 113] width 57 height 15
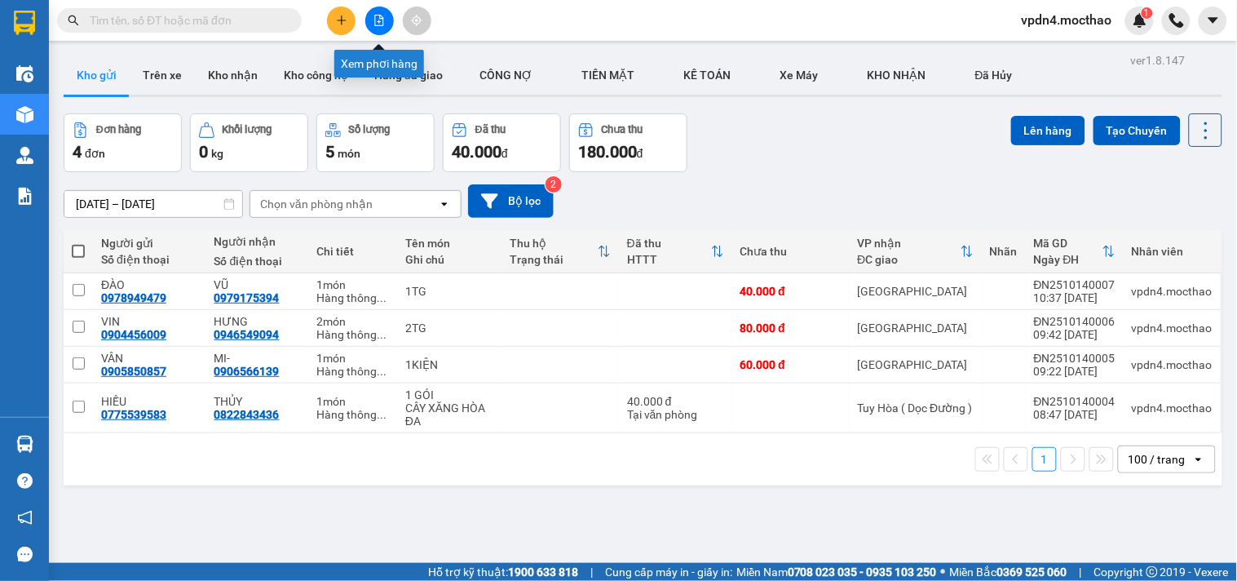
click at [387, 21] on button at bounding box center [379, 21] width 29 height 29
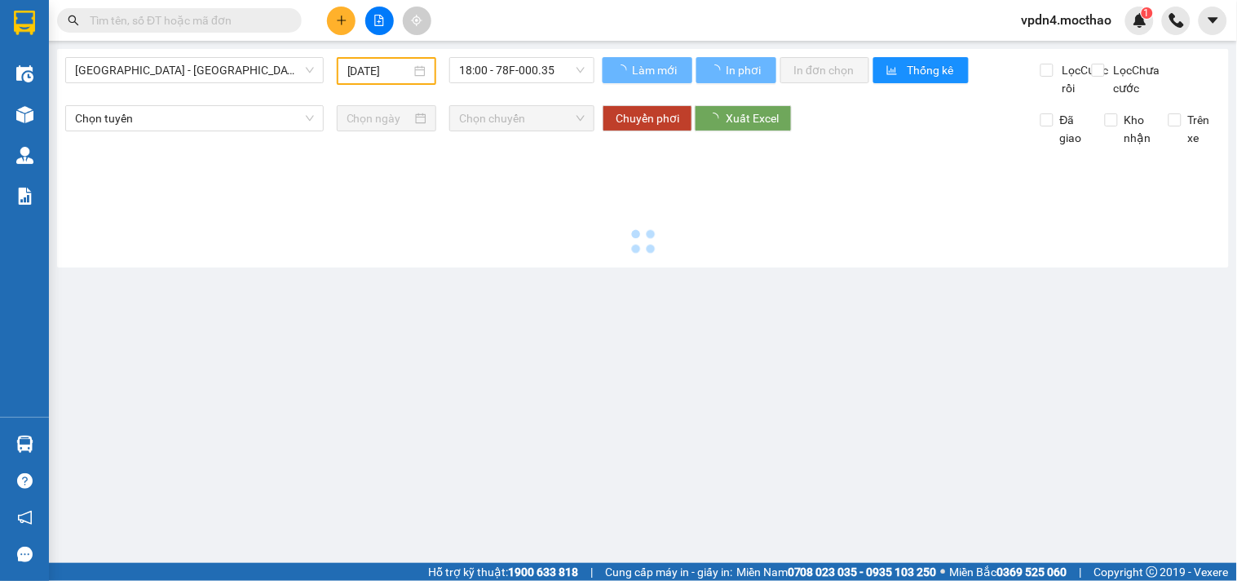
type input "[DATE]"
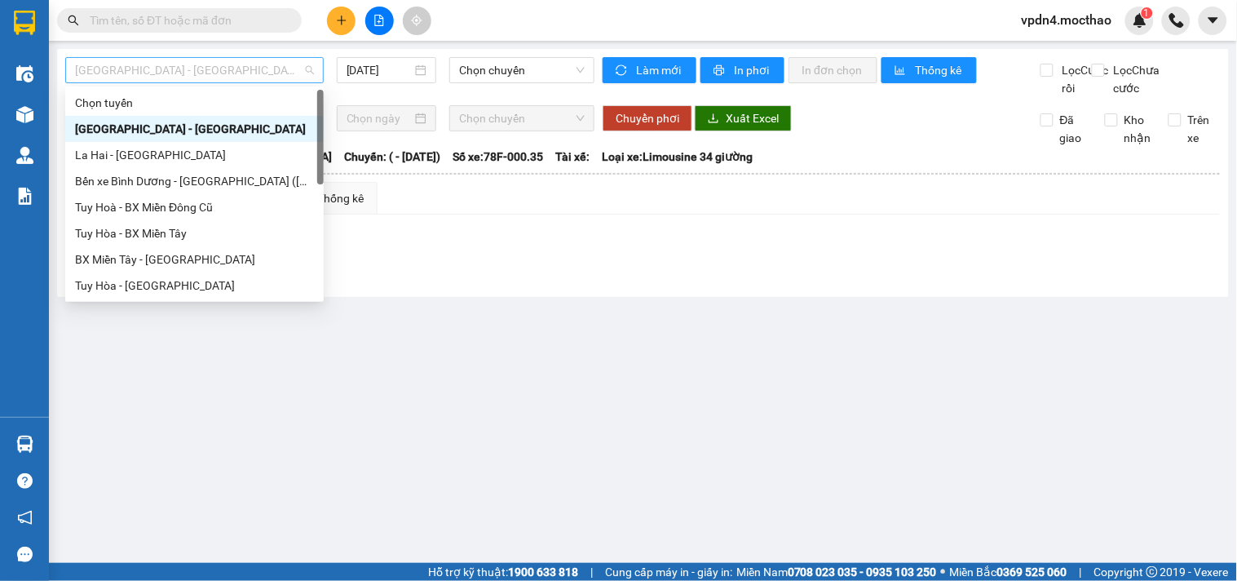
click at [279, 68] on span "[GEOGRAPHIC_DATA] - [GEOGRAPHIC_DATA]" at bounding box center [194, 70] width 239 height 24
type input "D"
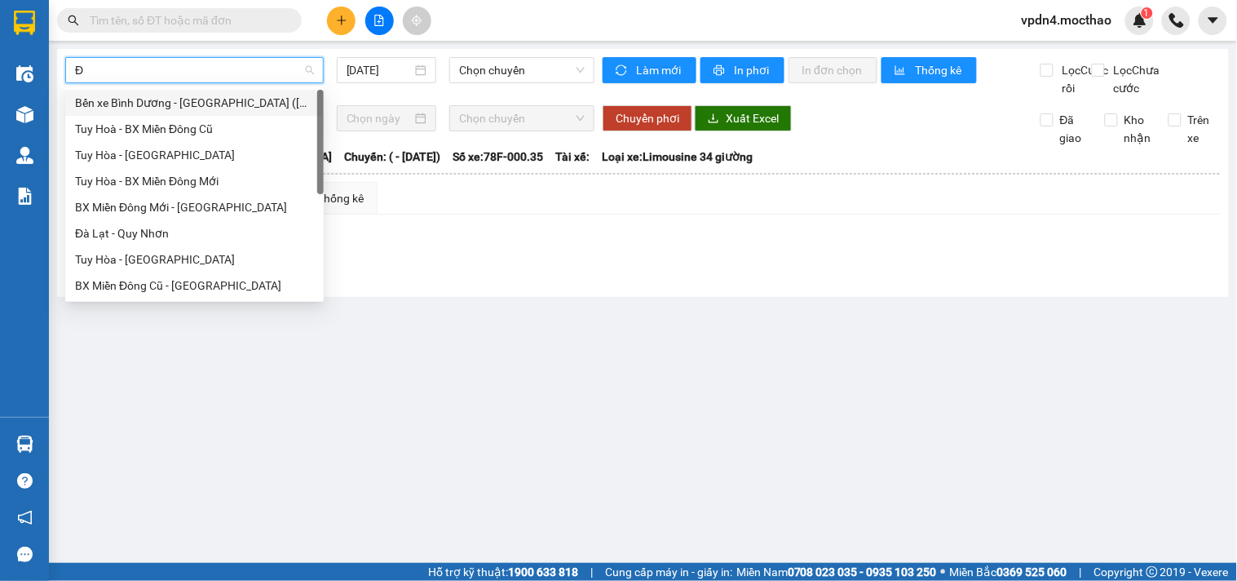
type input "ĐA"
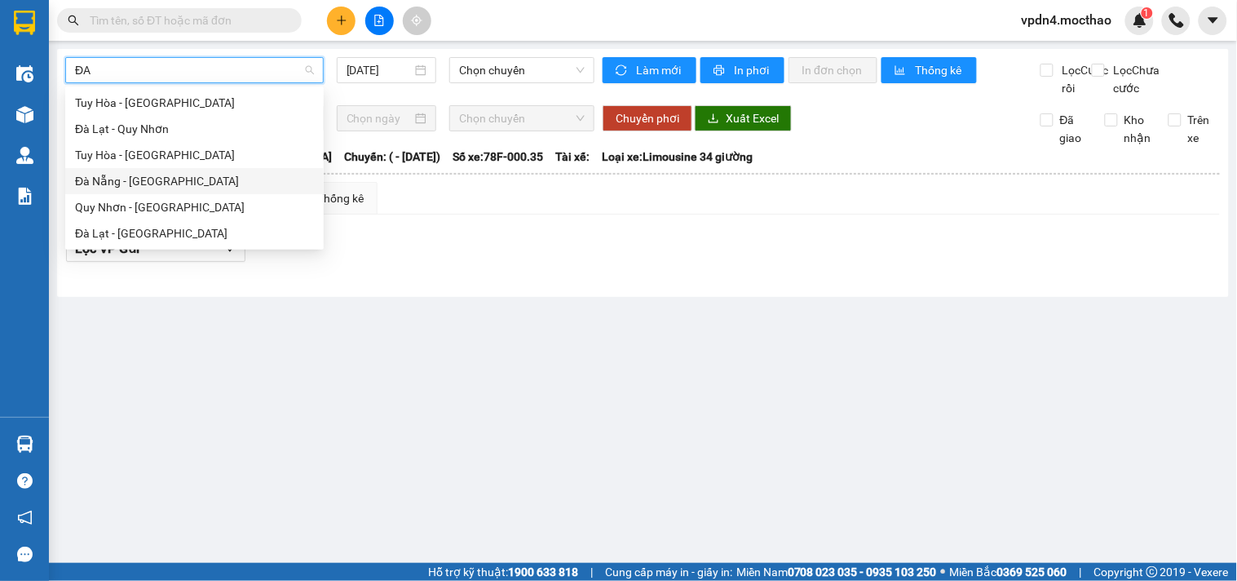
click at [161, 185] on div "Đà Nẵng - [GEOGRAPHIC_DATA]" at bounding box center [194, 181] width 239 height 18
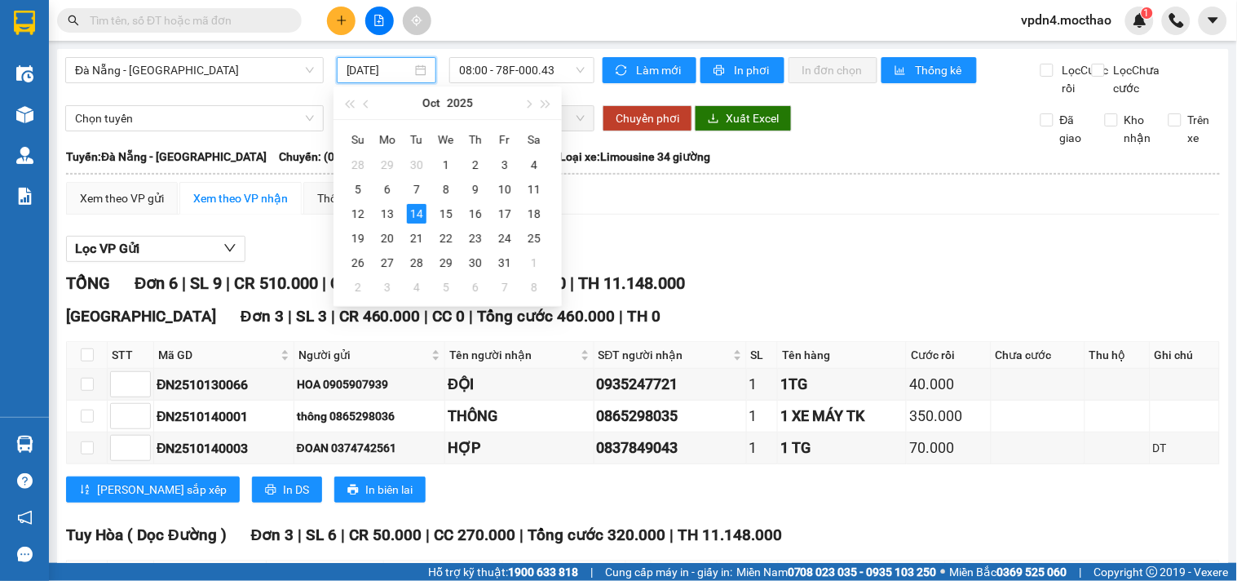
click at [400, 70] on input "[DATE]" at bounding box center [380, 70] width 66 height 18
click at [385, 219] on div "13" at bounding box center [388, 214] width 20 height 20
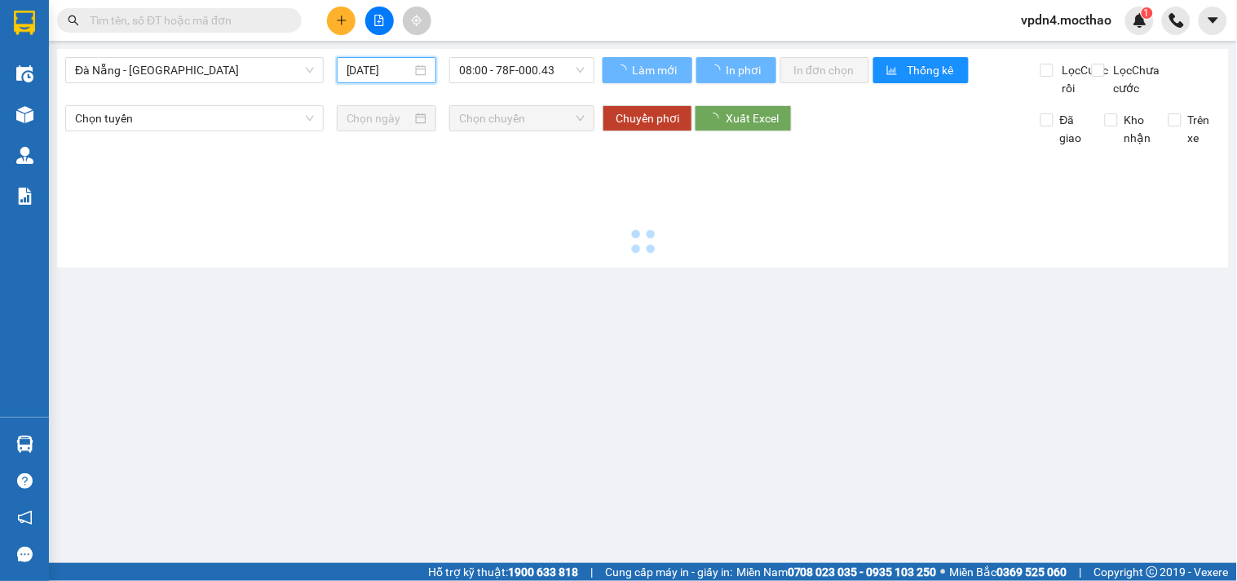
type input "[DATE]"
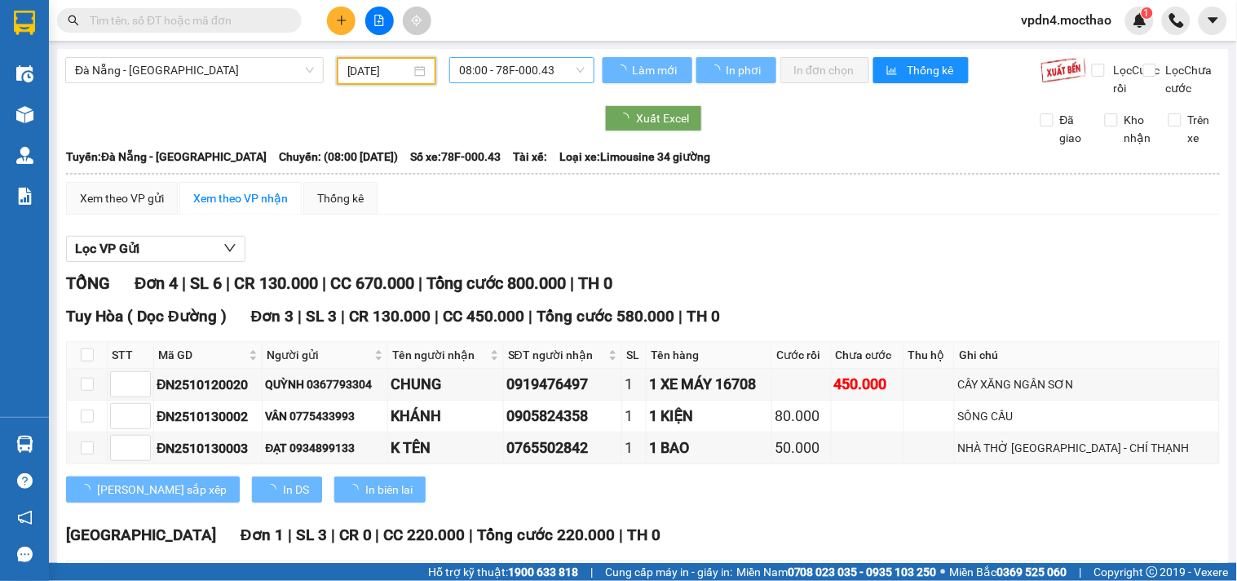
click at [528, 68] on span "08:00 - 78F-000.43" at bounding box center [522, 70] width 126 height 24
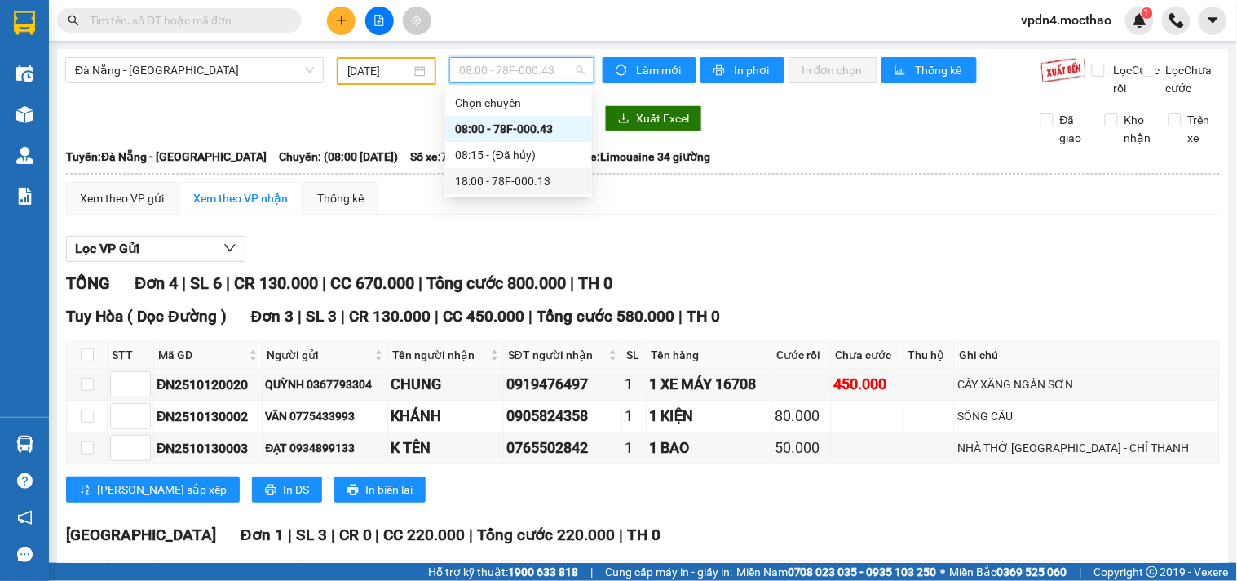
click at [542, 180] on div "18:00 - 78F-000.13" at bounding box center [518, 181] width 127 height 18
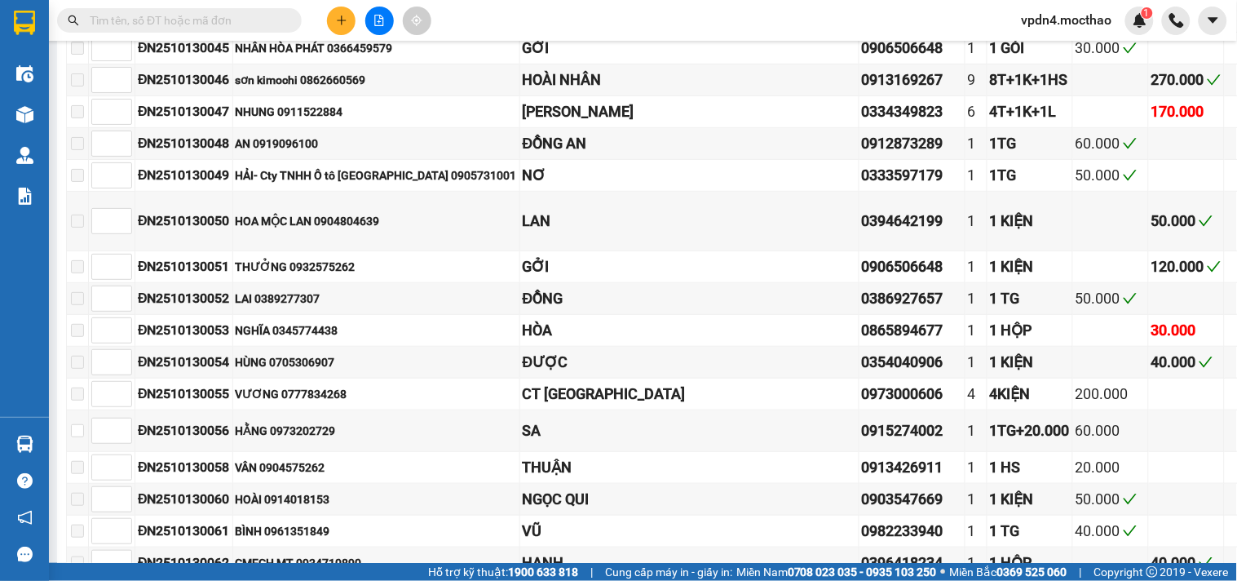
scroll to position [1969, 0]
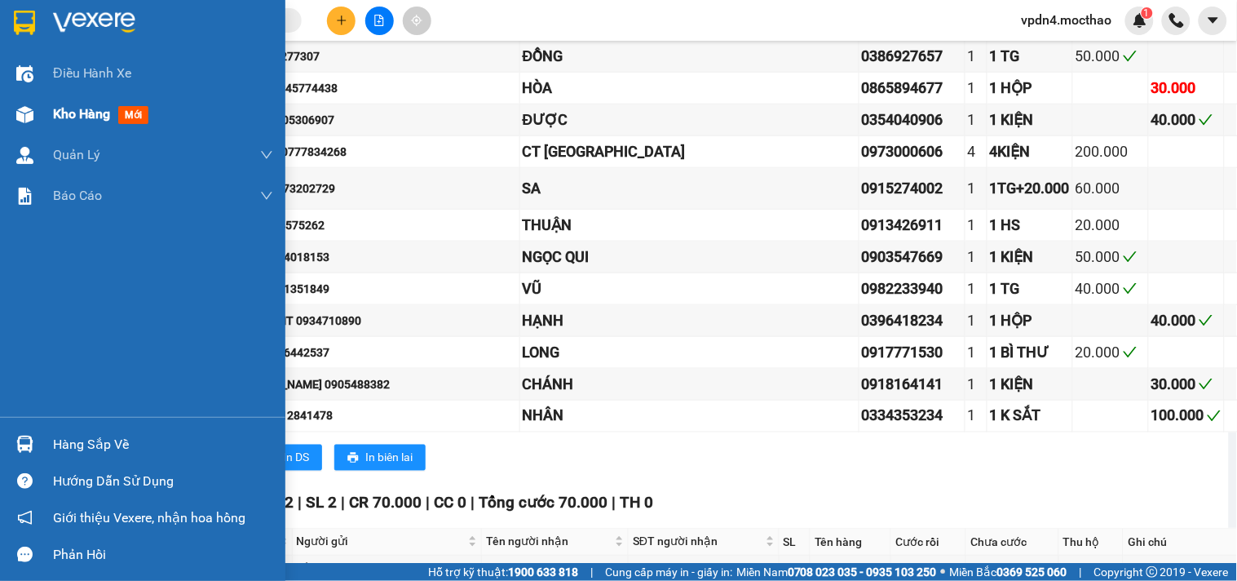
click at [62, 118] on span "Kho hàng" at bounding box center [81, 113] width 57 height 15
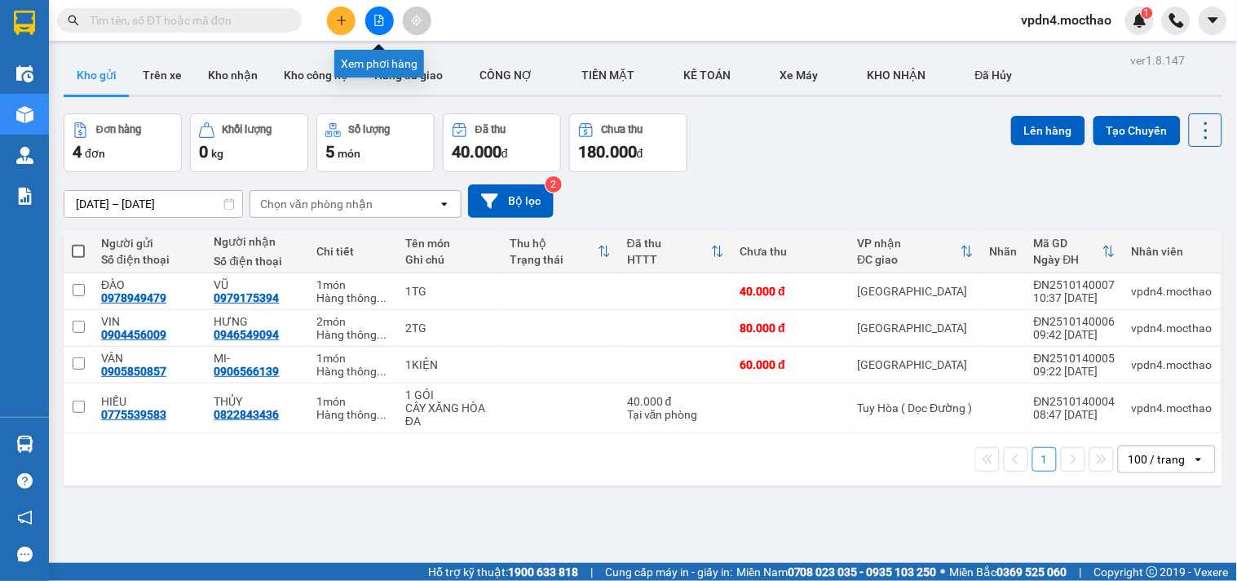
click at [385, 18] on button at bounding box center [379, 21] width 29 height 29
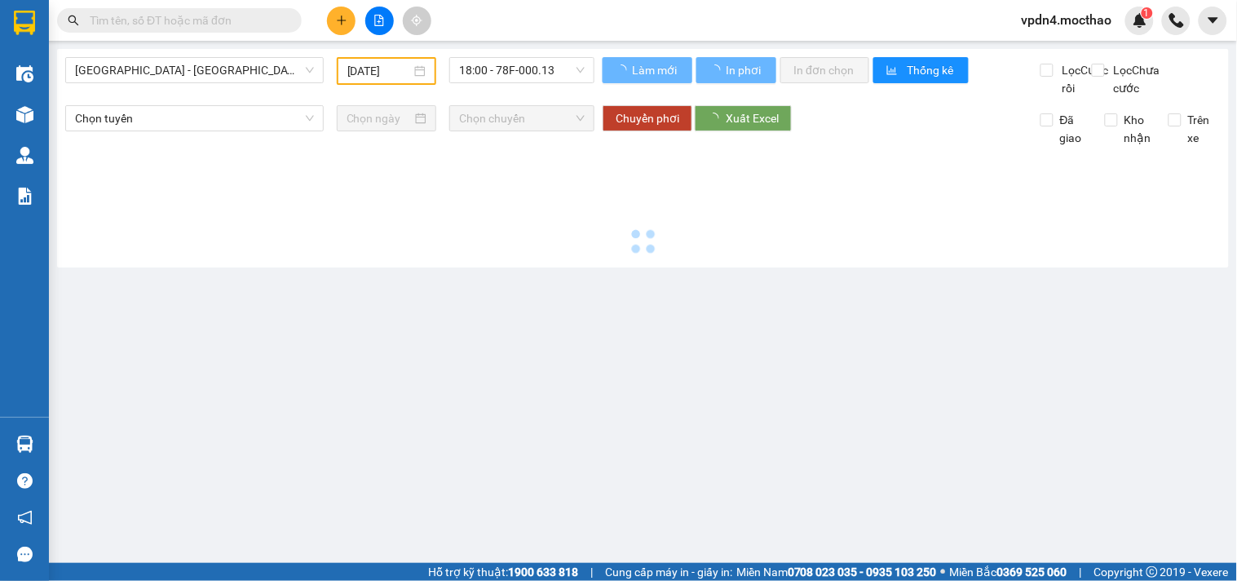
type input "[DATE]"
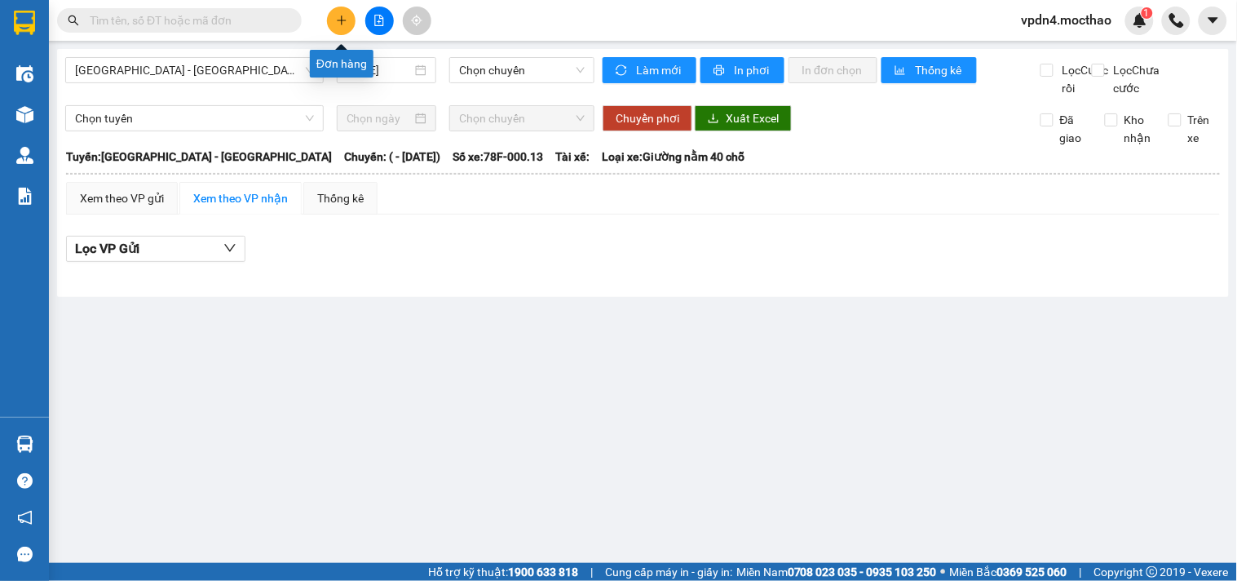
click at [353, 18] on button at bounding box center [341, 21] width 29 height 29
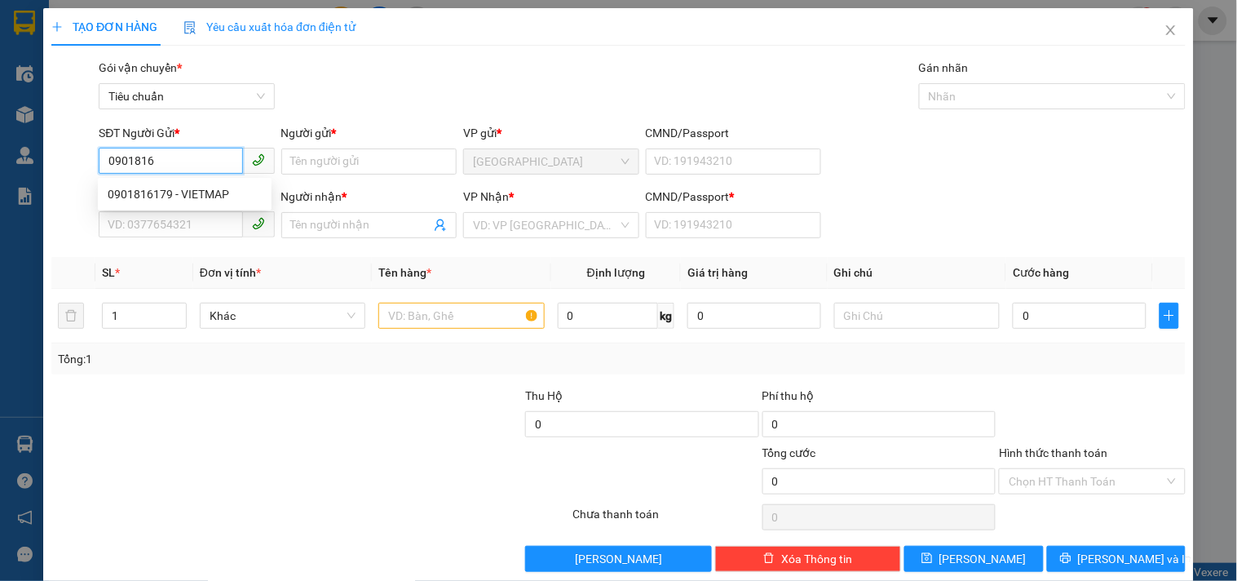
click at [177, 185] on div "0901816179 - VIETMAP" at bounding box center [185, 194] width 154 height 18
type input "0901816179"
type input "VIETMAP"
type input "0903078663"
type input "CHÂU"
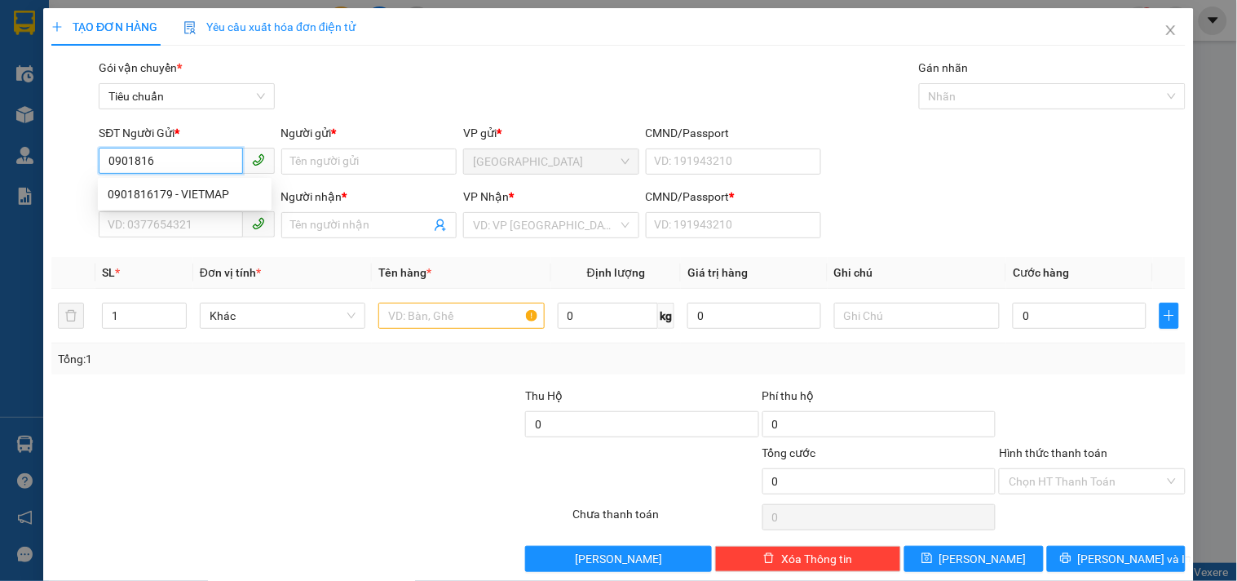
type input "0"
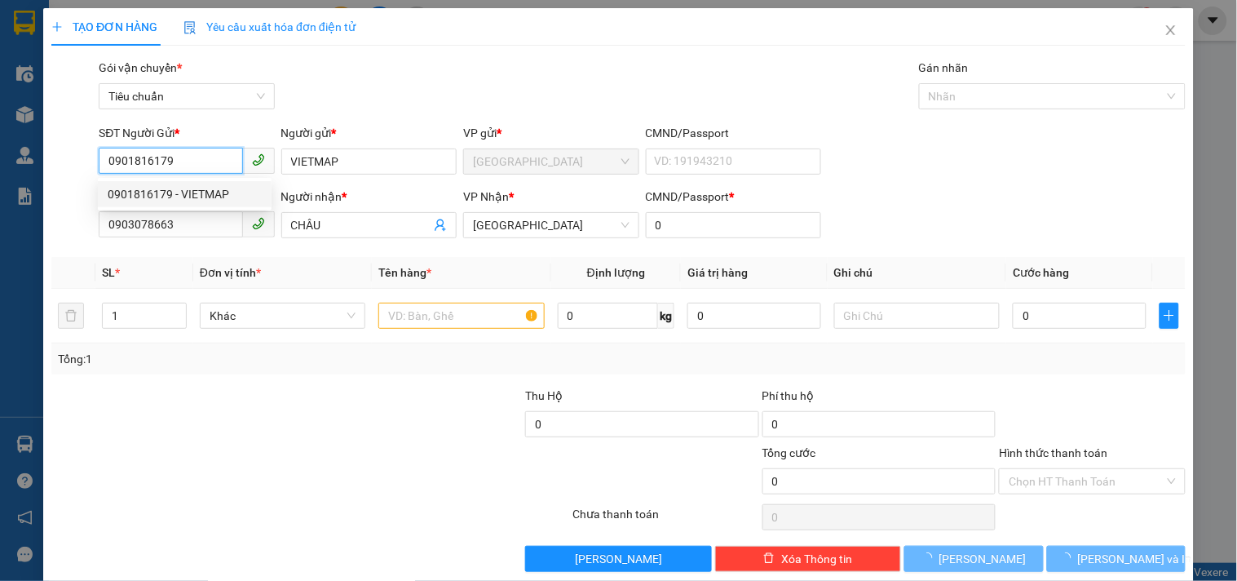
type input "30.000"
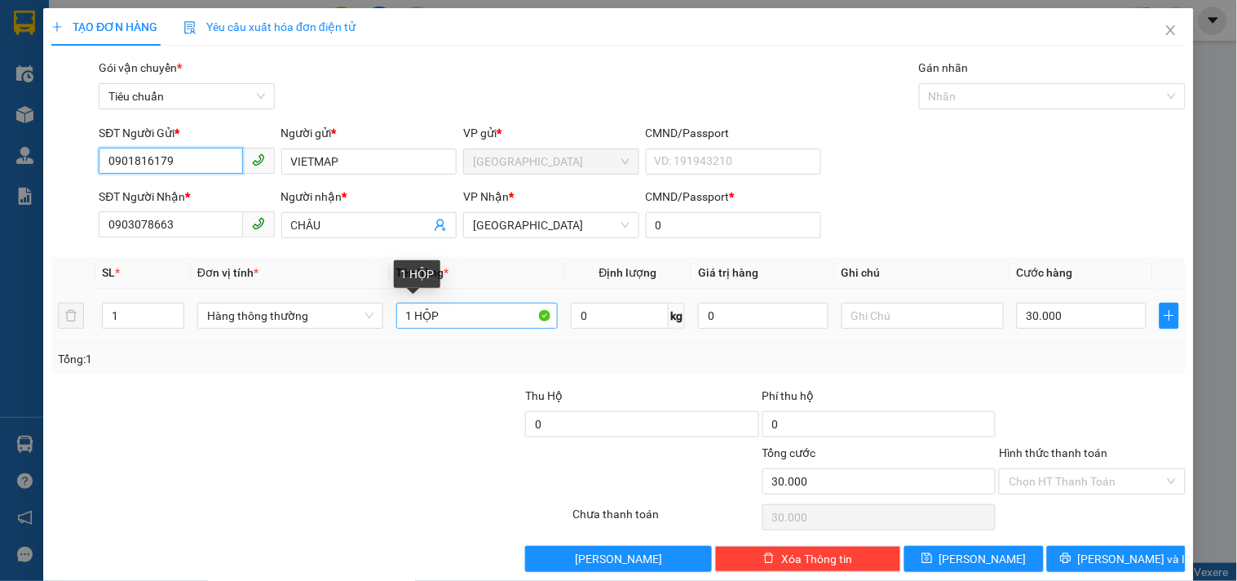
type input "0901816179"
click at [473, 313] on input "1 HỘP" at bounding box center [477, 315] width 162 height 26
type input "1 TG"
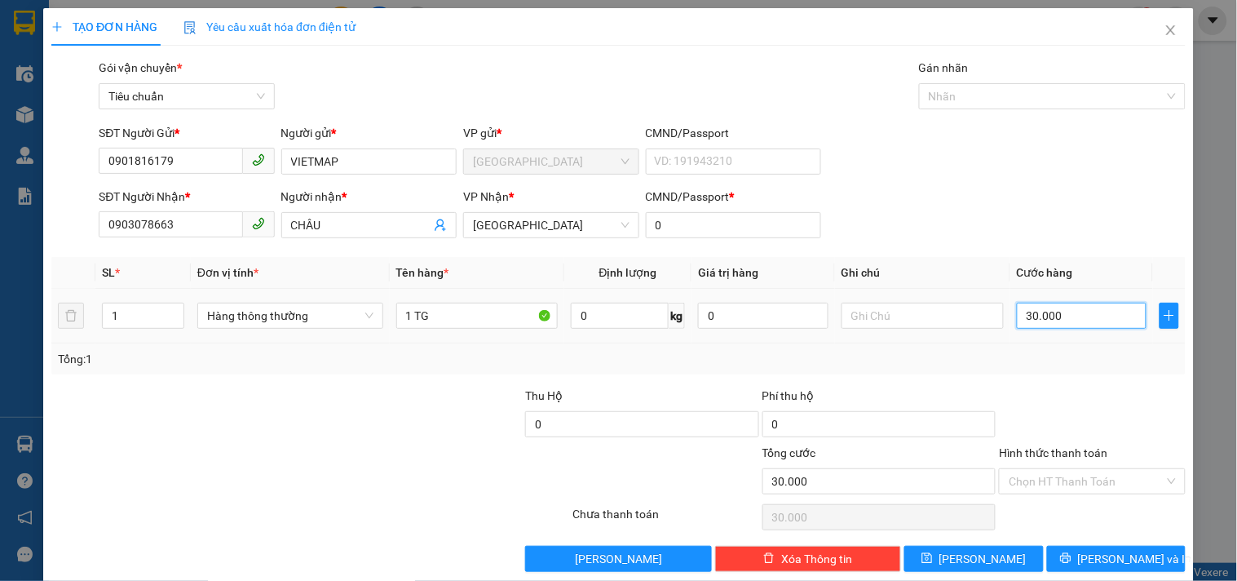
click at [1044, 322] on input "30.000" at bounding box center [1082, 315] width 130 height 26
type input "4"
type input "40"
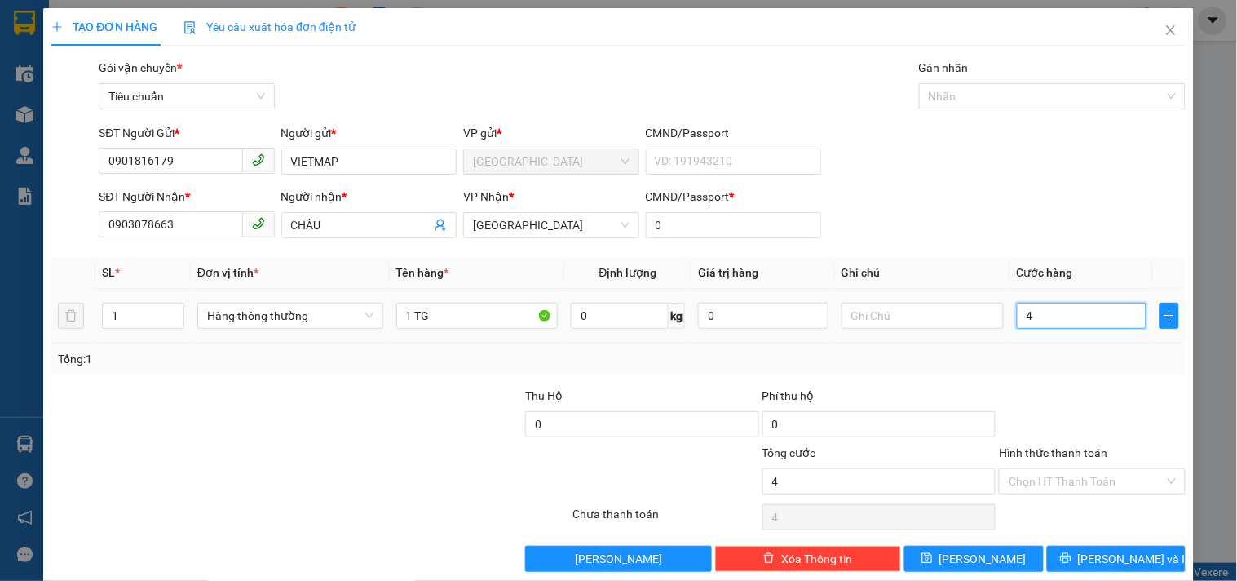
type input "40"
type input "40.000"
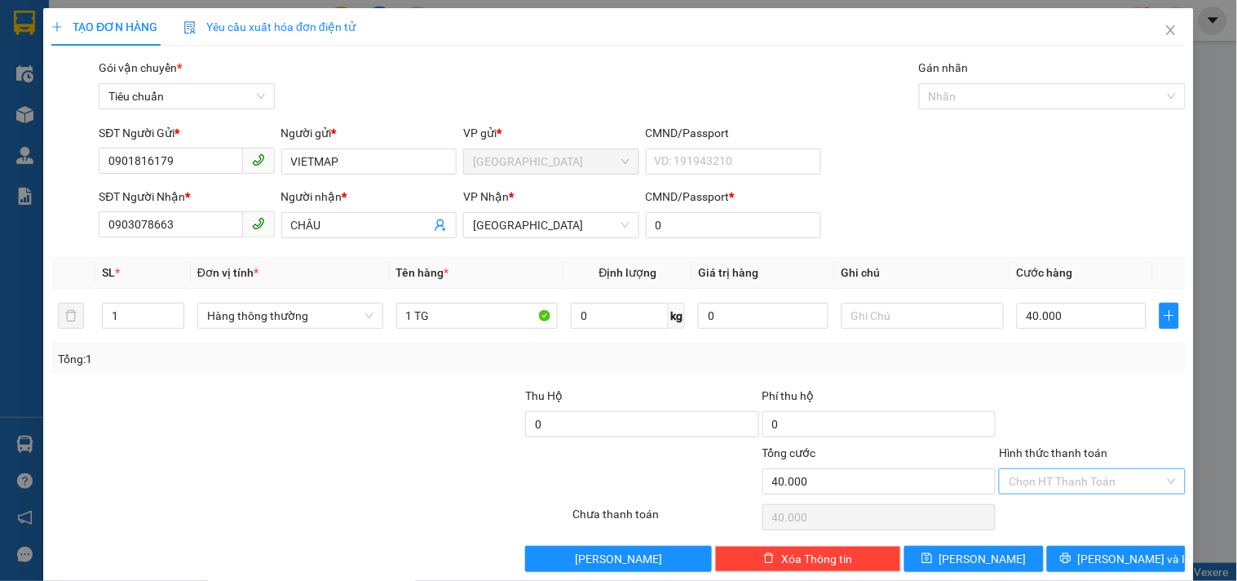
click at [1027, 481] on input "Hình thức thanh toán" at bounding box center [1086, 481] width 155 height 24
click at [1040, 370] on div "Tại văn phòng" at bounding box center [1082, 370] width 165 height 18
type input "0"
click at [1119, 557] on span "[PERSON_NAME] và In" at bounding box center [1135, 559] width 114 height 18
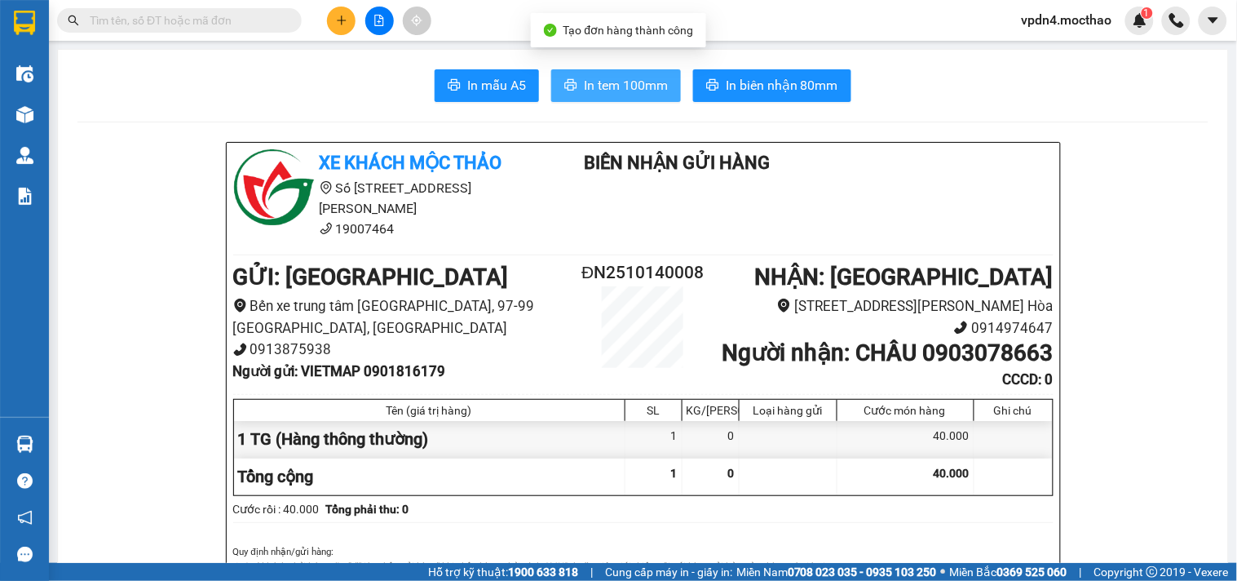
click at [616, 98] on button "In tem 100mm" at bounding box center [616, 85] width 130 height 33
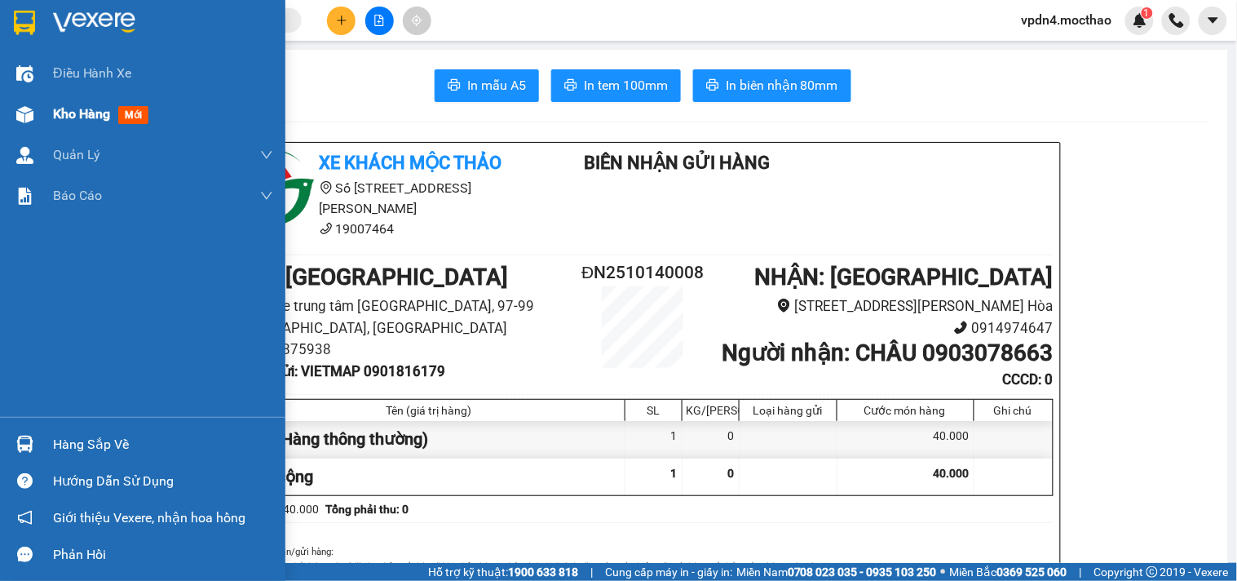
click at [67, 110] on span "Kho hàng" at bounding box center [81, 113] width 57 height 15
